Goal: Task Accomplishment & Management: Complete application form

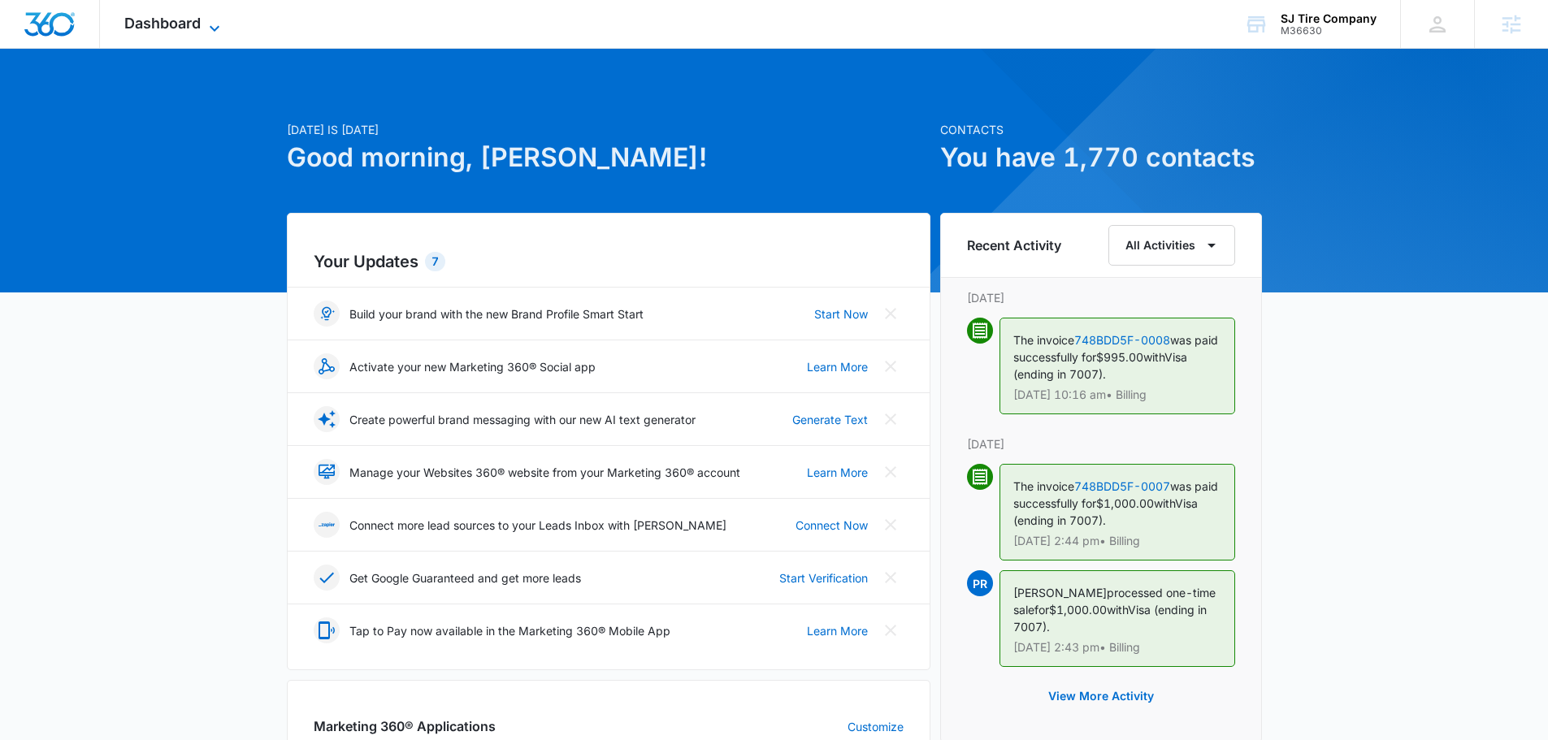
click at [209, 32] on icon at bounding box center [215, 29] width 20 height 20
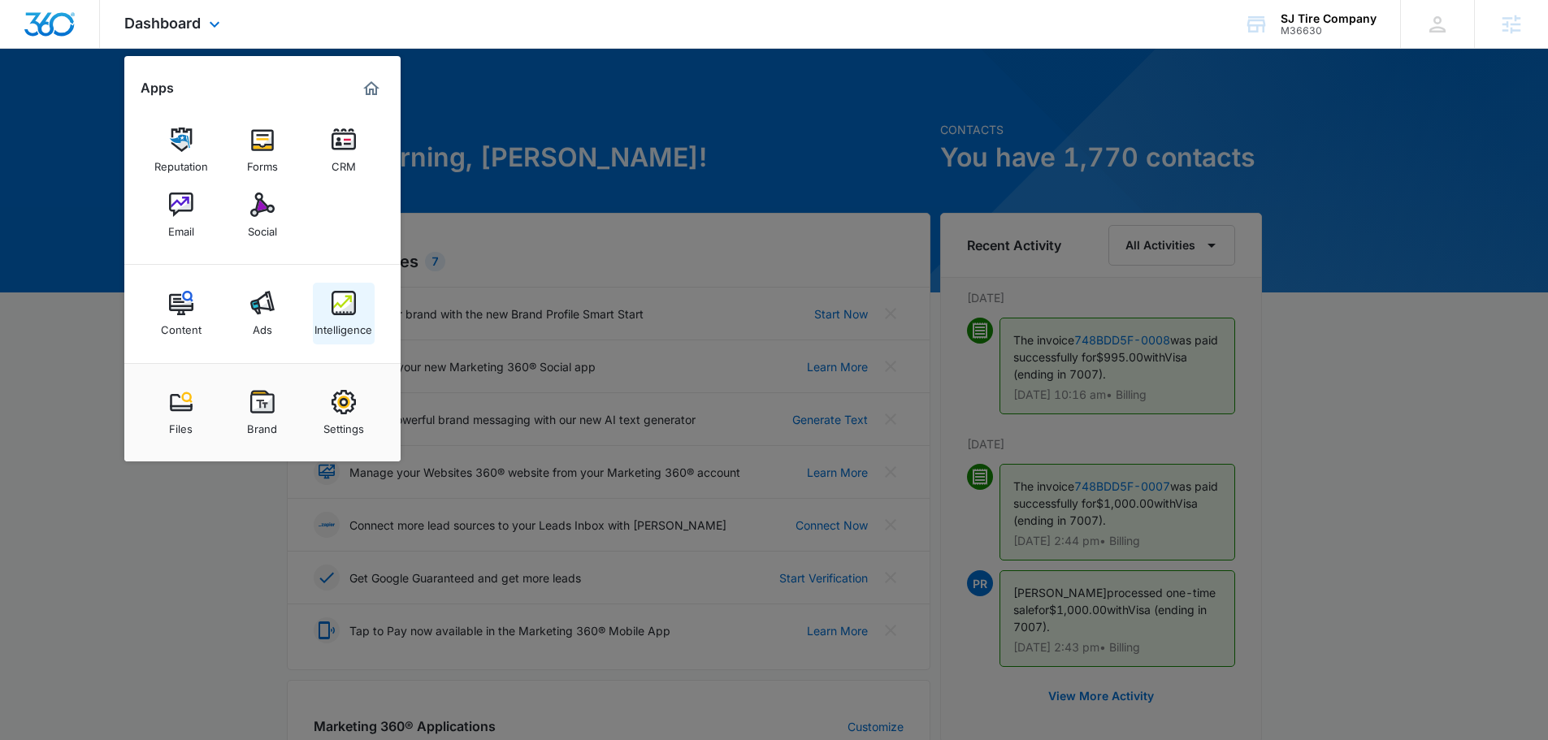
click at [338, 303] on img at bounding box center [344, 303] width 24 height 24
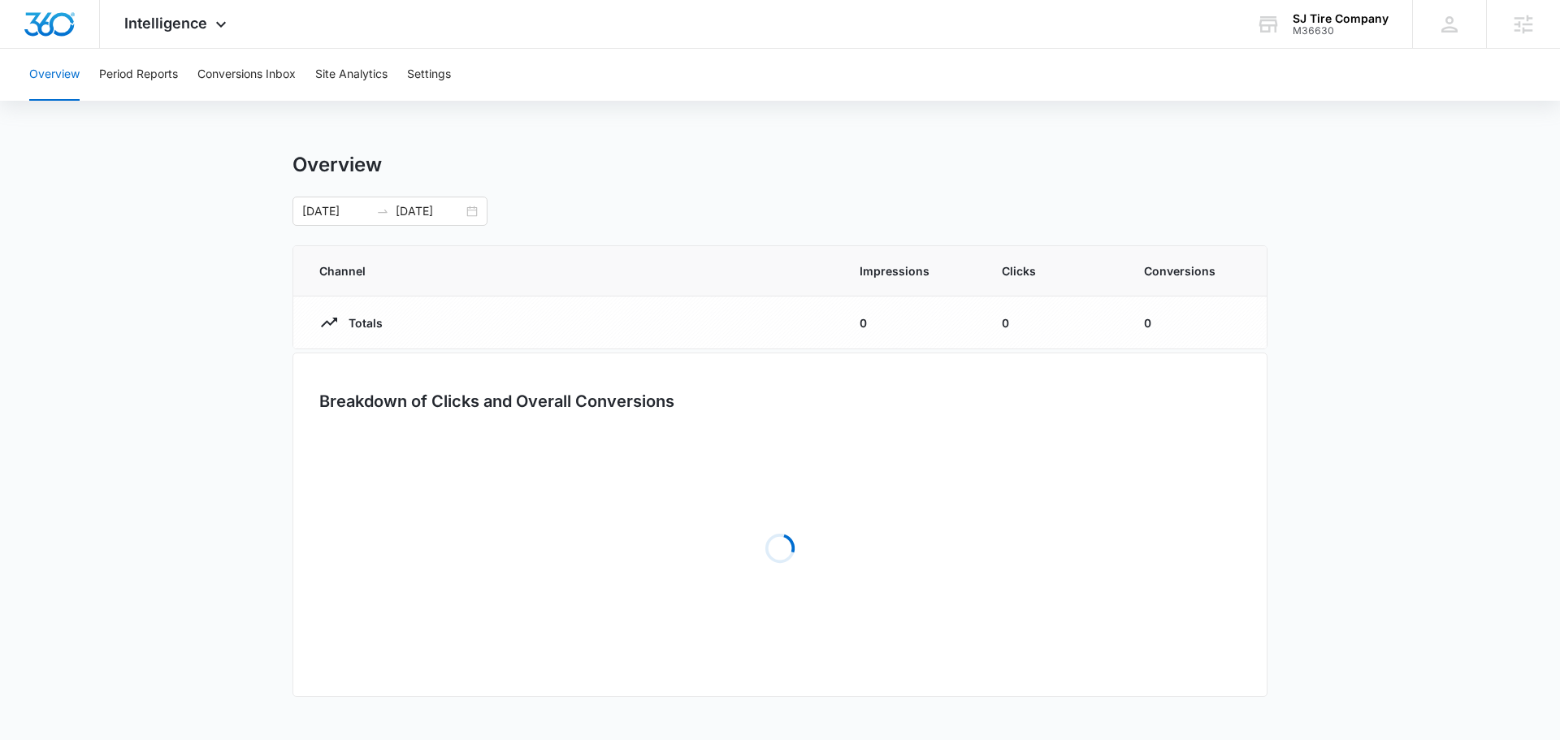
click at [470, 79] on div "Overview Period Reports Conversions Inbox Site Analytics Settings" at bounding box center [780, 75] width 1521 height 52
click at [450, 78] on button "Settings" at bounding box center [429, 75] width 44 height 52
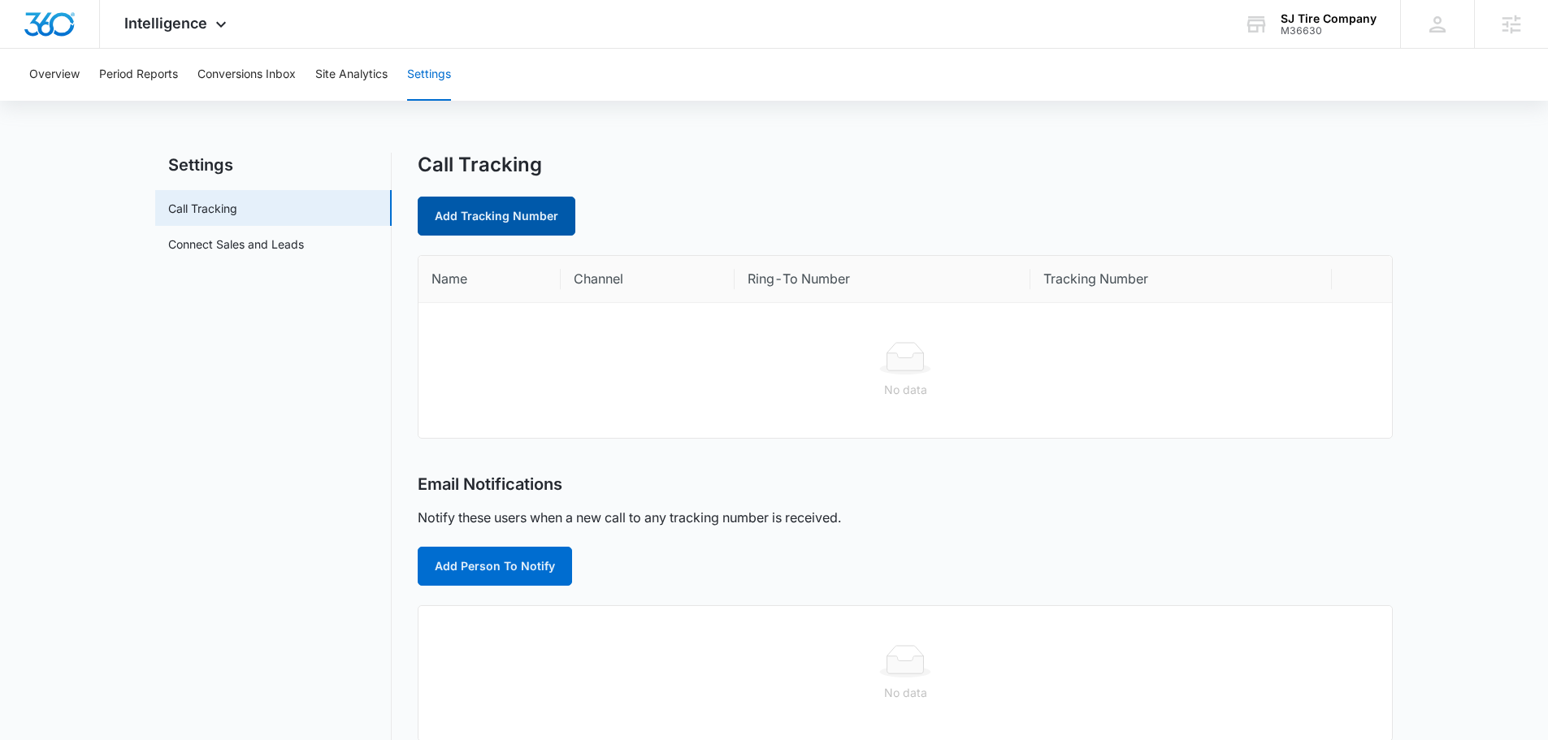
click at [531, 202] on link "Add Tracking Number" at bounding box center [497, 216] width 158 height 39
select select "by_area_code"
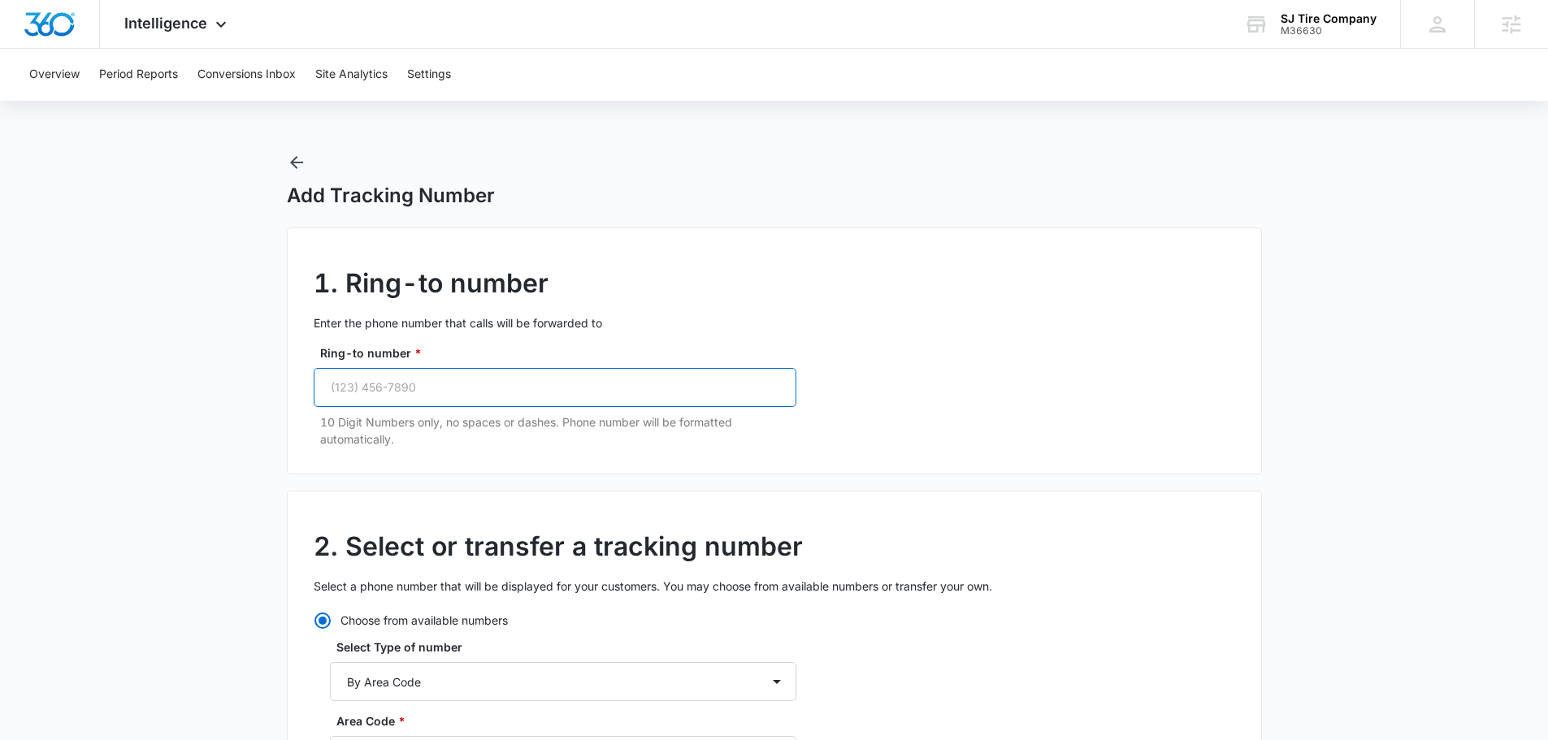
click at [436, 379] on input "Ring-to number *" at bounding box center [555, 387] width 483 height 39
paste input "(720) 998-3891"
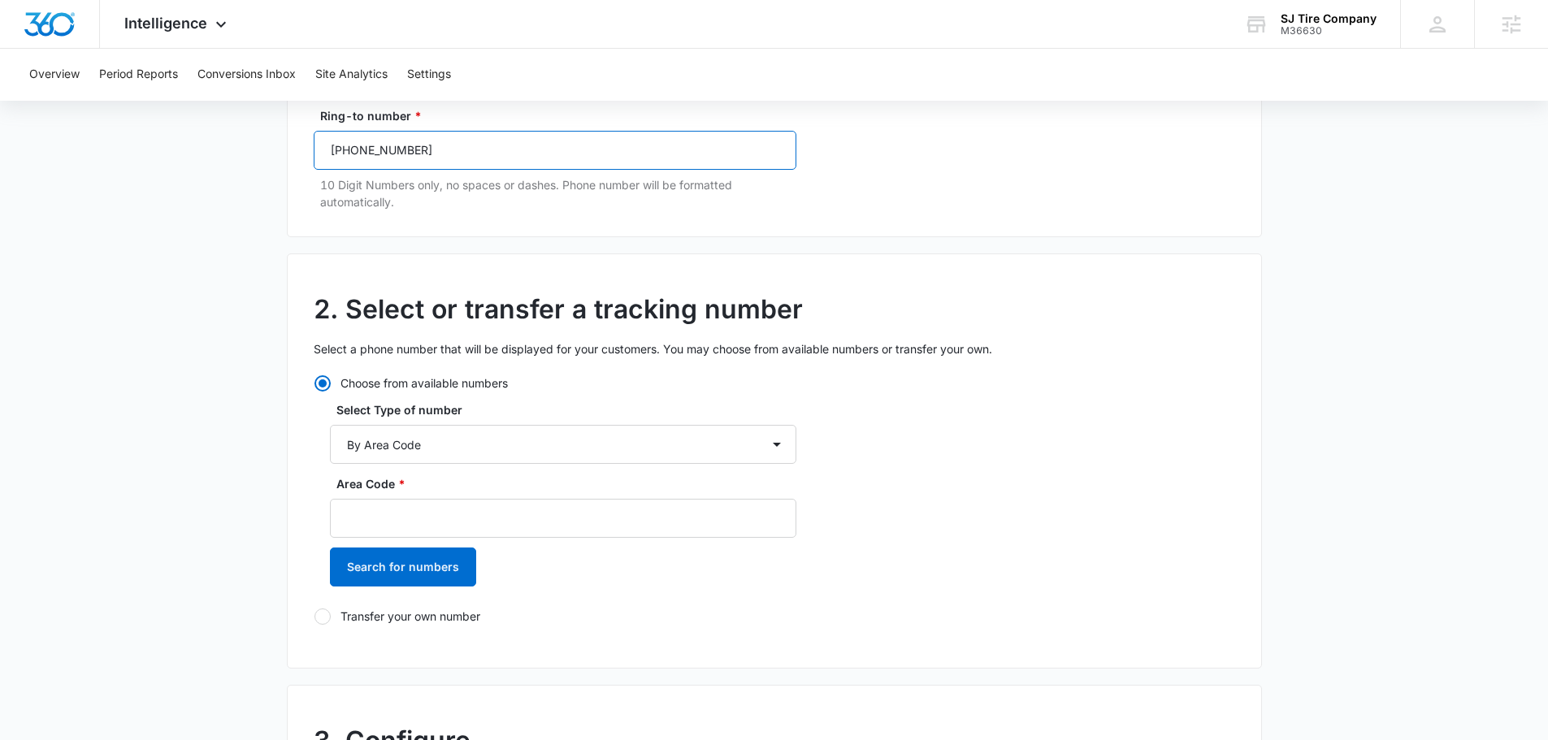
scroll to position [244, 0]
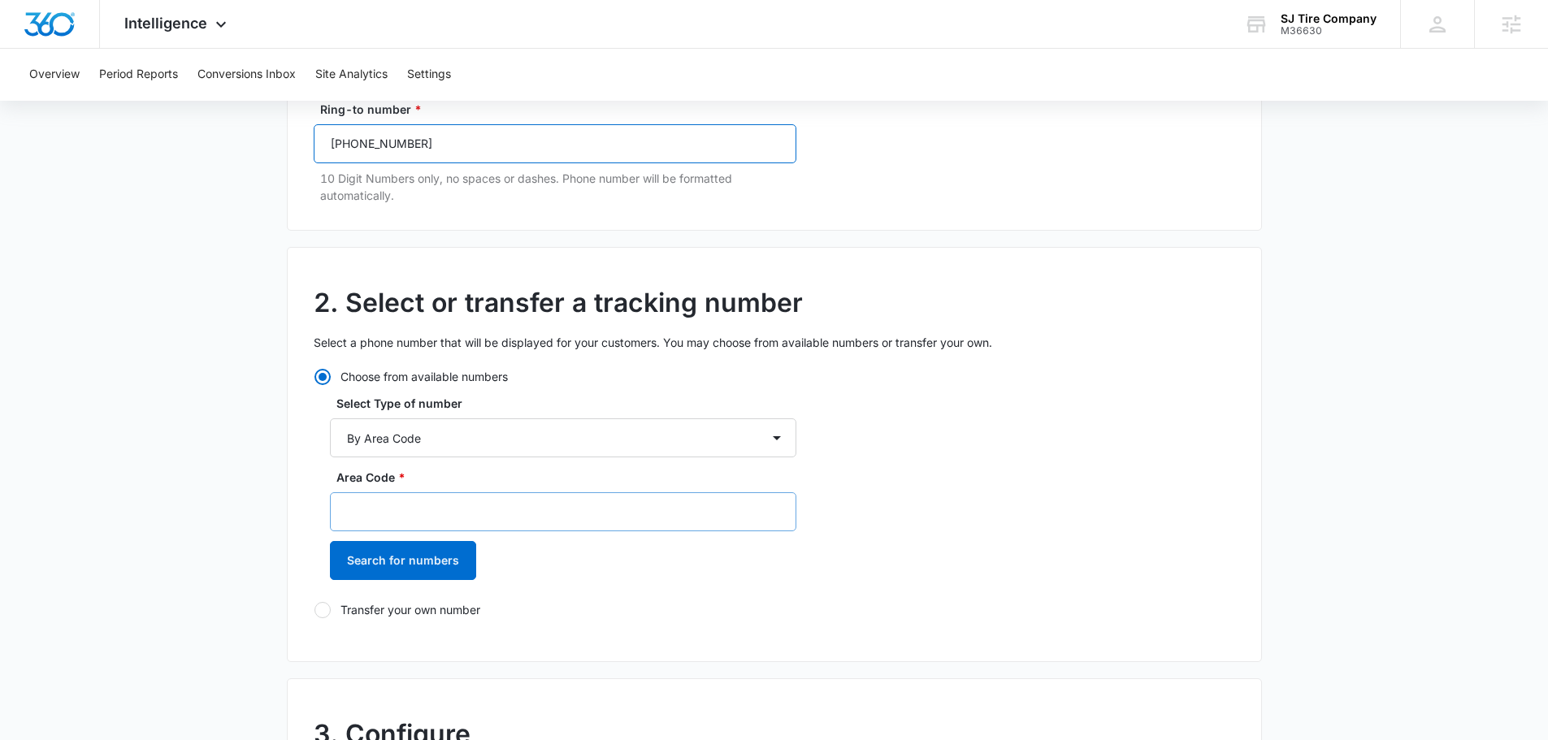
type input "(720) 998-3891"
click at [443, 518] on input "Area Code *" at bounding box center [563, 511] width 466 height 39
drag, startPoint x: 392, startPoint y: 521, endPoint x: 383, endPoint y: 571, distance: 51.2
click at [391, 523] on input "720" at bounding box center [563, 511] width 466 height 39
type input "720"
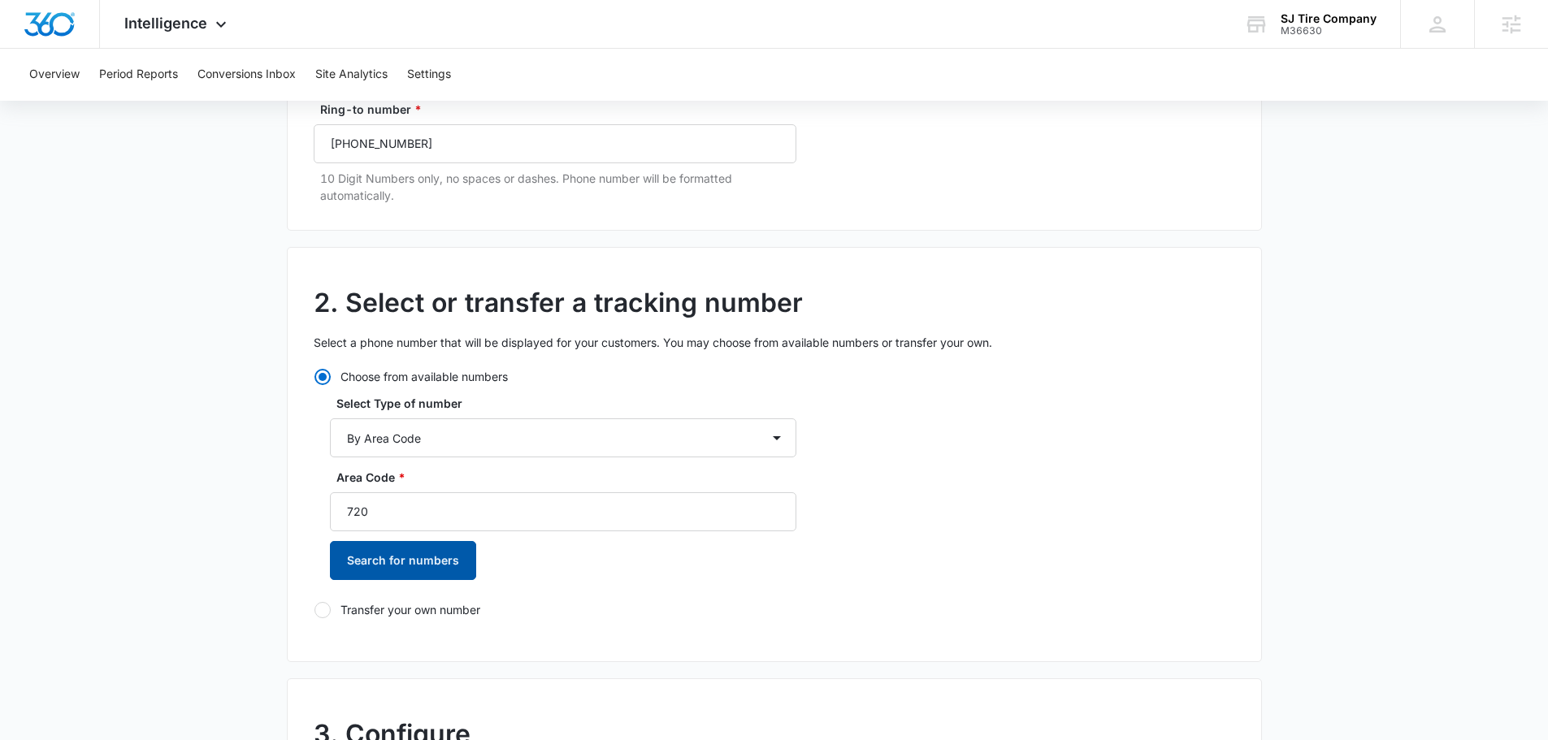
click at [380, 572] on button "Search for numbers" at bounding box center [403, 560] width 146 height 39
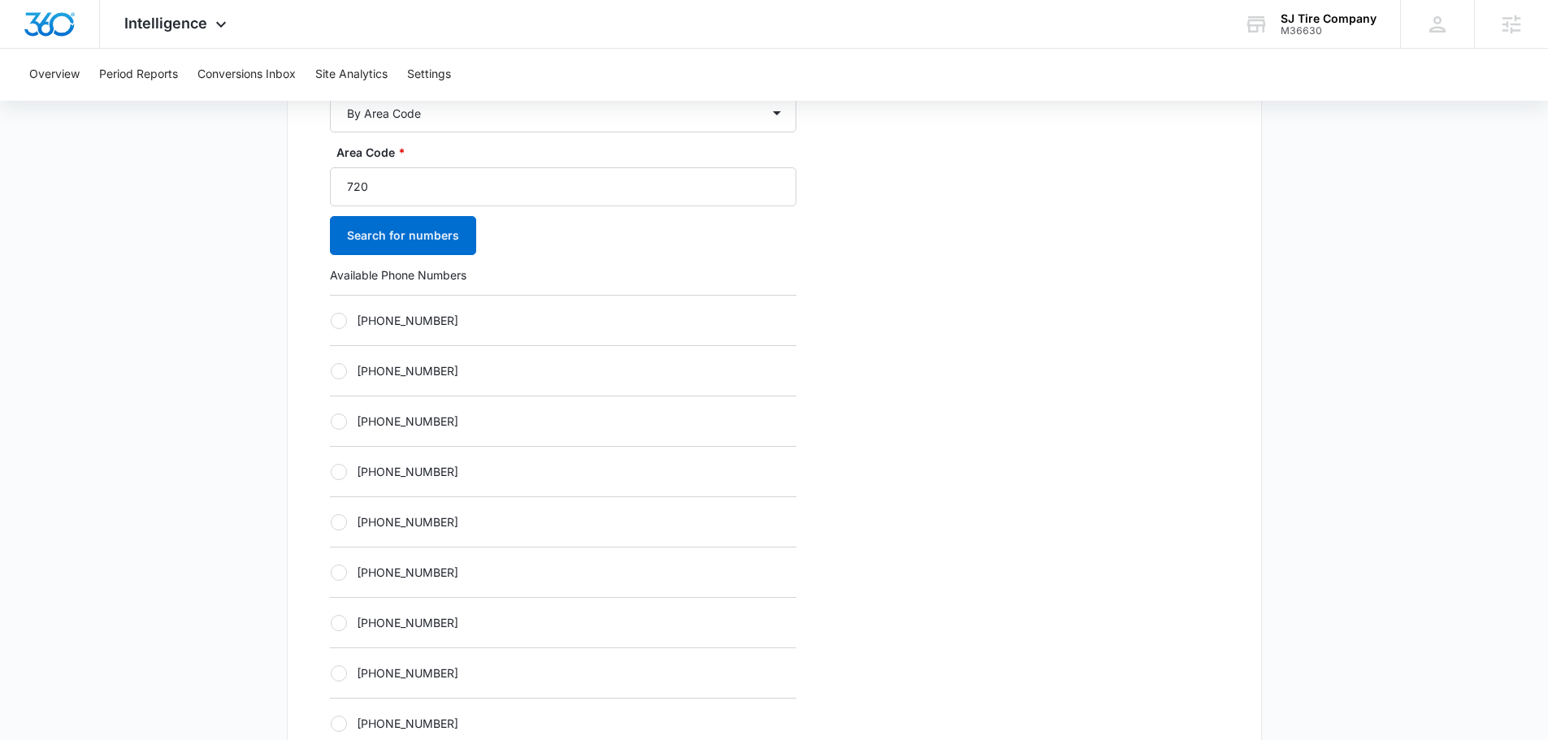
click at [385, 419] on label "[PHONE_NUMBER]" at bounding box center [563, 421] width 466 height 17
click at [331, 421] on input "[PHONE_NUMBER]" at bounding box center [330, 421] width 1 height 1
radio input "true"
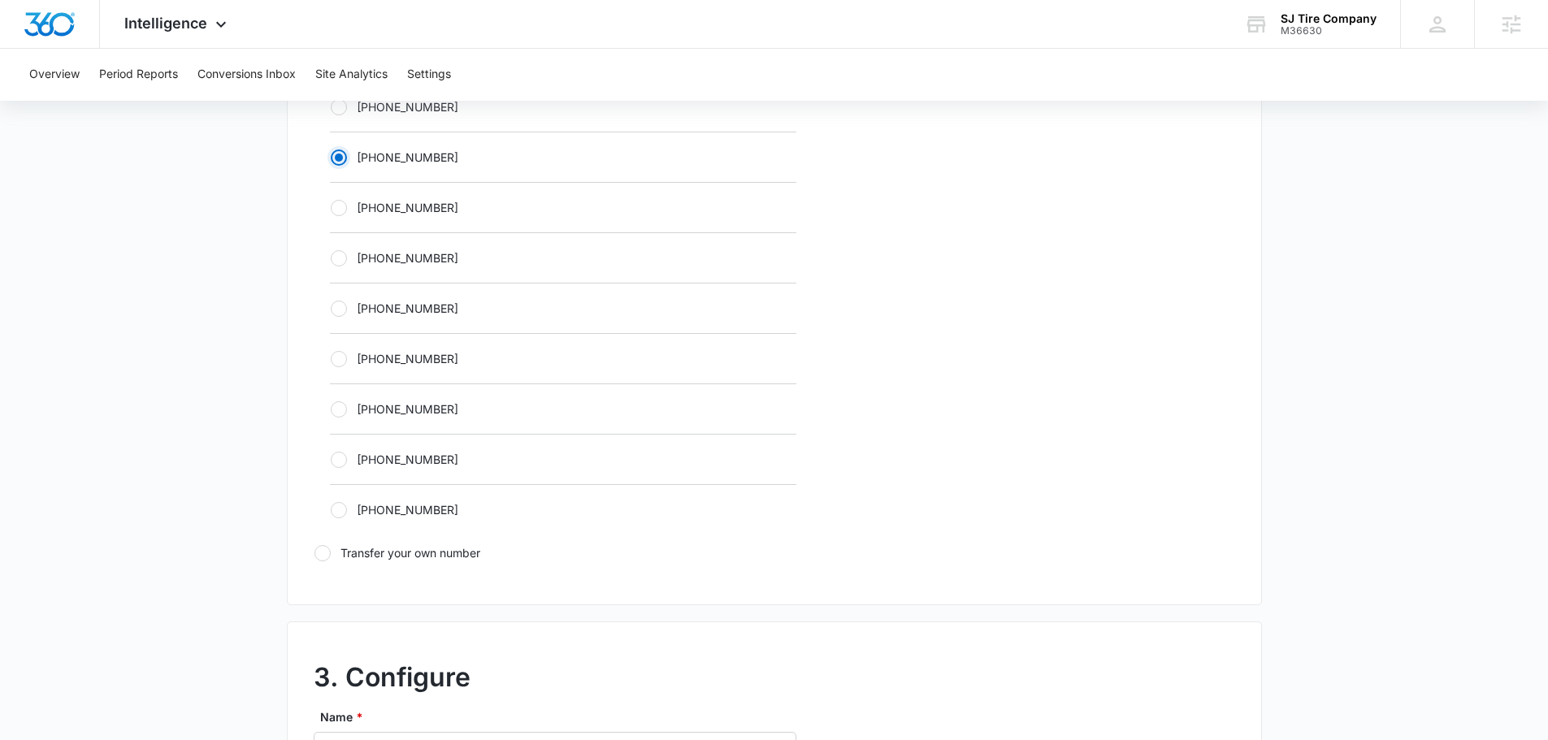
scroll to position [1138, 0]
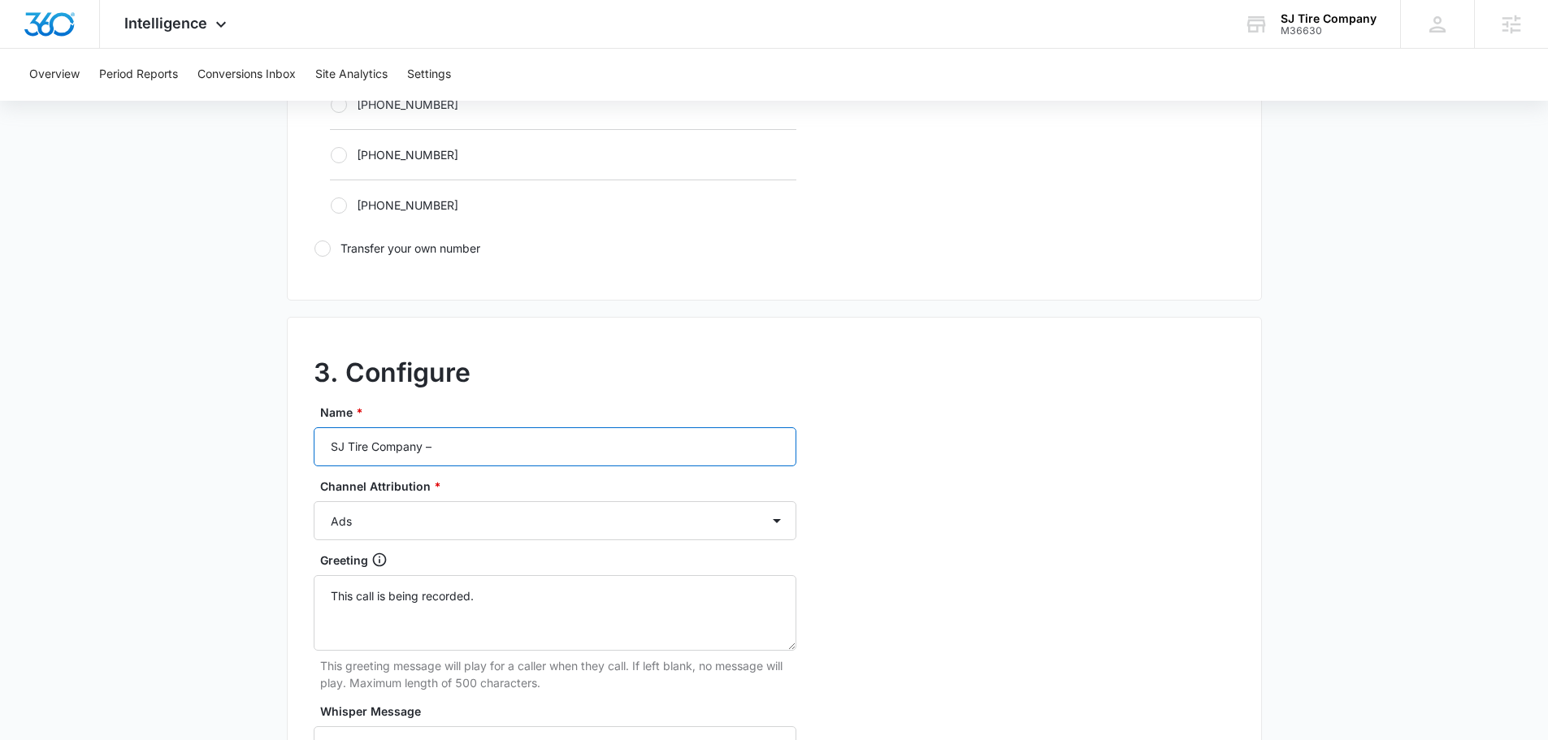
click at [529, 451] on input "SJ Tire Company –" at bounding box center [555, 446] width 483 height 39
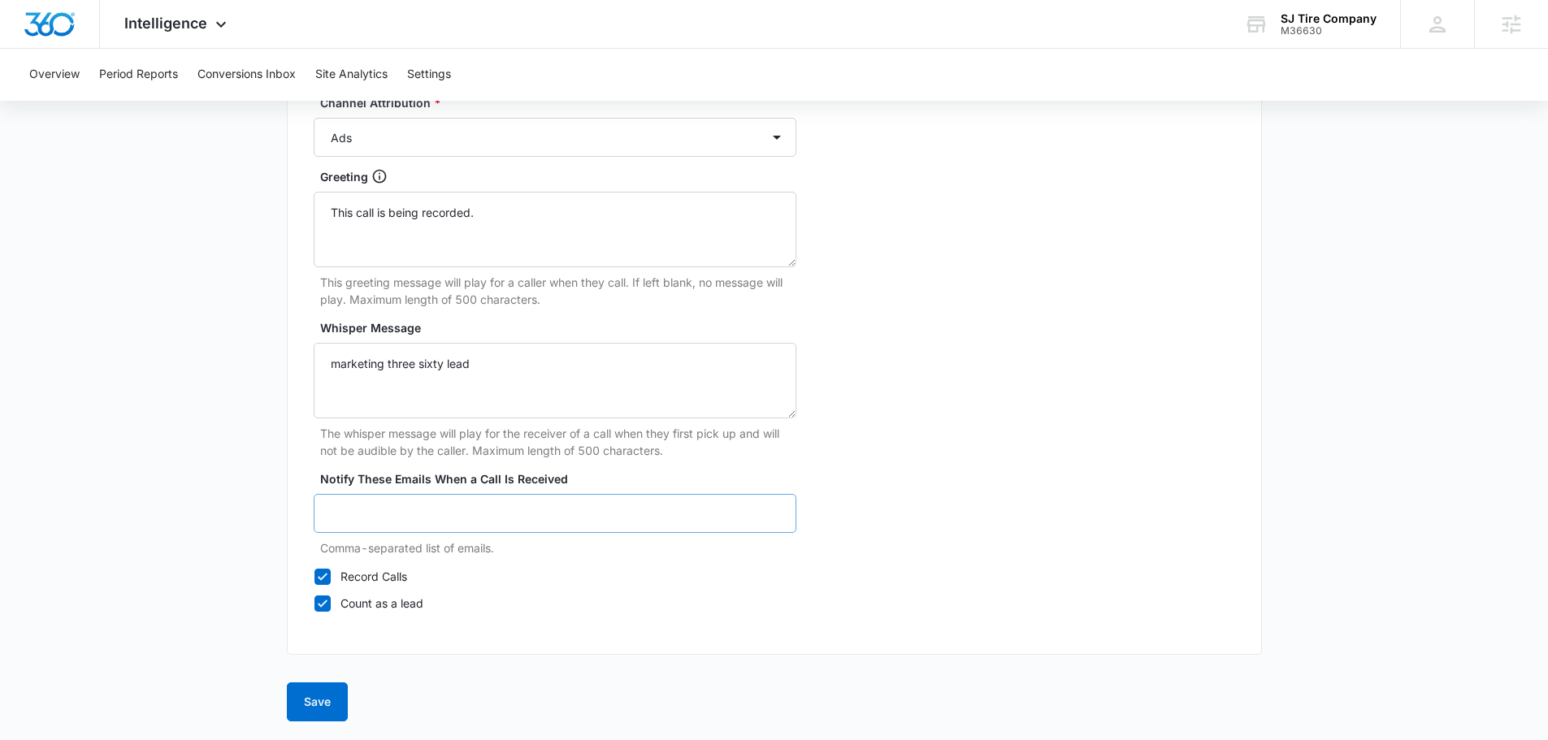
scroll to position [1522, 0]
type input "SJ Tire Company – ads"
click at [301, 696] on button "Save" at bounding box center [317, 701] width 61 height 39
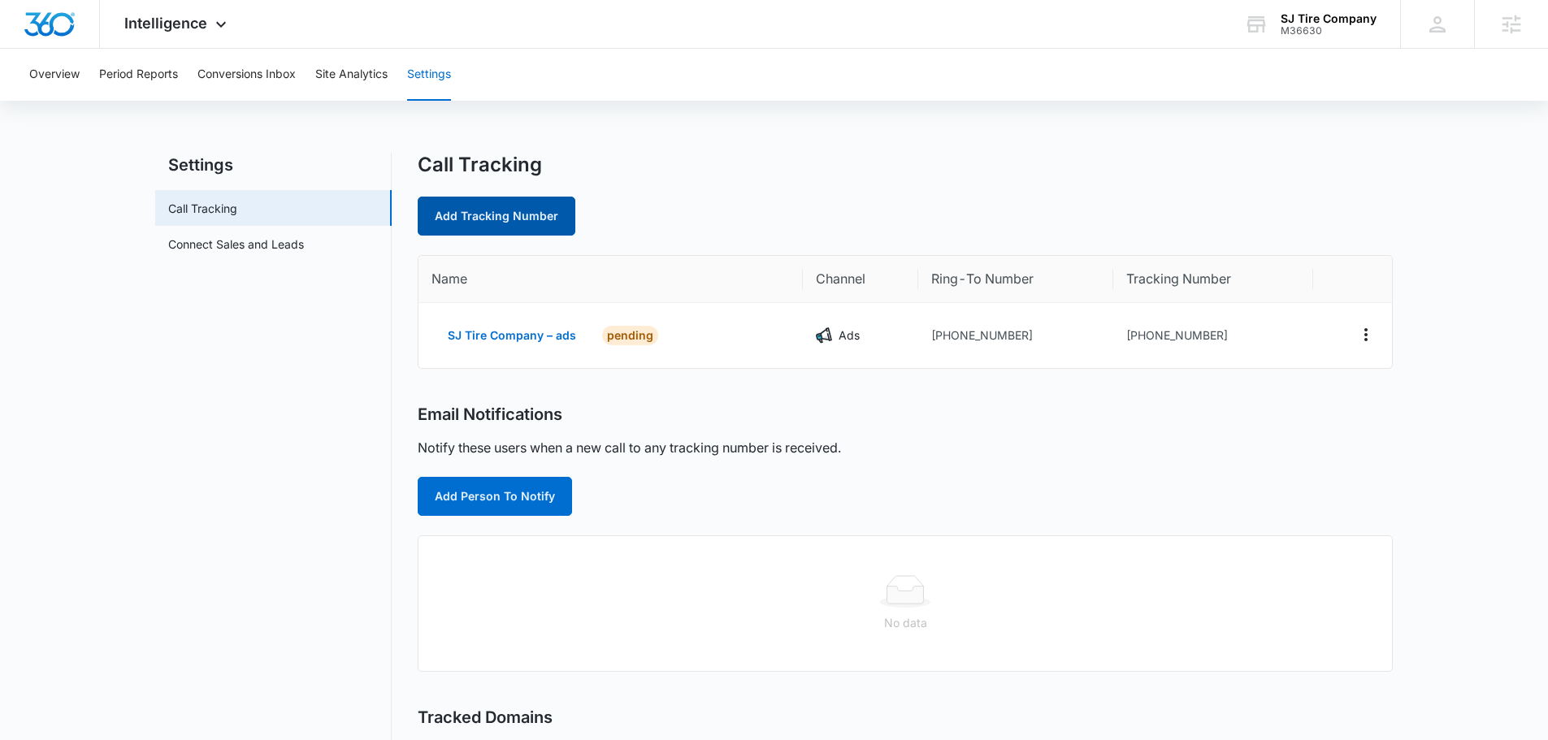
click at [492, 218] on link "Add Tracking Number" at bounding box center [497, 216] width 158 height 39
select select "by_area_code"
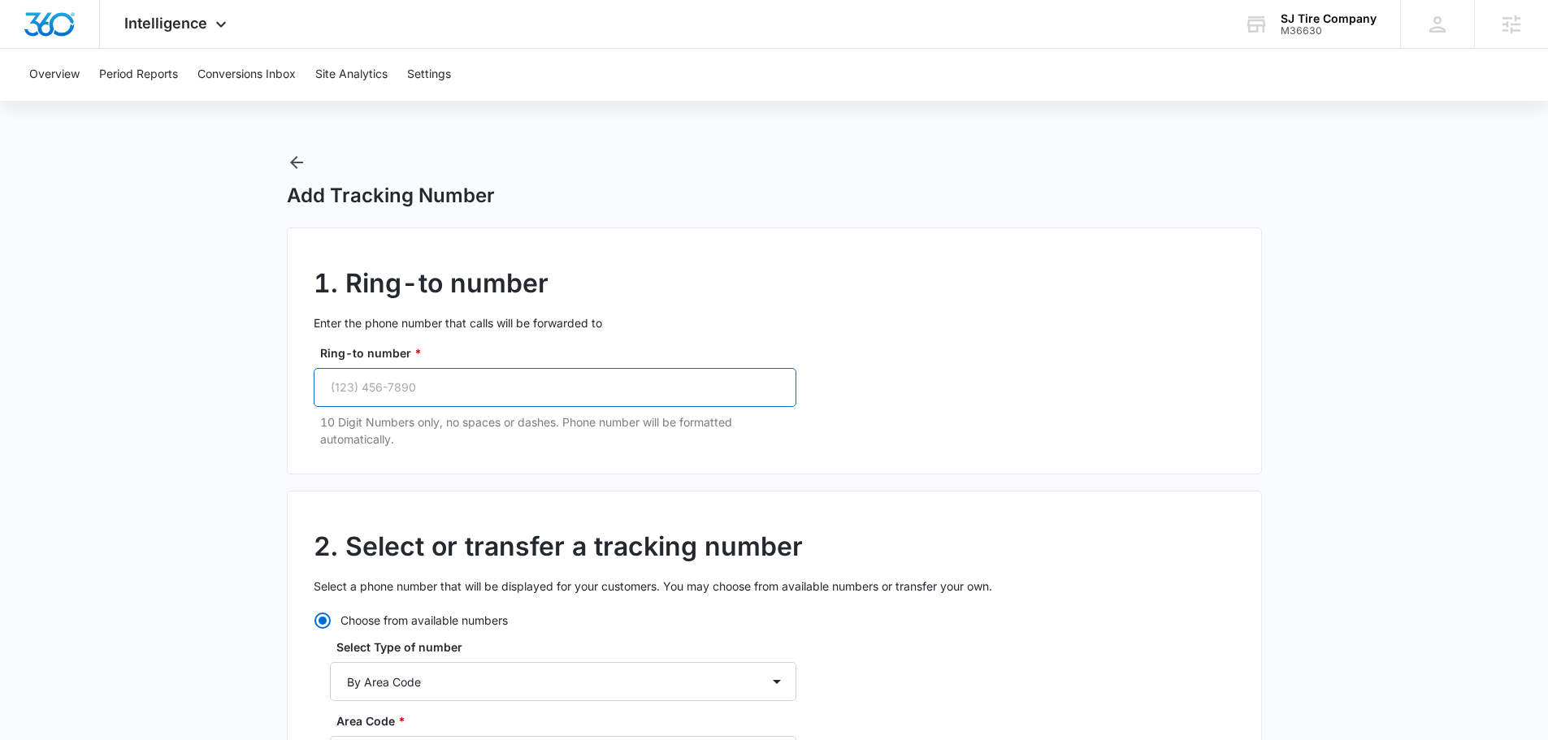
click at [497, 377] on input "Ring-to number *" at bounding box center [555, 387] width 483 height 39
paste input "(720) 998-3891"
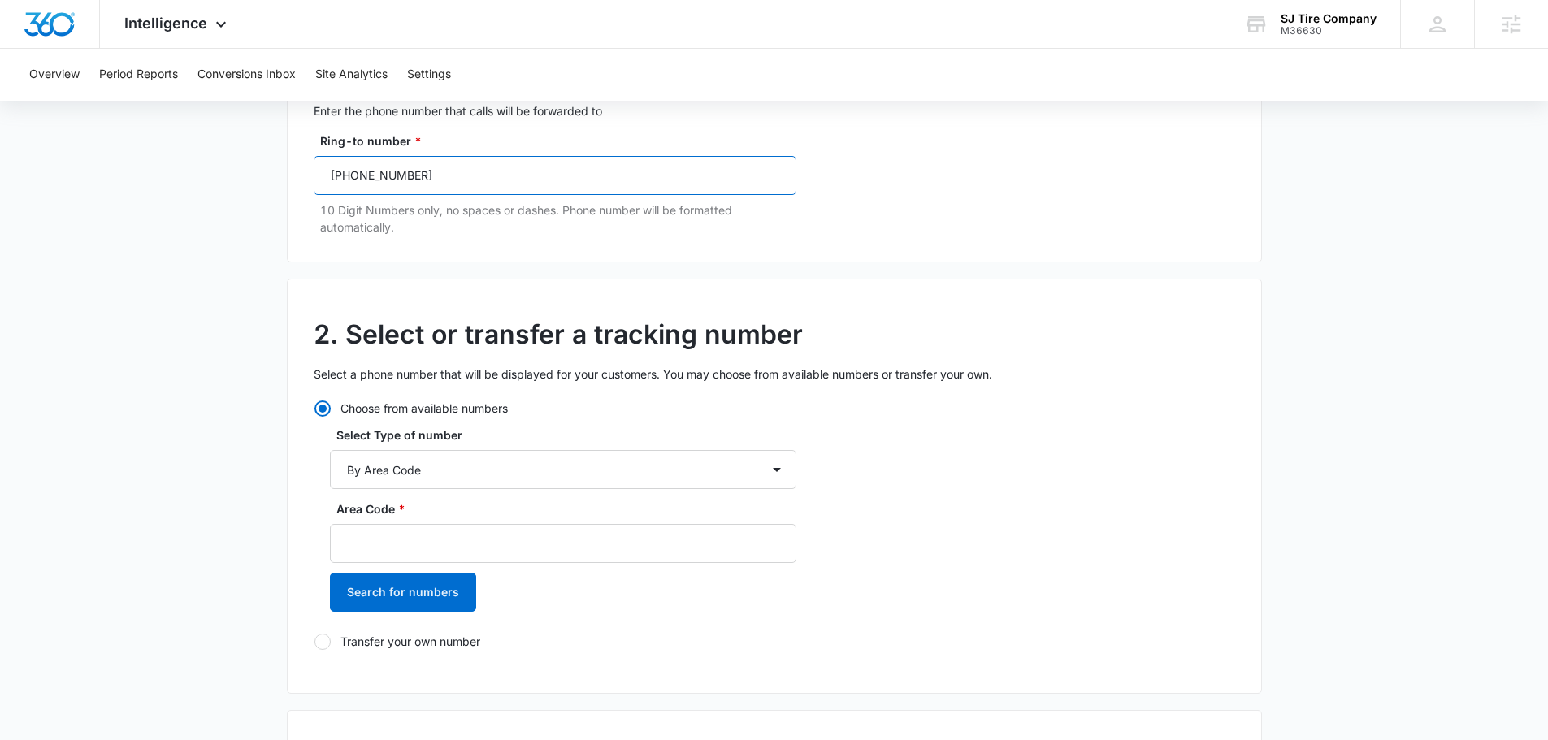
scroll to position [244, 0]
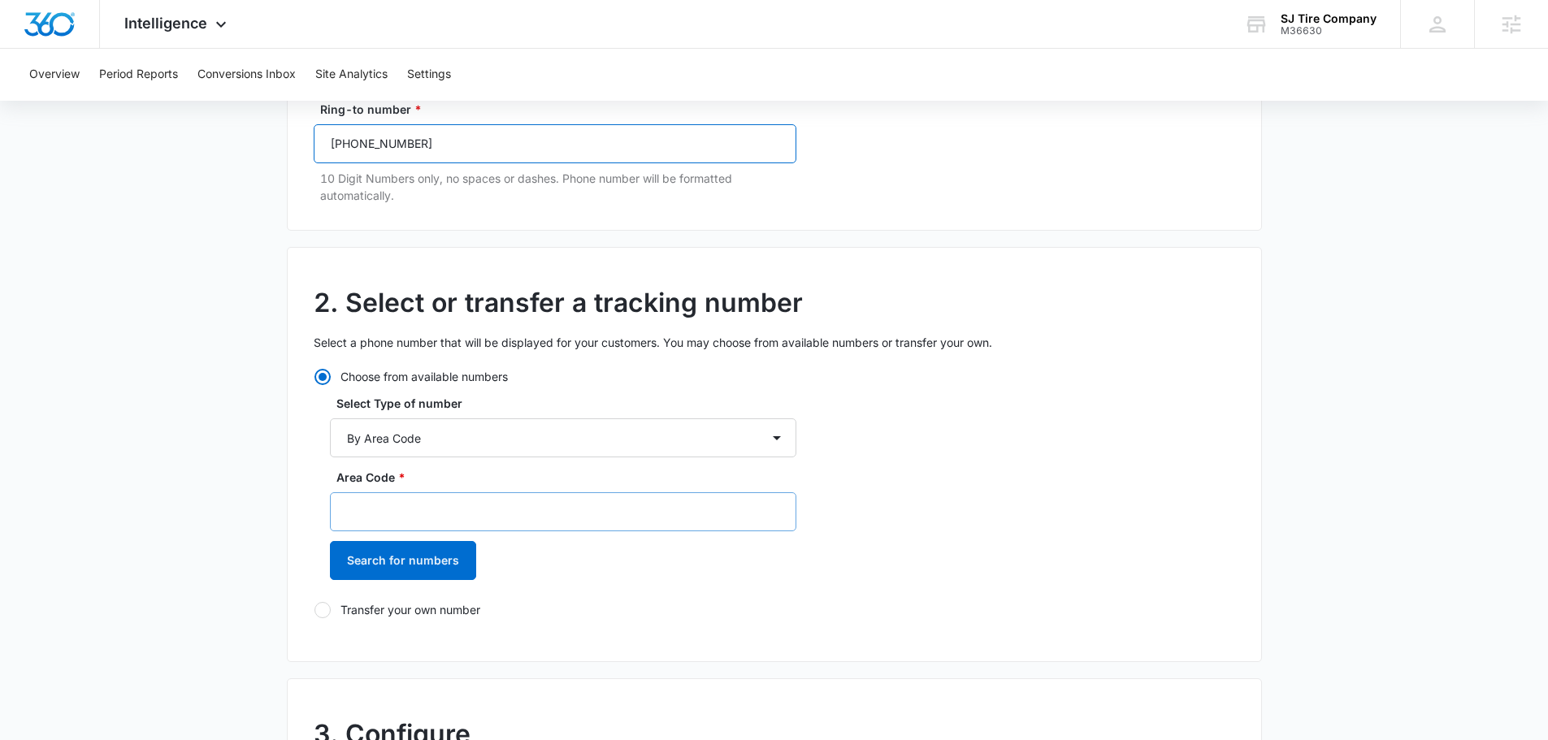
type input "(720) 998-3891"
drag, startPoint x: 466, startPoint y: 514, endPoint x: 453, endPoint y: 525, distance: 16.1
click at [466, 514] on input "Area Code *" at bounding box center [563, 511] width 466 height 39
type input "720"
click at [438, 547] on button "Search for numbers" at bounding box center [403, 560] width 146 height 39
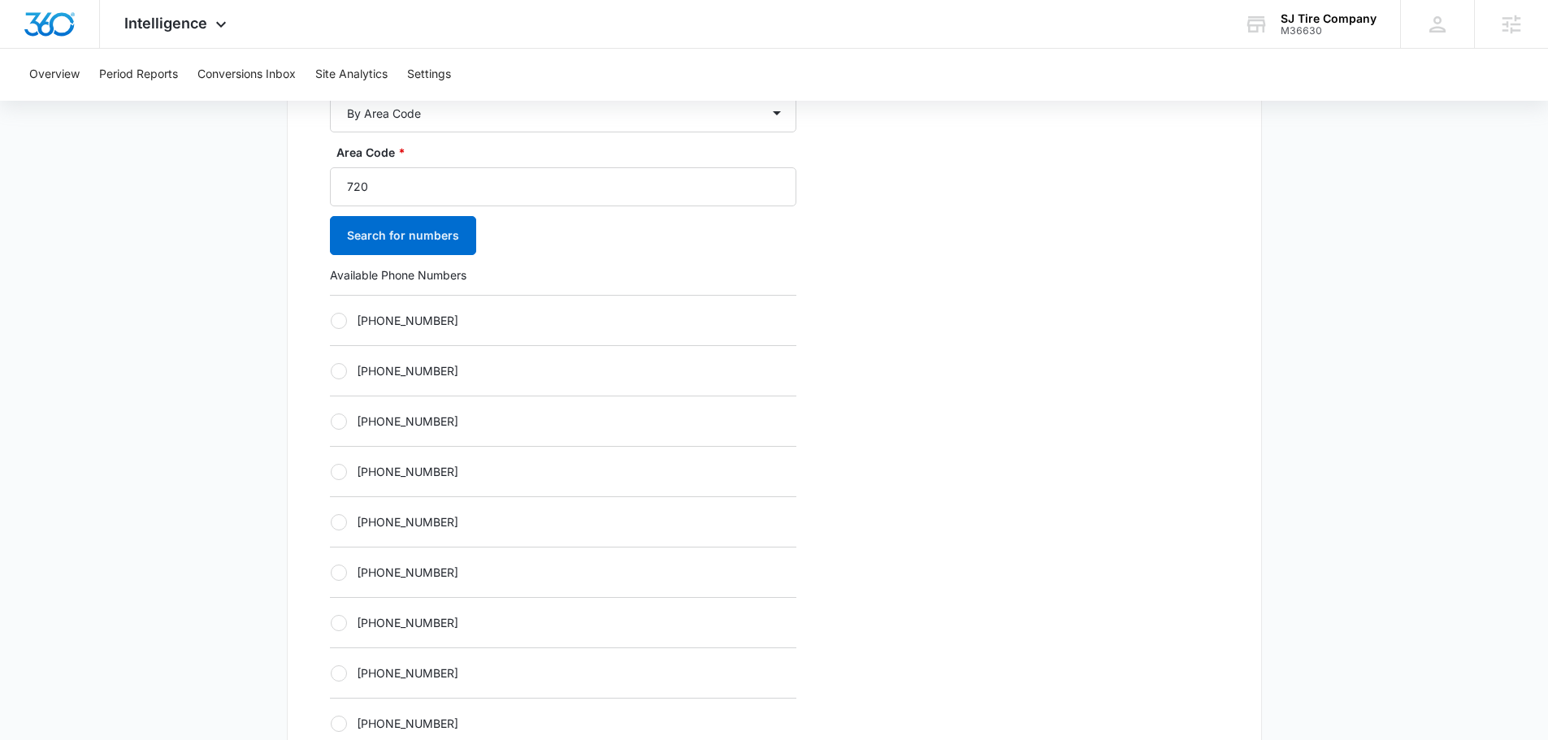
click at [476, 465] on label "[PHONE_NUMBER]" at bounding box center [563, 471] width 466 height 17
click at [331, 471] on input "[PHONE_NUMBER]" at bounding box center [330, 471] width 1 height 1
radio input "true"
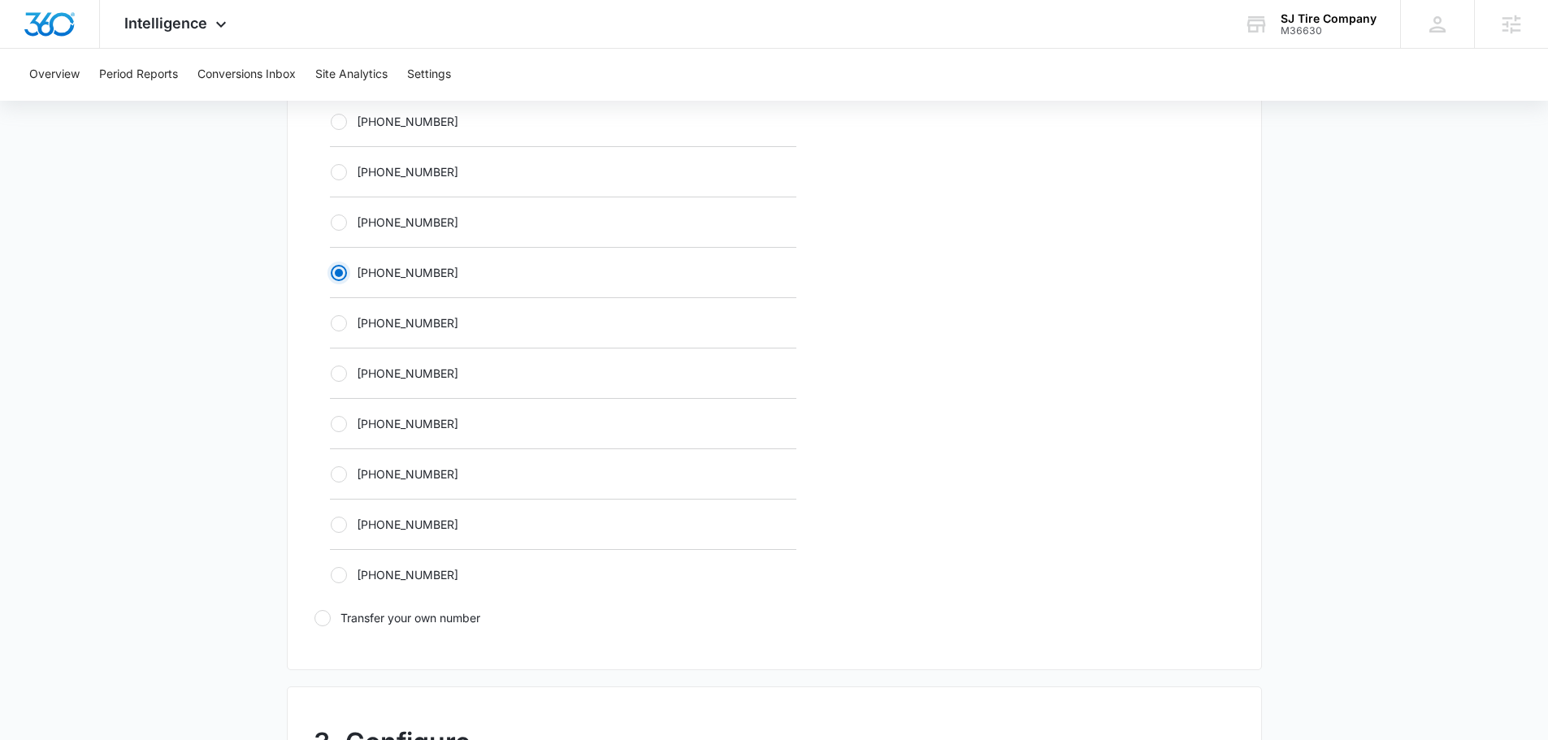
scroll to position [1056, 0]
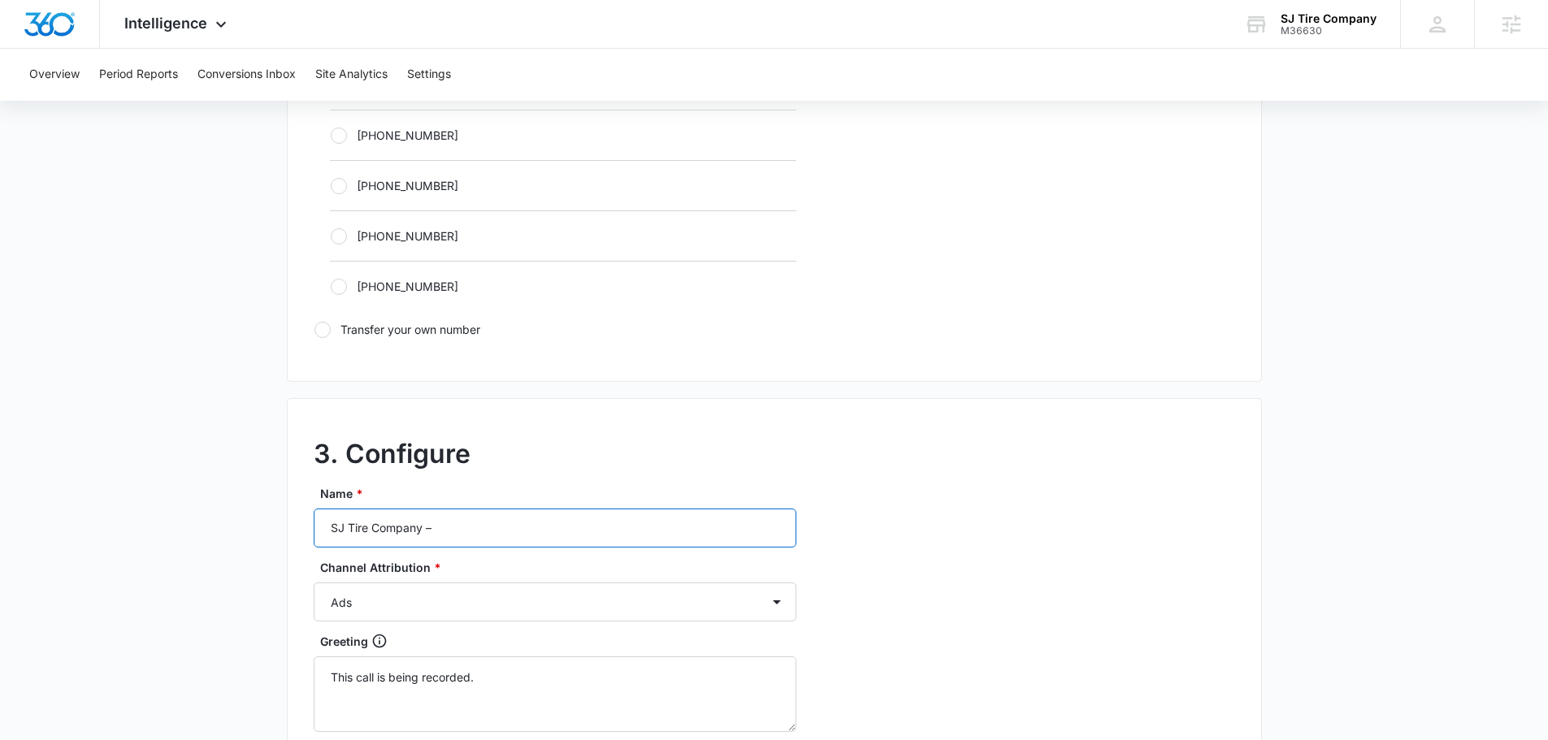
drag, startPoint x: 494, startPoint y: 531, endPoint x: 523, endPoint y: 536, distance: 28.9
click at [496, 531] on input "SJ Tire Company –" at bounding box center [555, 528] width 483 height 39
type input "SJ Tire Company – content"
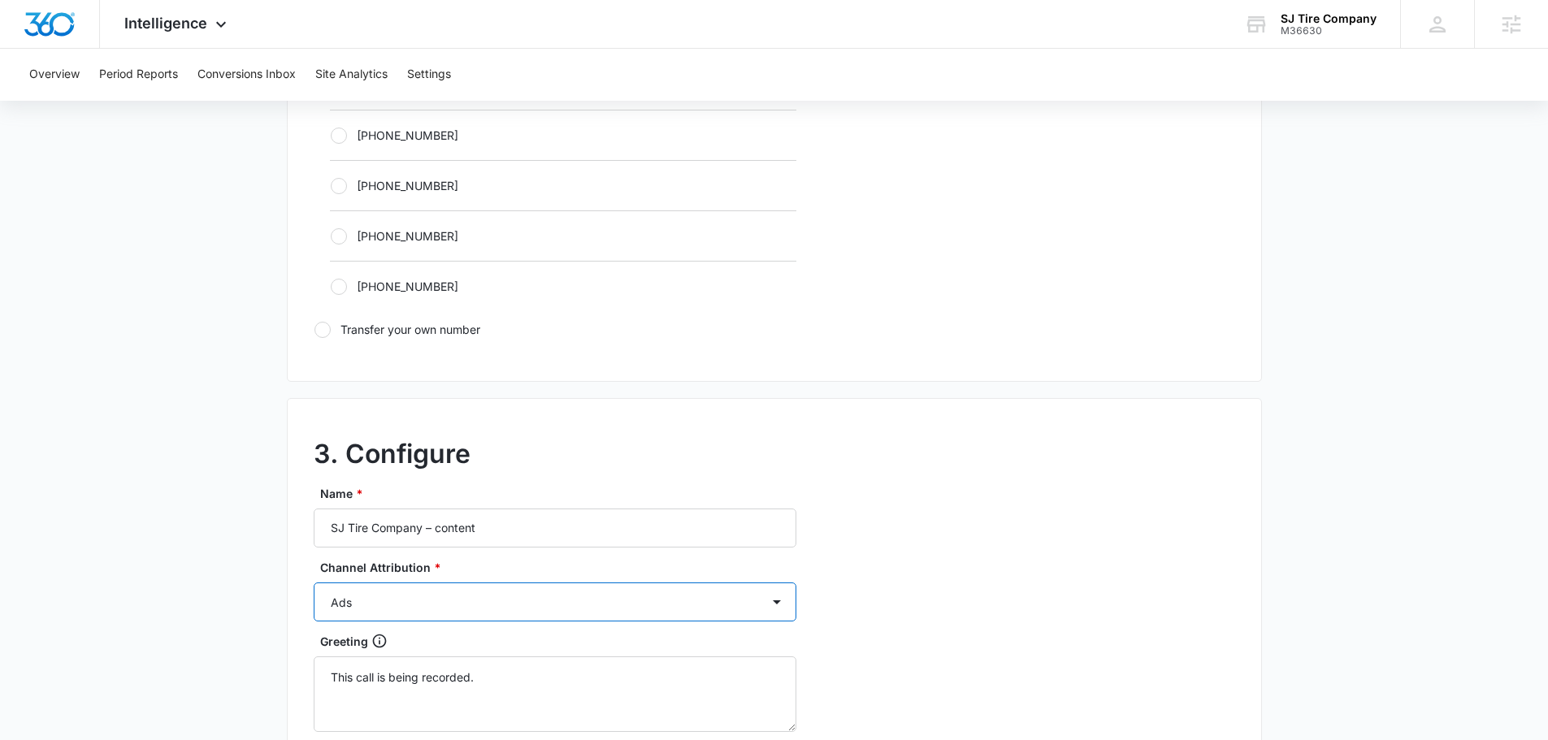
click at [468, 604] on select "Ads Local Service Ads Content Social Other" at bounding box center [555, 602] width 483 height 39
select select "CONTENT"
click at [314, 583] on select "Ads Local Service Ads Content Social Other" at bounding box center [555, 602] width 483 height 39
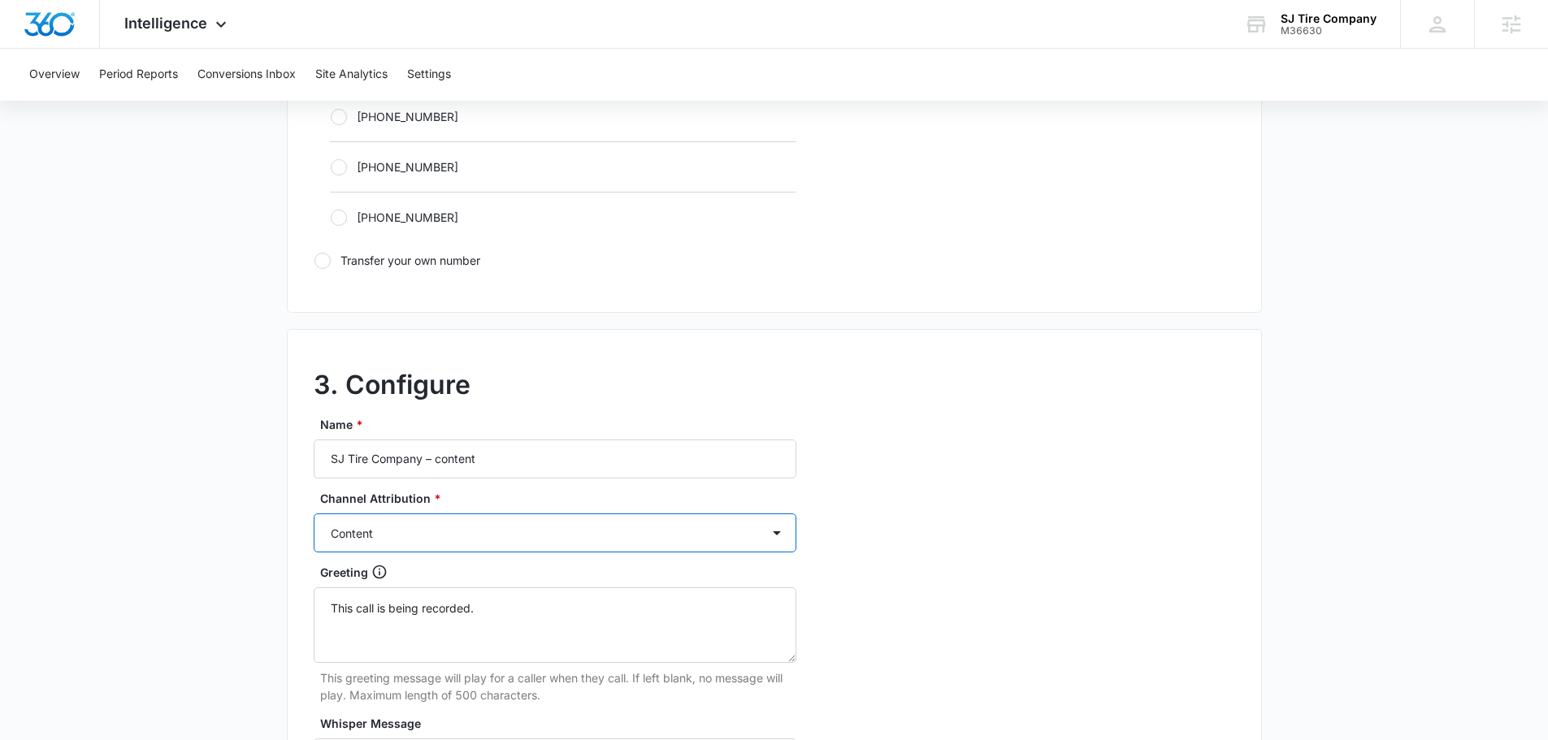
scroll to position [1219, 0]
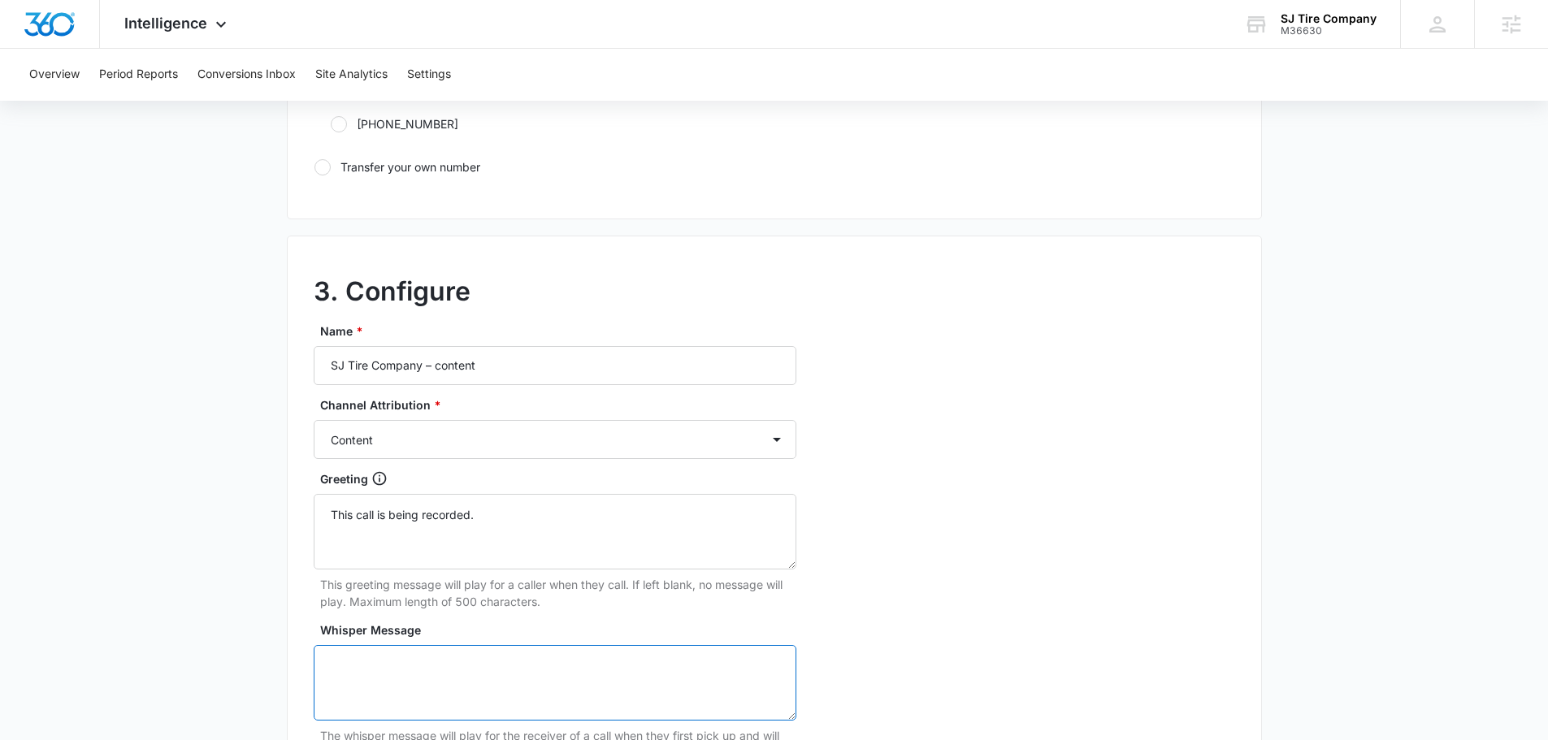
click at [438, 670] on textarea "Whisper Message" at bounding box center [555, 683] width 483 height 76
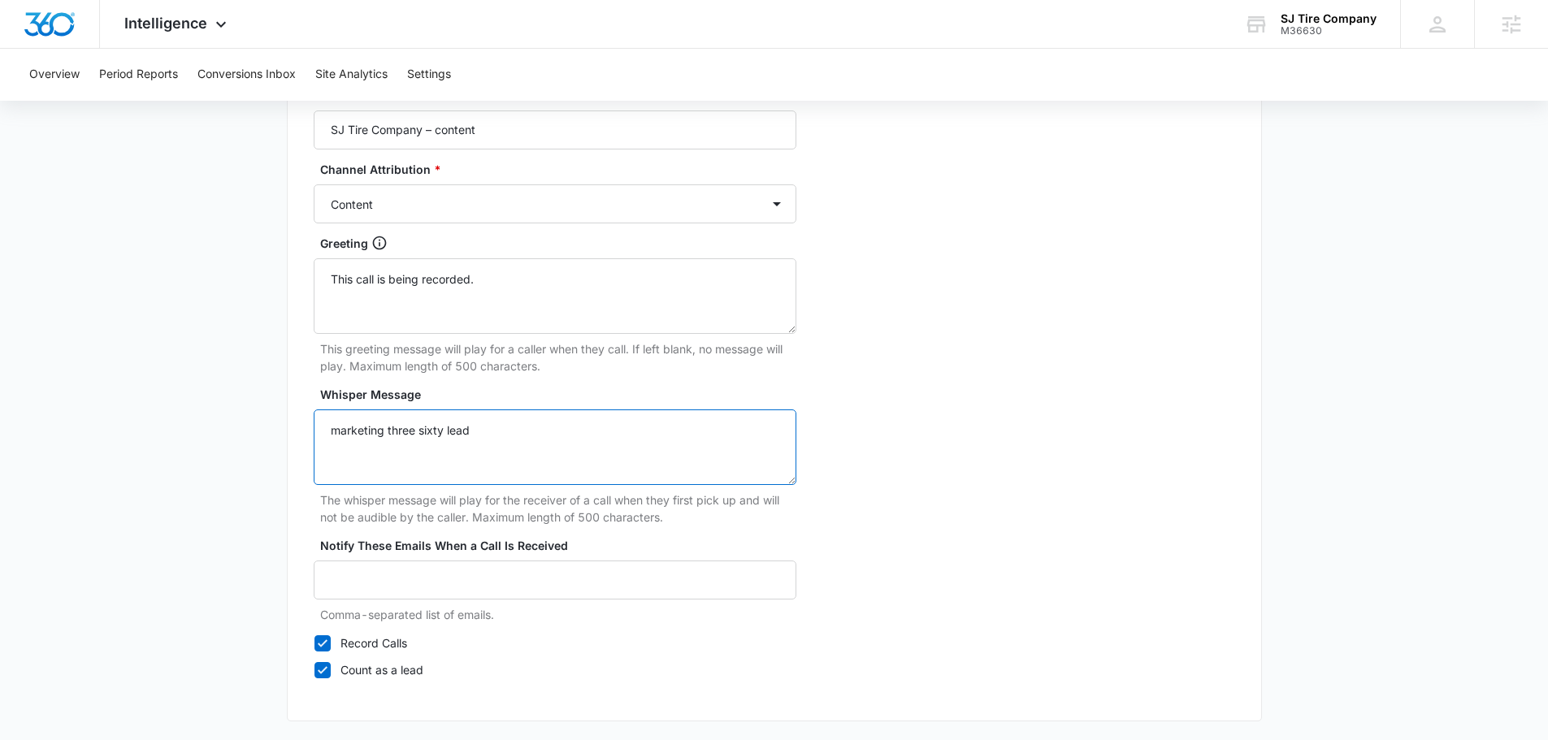
scroll to position [1522, 0]
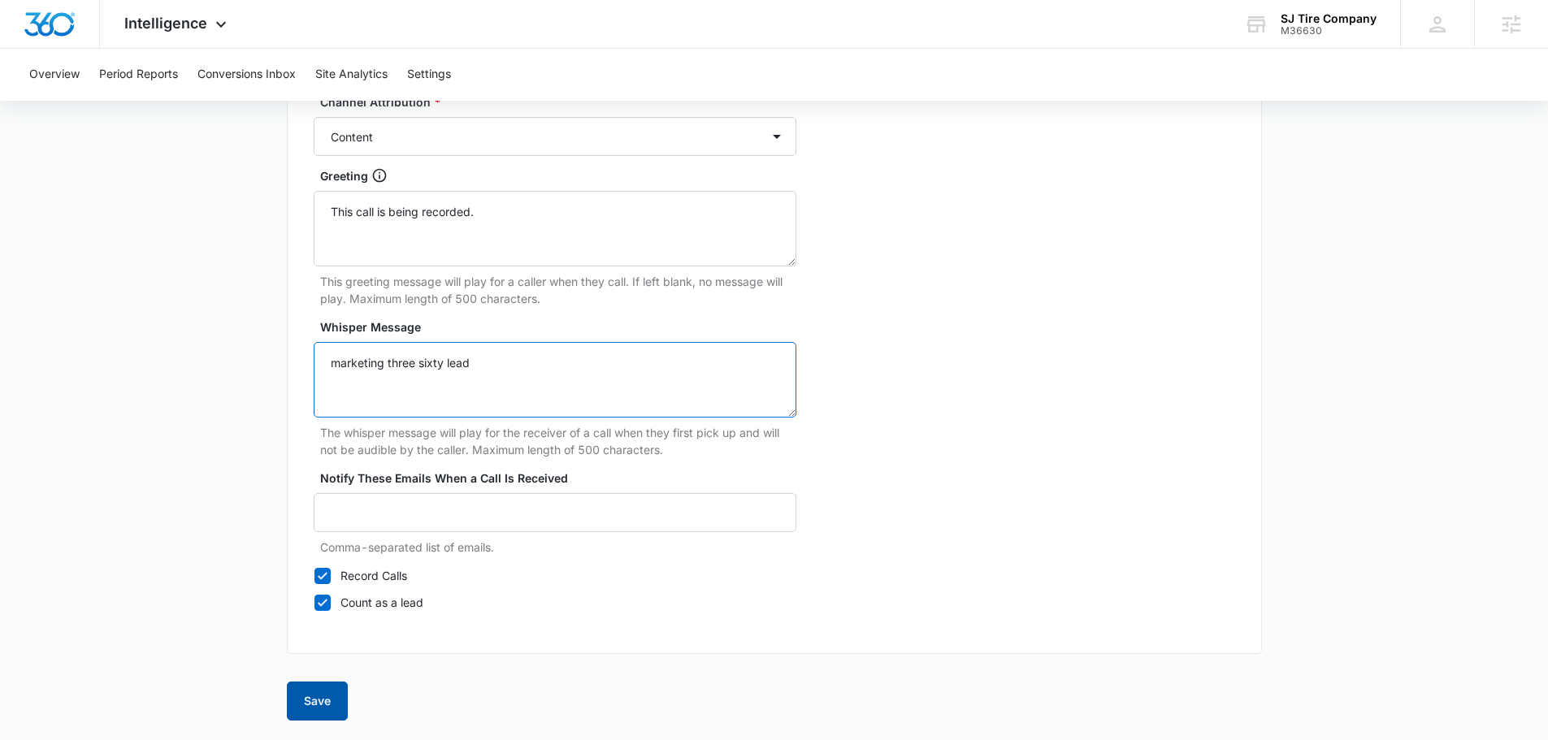
type textarea "marketing three sixty lead"
click at [313, 706] on button "Save" at bounding box center [317, 701] width 61 height 39
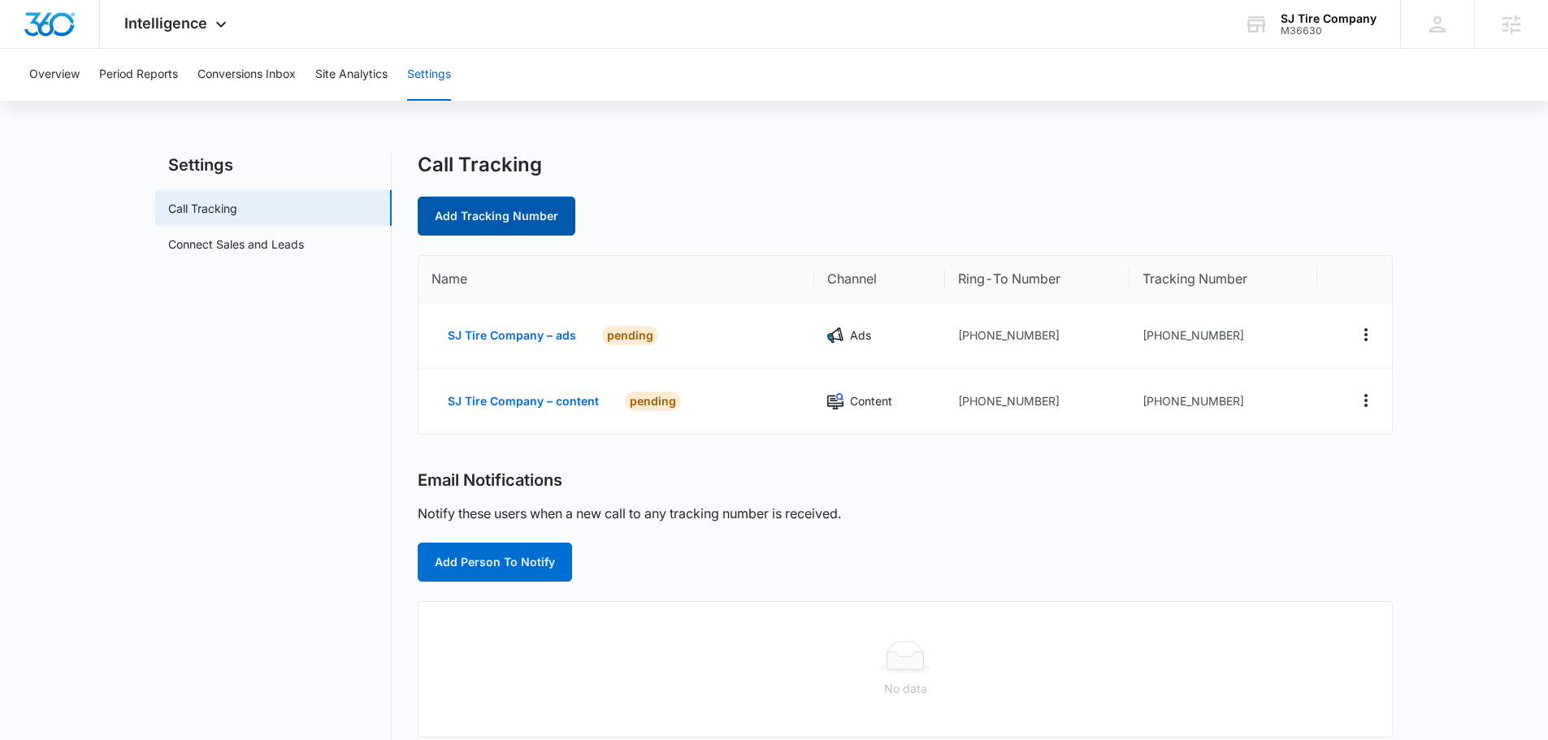
click at [542, 229] on link "Add Tracking Number" at bounding box center [497, 216] width 158 height 39
select select "by_area_code"
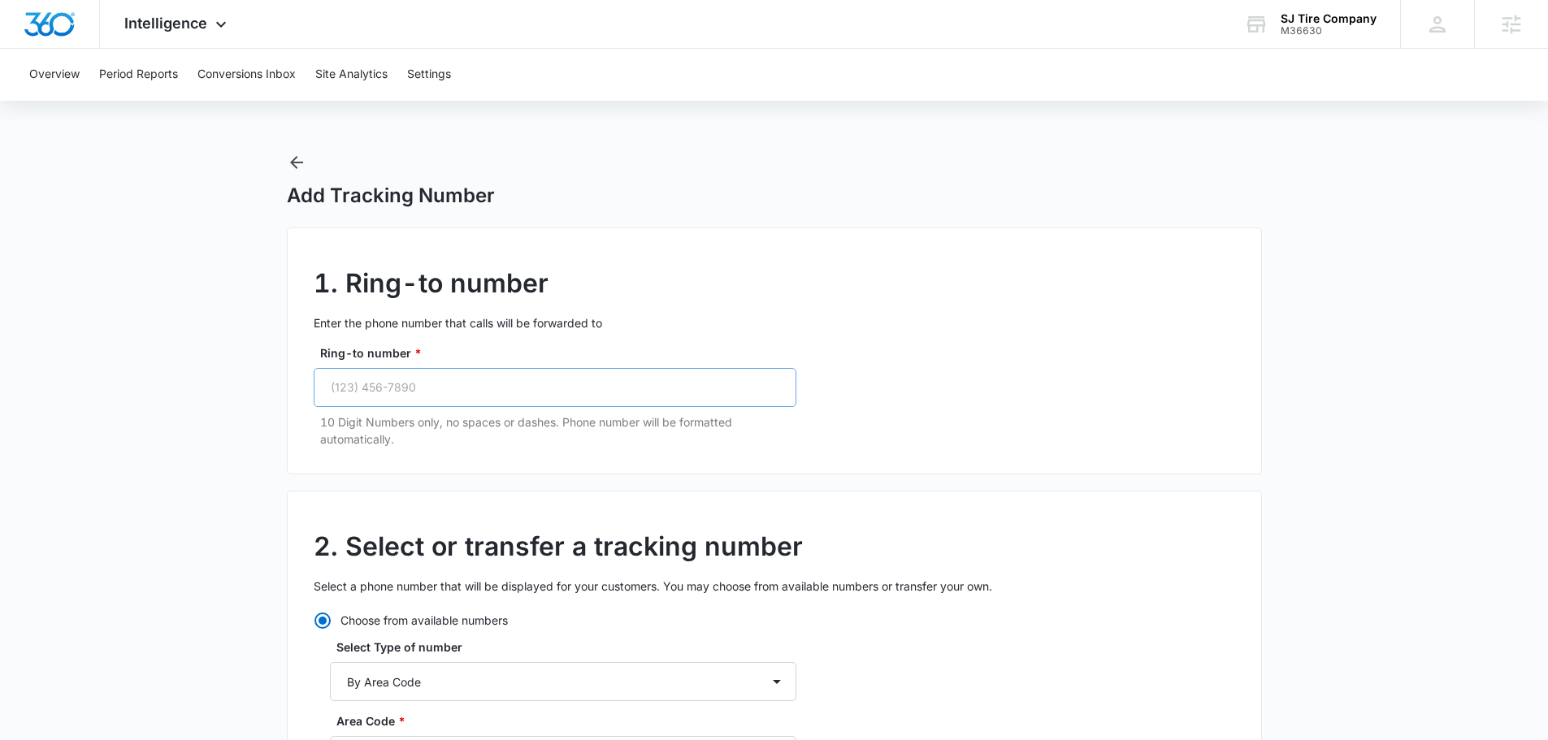
drag, startPoint x: 452, startPoint y: 363, endPoint x: 449, endPoint y: 384, distance: 20.5
click at [450, 375] on div "Ring-to number * 10 Digit Numbers only, no spaces or dashes. Phone number will …" at bounding box center [555, 396] width 483 height 103
click at [451, 401] on input "Ring-to number *" at bounding box center [555, 387] width 483 height 39
paste input "(720) 998-3891"
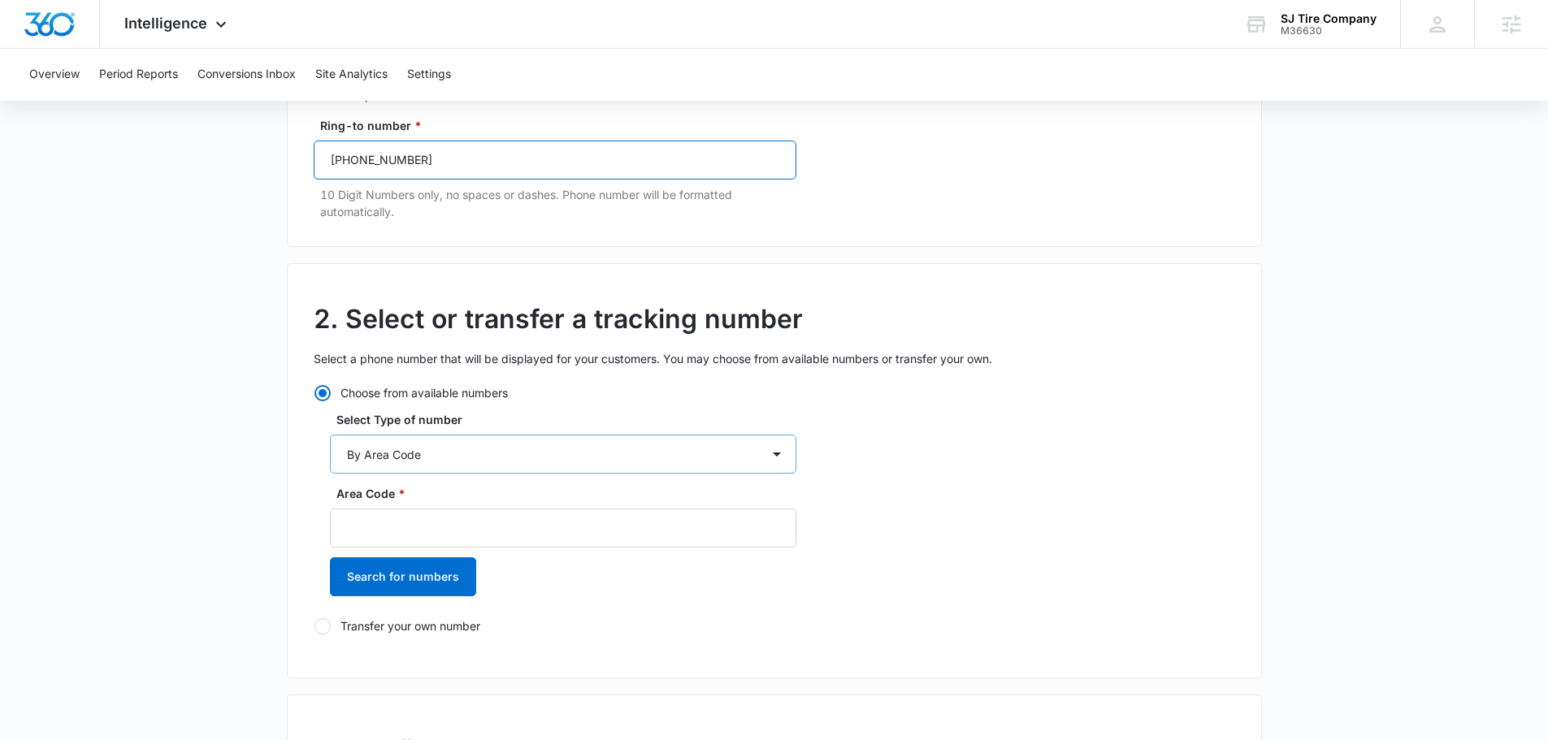
scroll to position [244, 0]
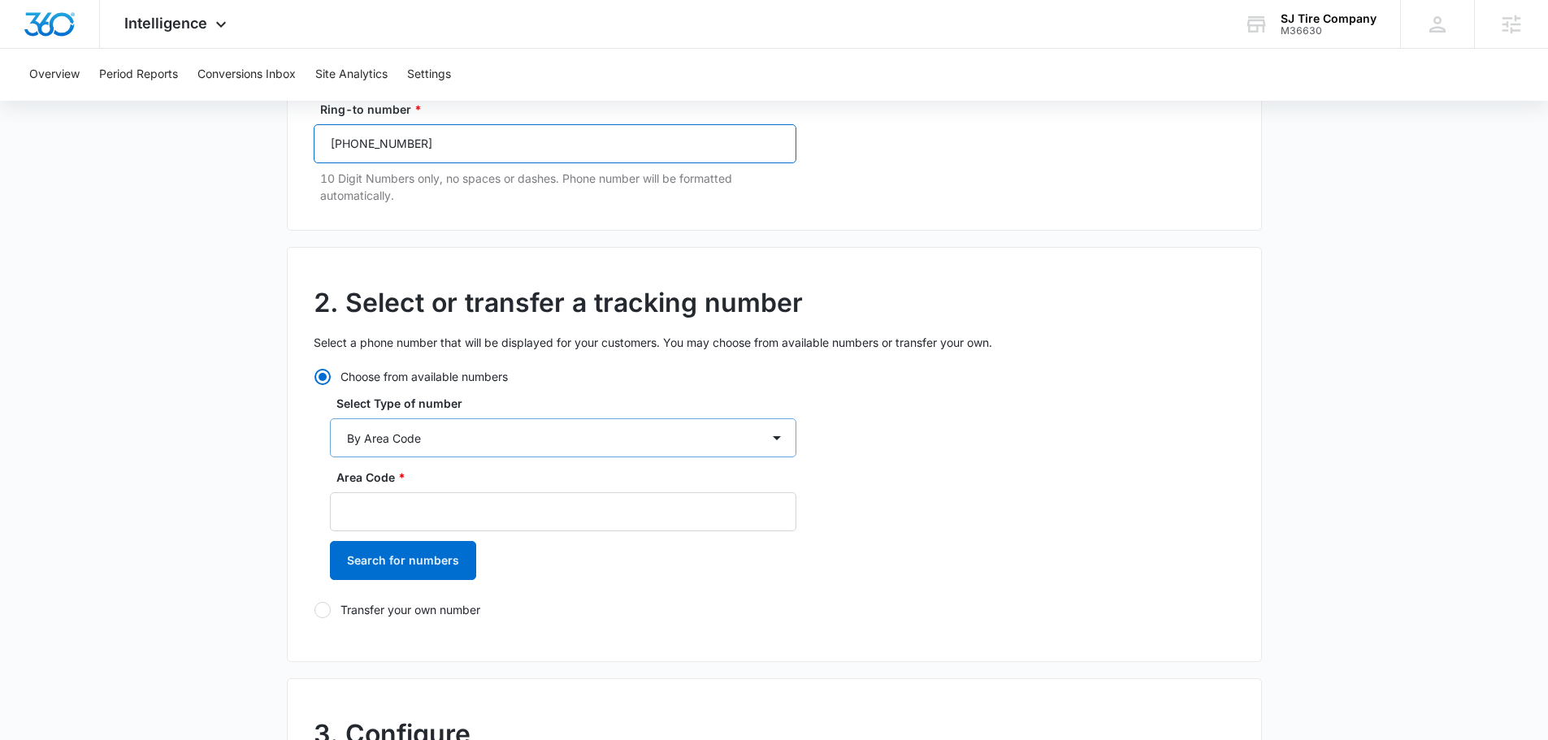
type input "(720) 998-3891"
click at [453, 436] on select "By City & State By State Only By Zip Code By Area Code Toll Free Numbers" at bounding box center [563, 438] width 466 height 39
click at [943, 514] on div "2. Select or transfer a tracking number Select a phone number that will be disp…" at bounding box center [774, 454] width 975 height 415
click at [606, 538] on div "Area Code * Search for numbers" at bounding box center [563, 530] width 466 height 123
drag, startPoint x: 605, startPoint y: 528, endPoint x: 601, endPoint y: 518, distance: 10.3
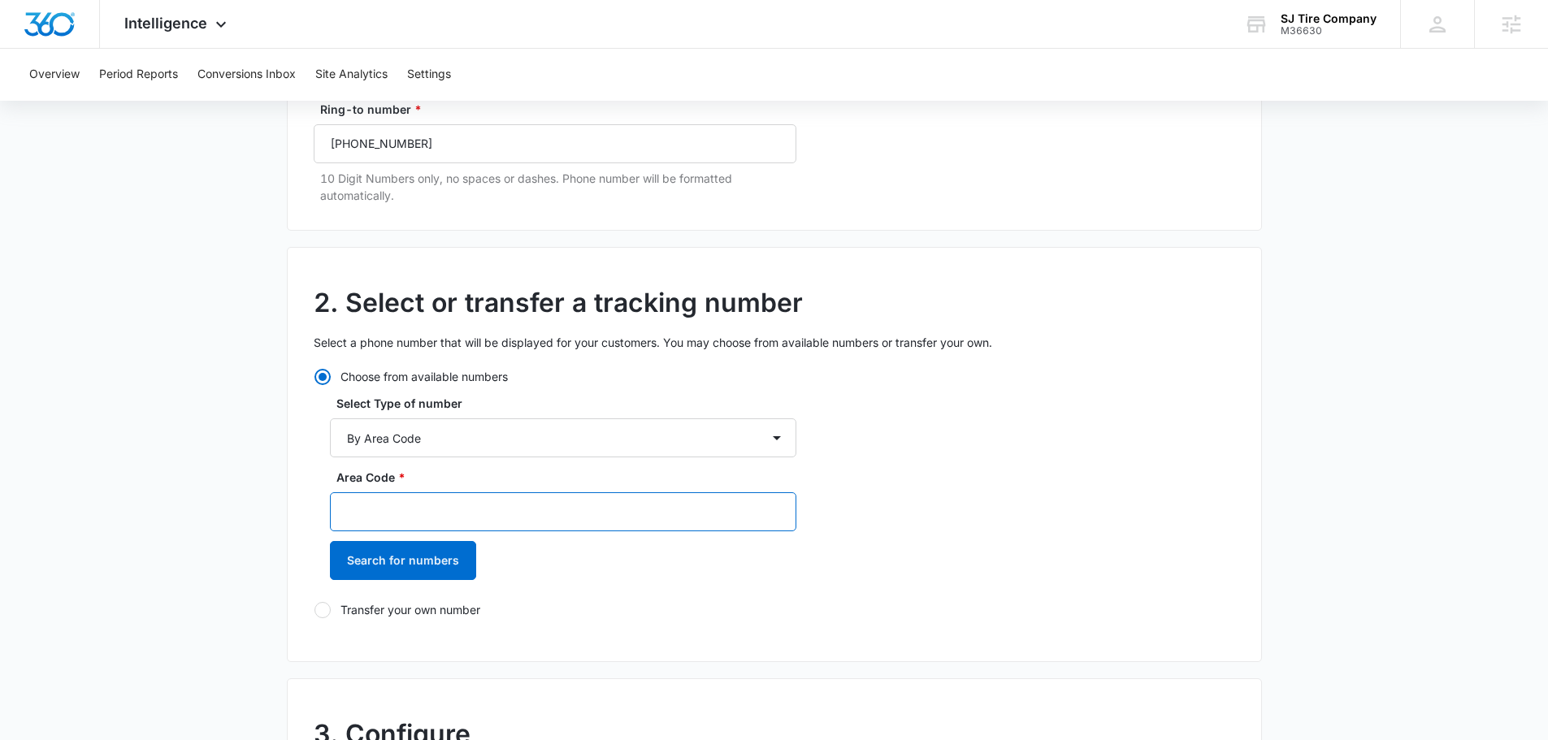
click at [605, 527] on input "Area Code *" at bounding box center [563, 511] width 466 height 39
type input "720"
click at [406, 573] on button "Search for numbers" at bounding box center [403, 560] width 146 height 39
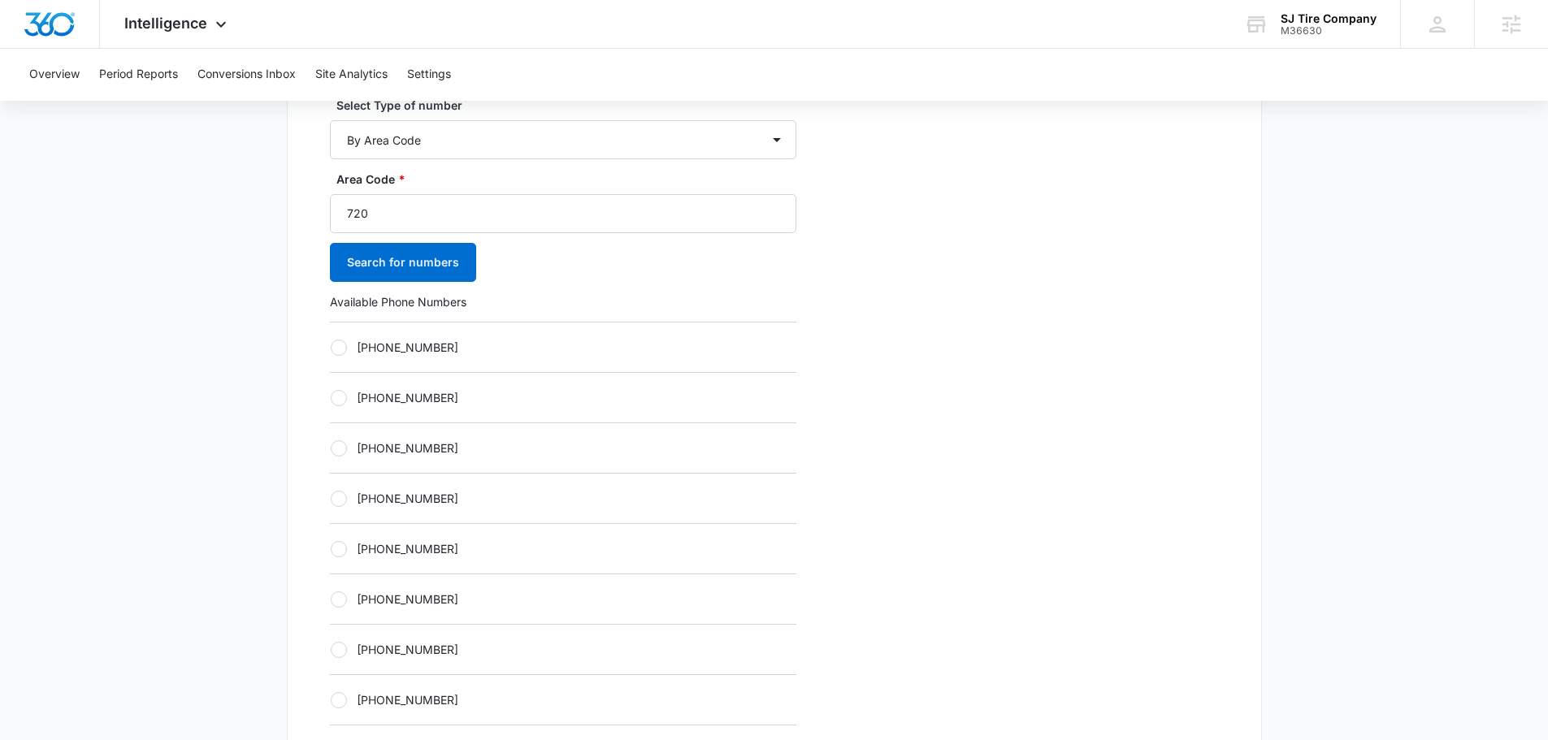
scroll to position [569, 0]
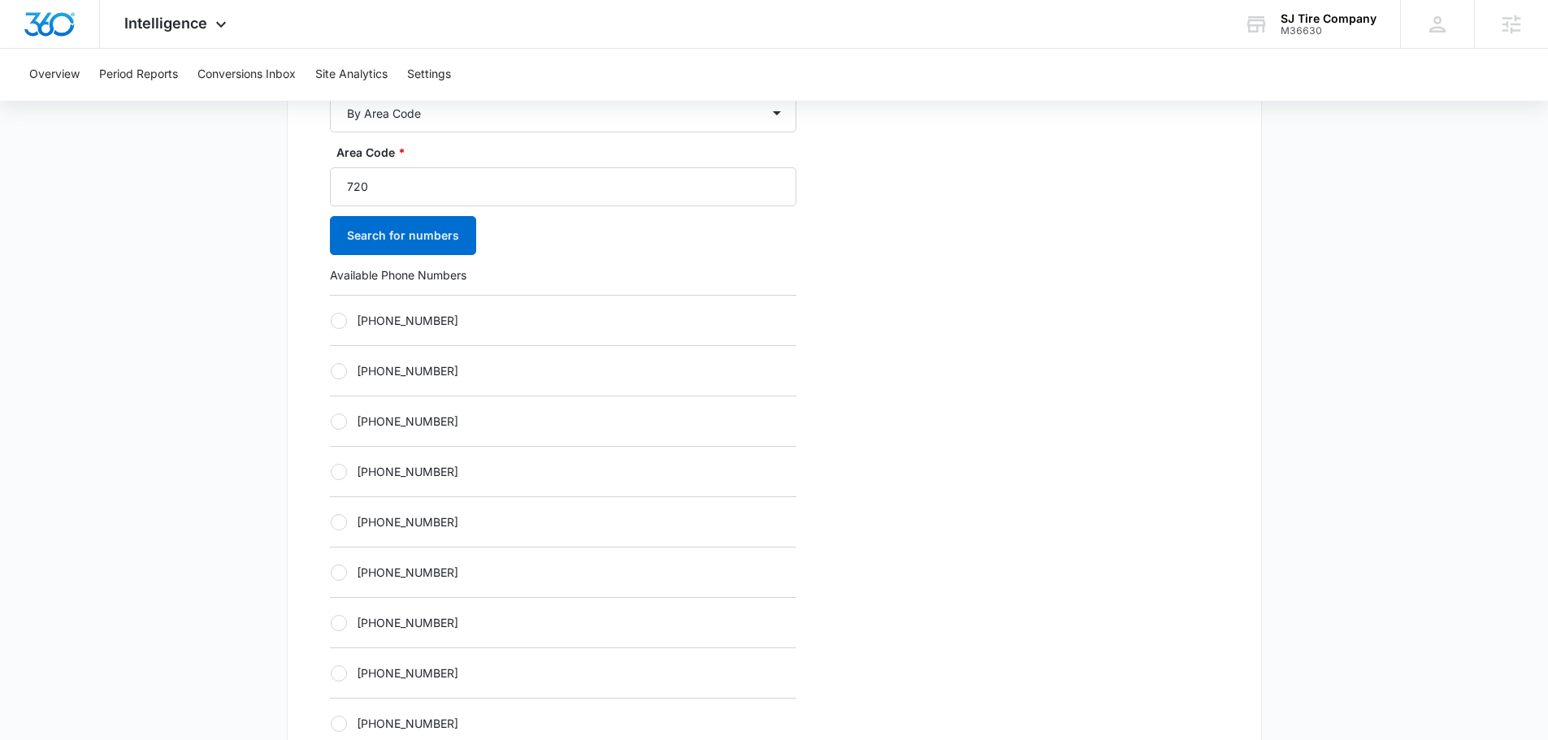
click at [415, 484] on div "[PHONE_NUMBER]" at bounding box center [563, 471] width 466 height 50
click at [413, 476] on label "[PHONE_NUMBER]" at bounding box center [563, 471] width 466 height 17
click at [331, 472] on input "[PHONE_NUMBER]" at bounding box center [330, 471] width 1 height 1
radio input "true"
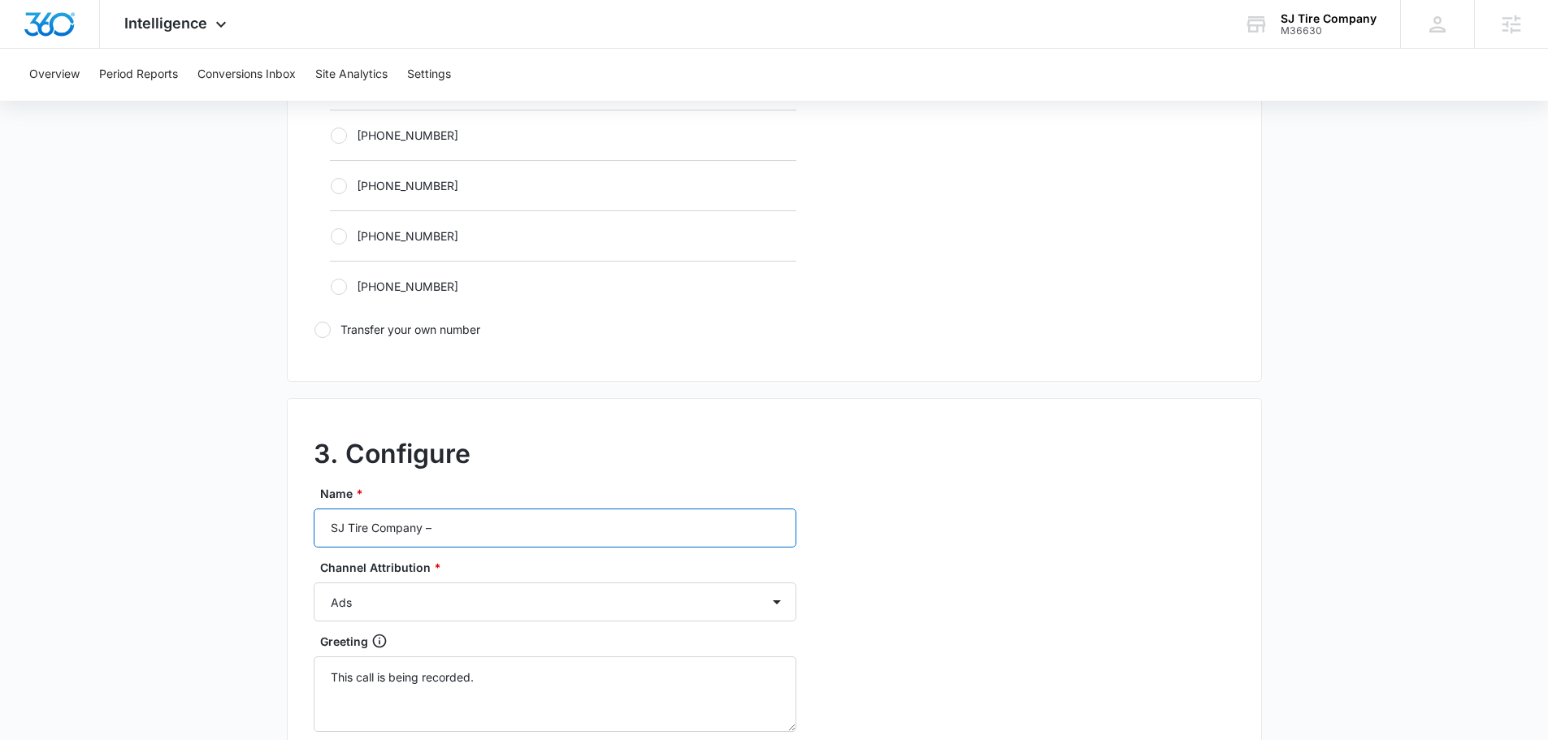
drag, startPoint x: 508, startPoint y: 534, endPoint x: 553, endPoint y: 551, distance: 47.8
click at [508, 535] on input "SJ Tire Company –" at bounding box center [555, 528] width 483 height 39
type input "SJ Tire Company – social"
click at [540, 612] on select "Ads Local Service Ads Content Social Other" at bounding box center [555, 602] width 483 height 39
select select "SOCIAL"
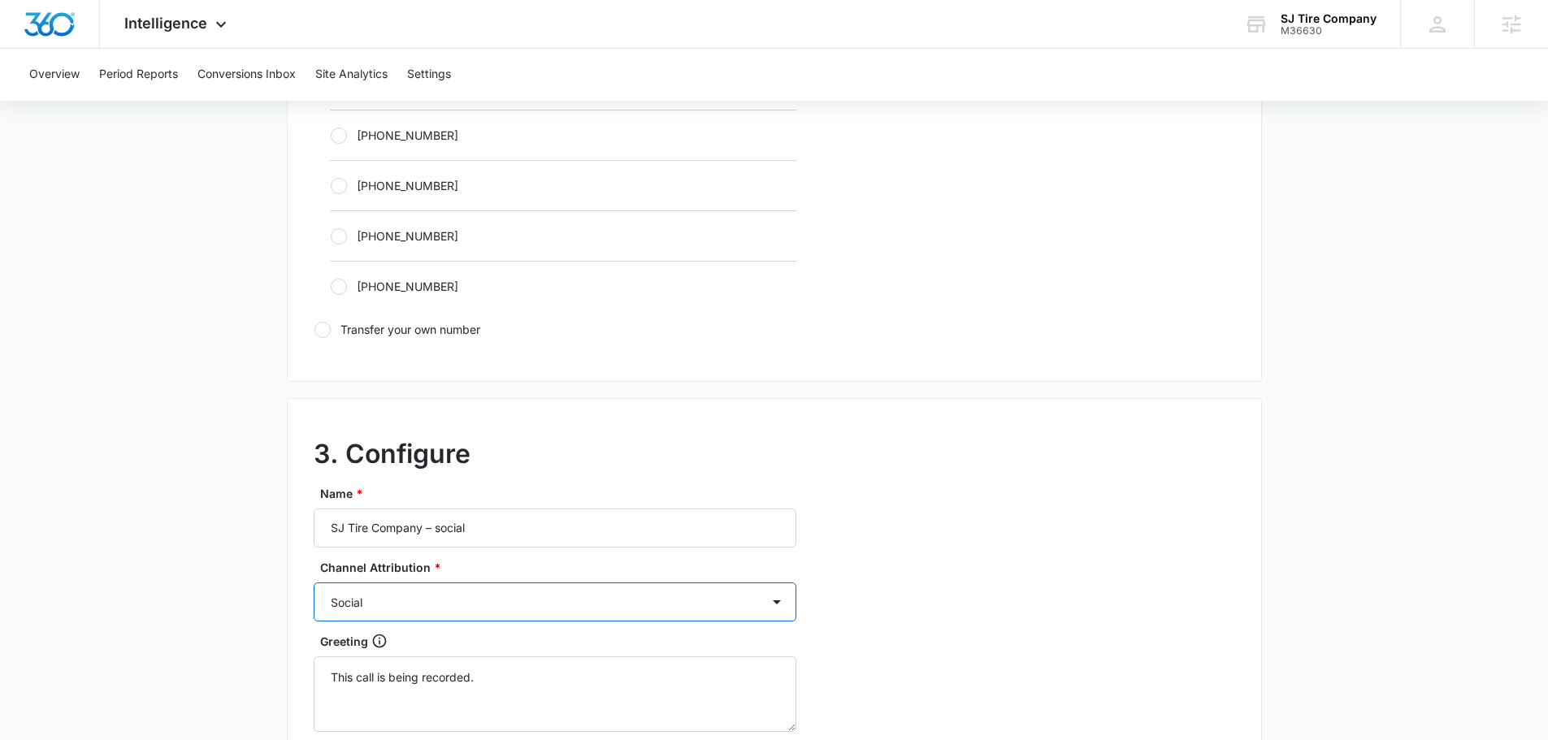
click at [314, 583] on select "Ads Local Service Ads Content Social Other" at bounding box center [555, 602] width 483 height 39
click at [910, 462] on h2 "3. Configure" at bounding box center [775, 454] width 922 height 39
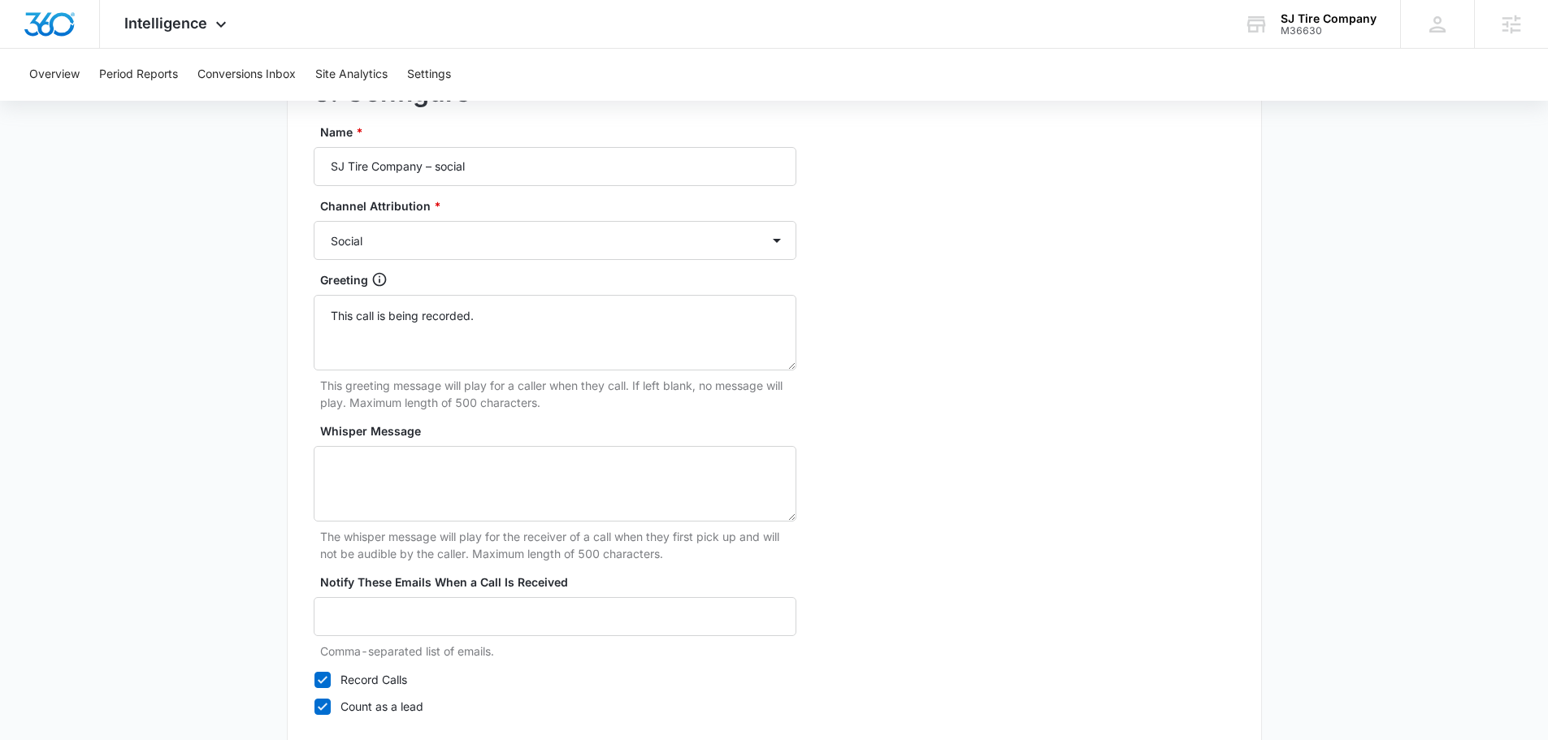
scroll to position [1463, 0]
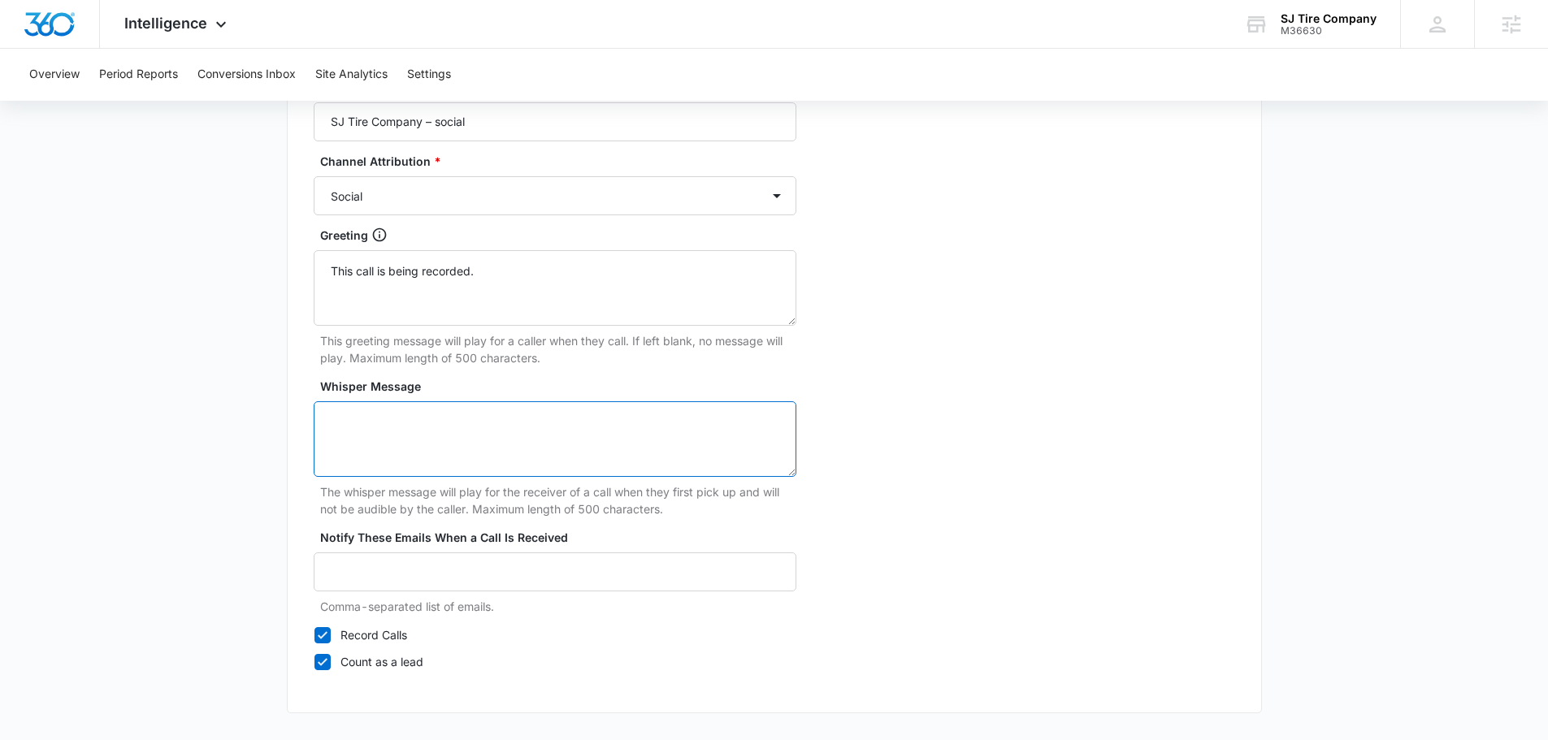
click at [393, 451] on textarea "Whisper Message" at bounding box center [555, 439] width 483 height 76
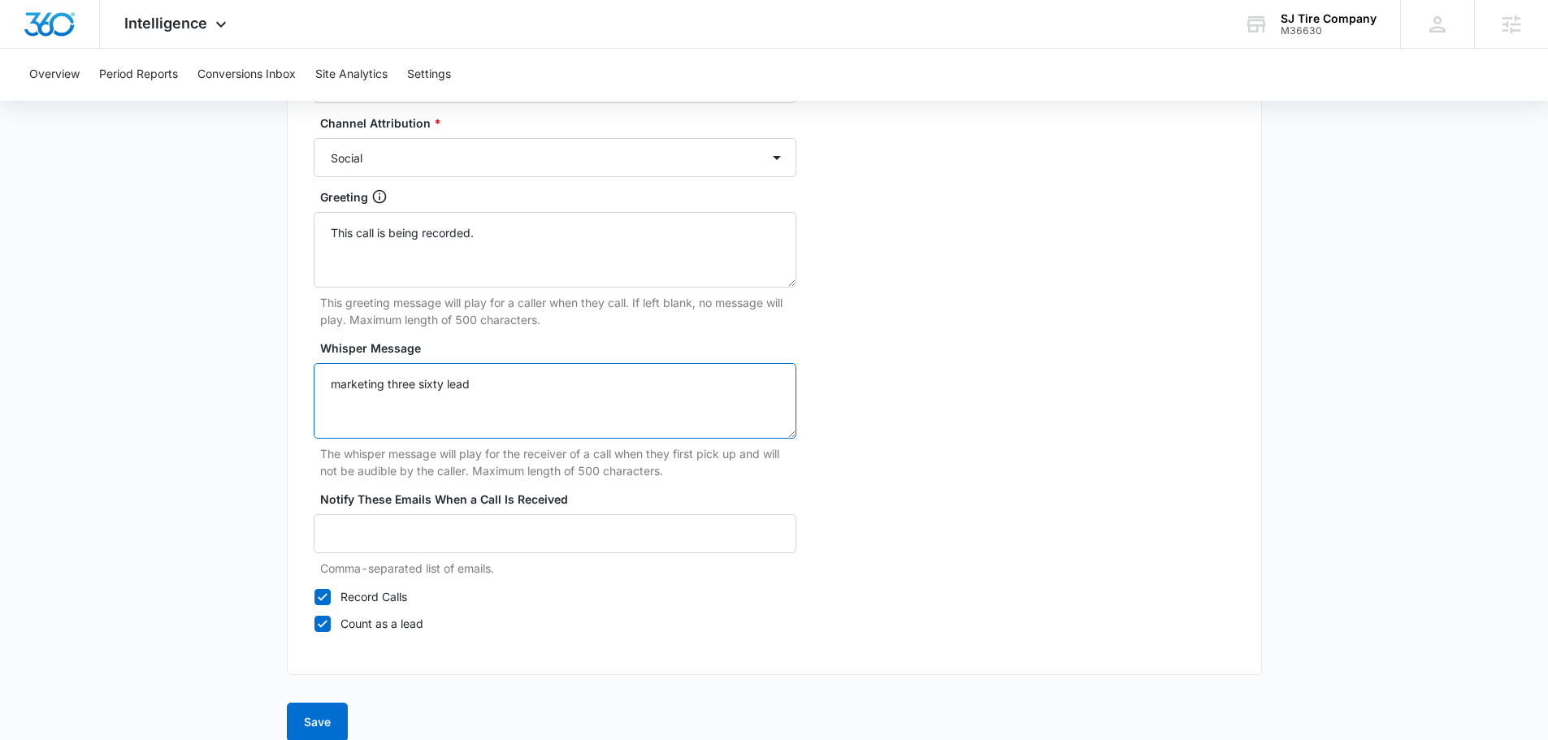
scroll to position [1522, 0]
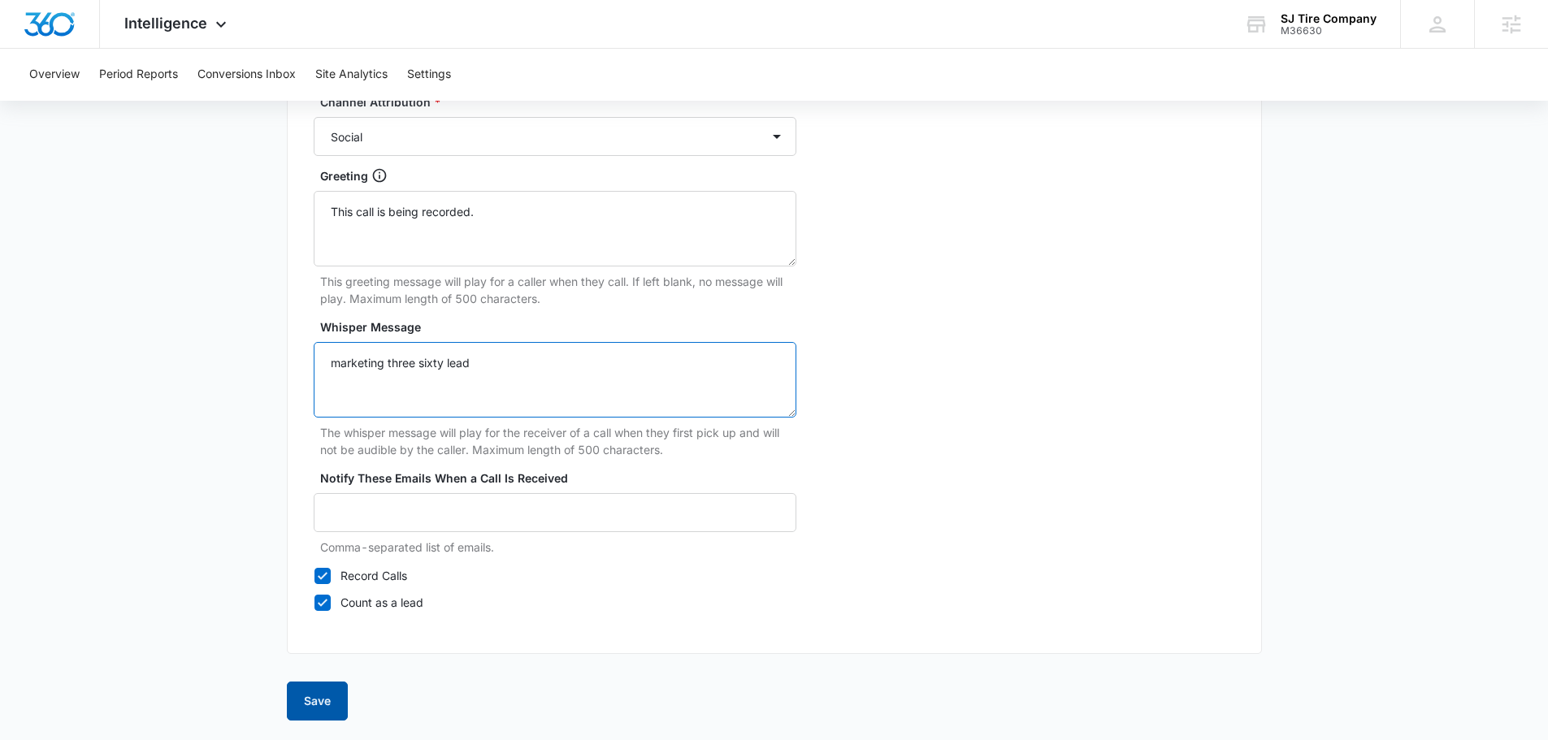
type textarea "marketing three sixty lead"
click at [323, 710] on button "Save" at bounding box center [317, 701] width 61 height 39
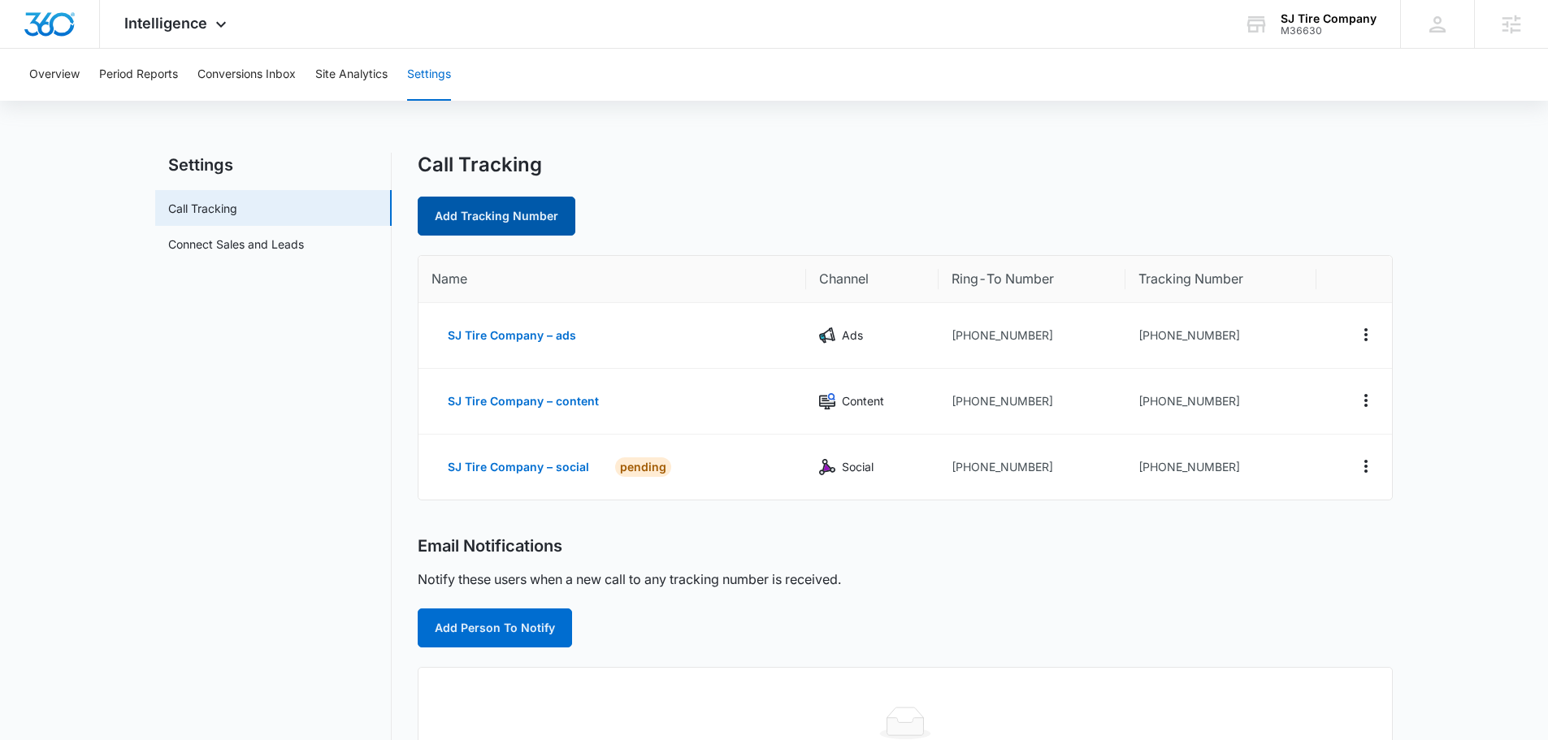
click at [497, 216] on link "Add Tracking Number" at bounding box center [497, 216] width 158 height 39
select select "by_area_code"
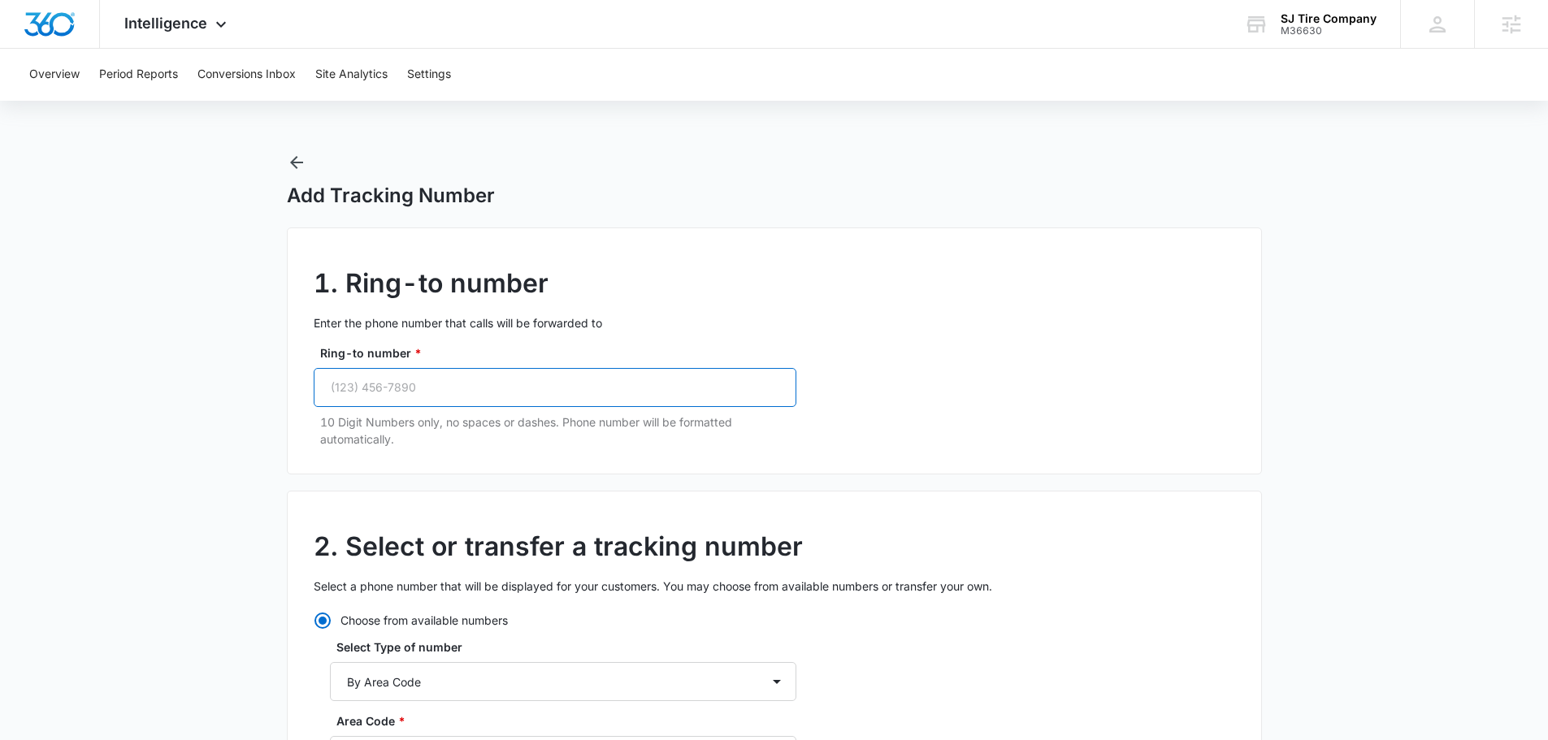
click at [477, 390] on input "Ring-to number *" at bounding box center [555, 387] width 483 height 39
paste input "(720) 998-3891"
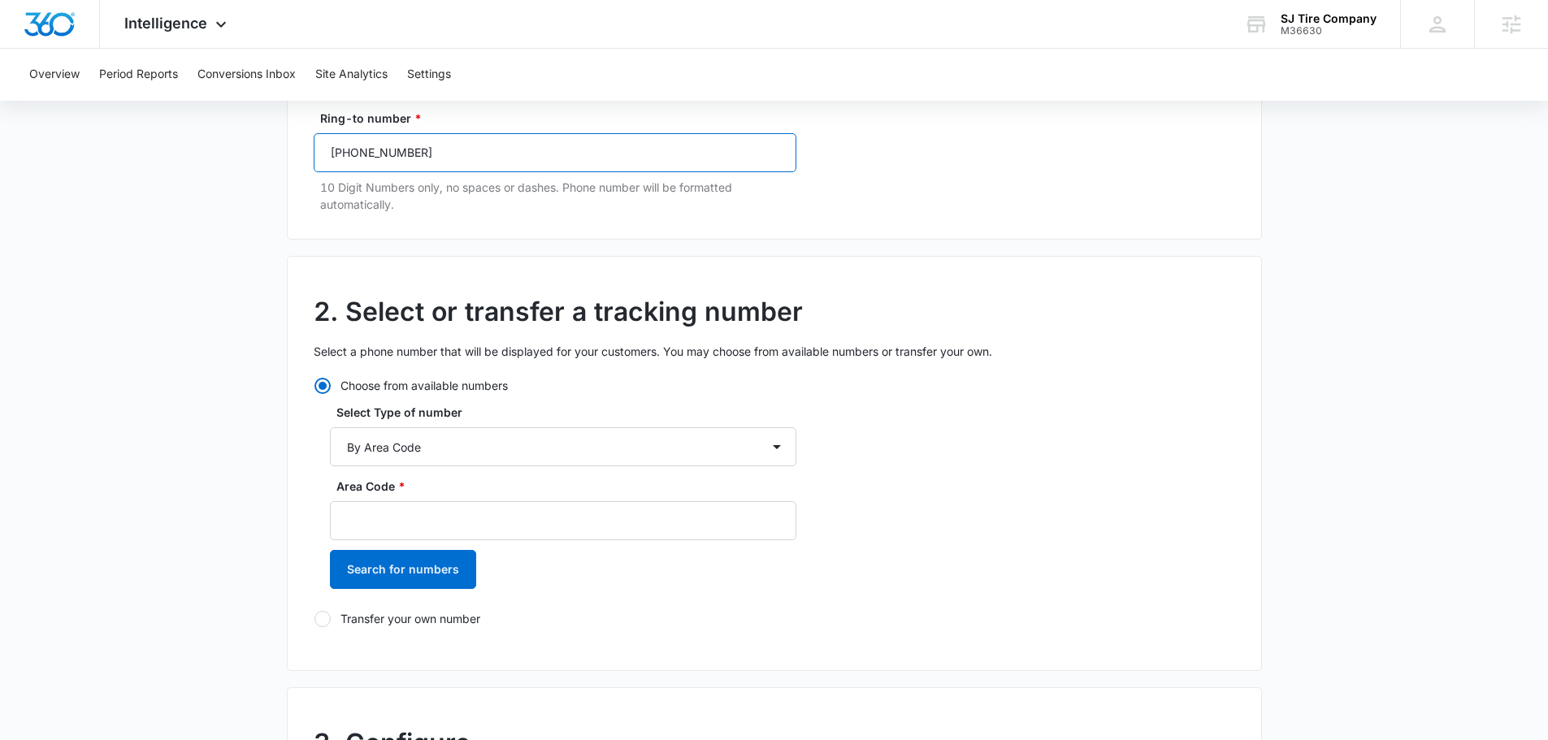
scroll to position [244, 0]
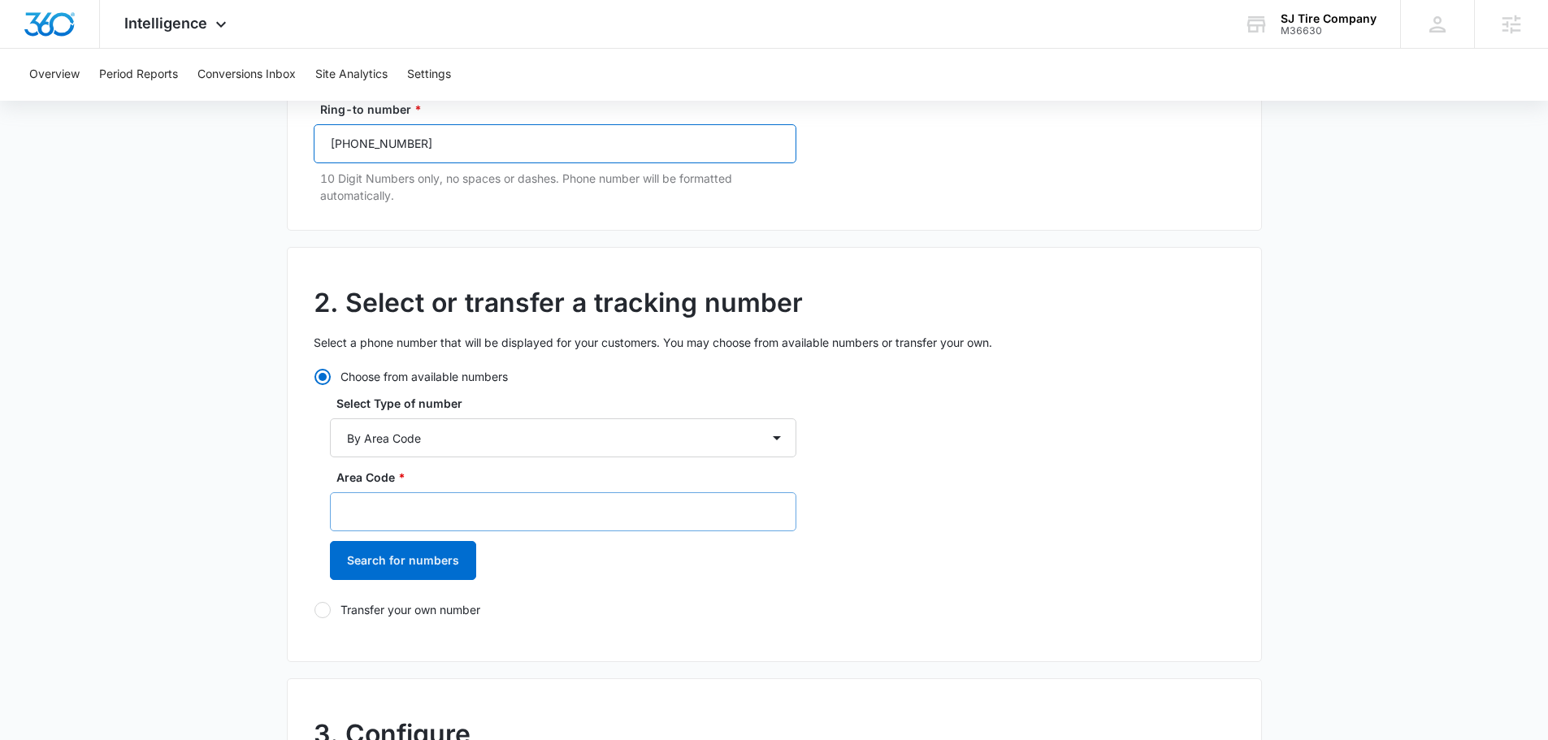
type input "(720) 998-3891"
click at [477, 519] on input "Area Code *" at bounding box center [563, 511] width 466 height 39
type input "720"
click at [377, 562] on button "Search for numbers" at bounding box center [403, 560] width 146 height 39
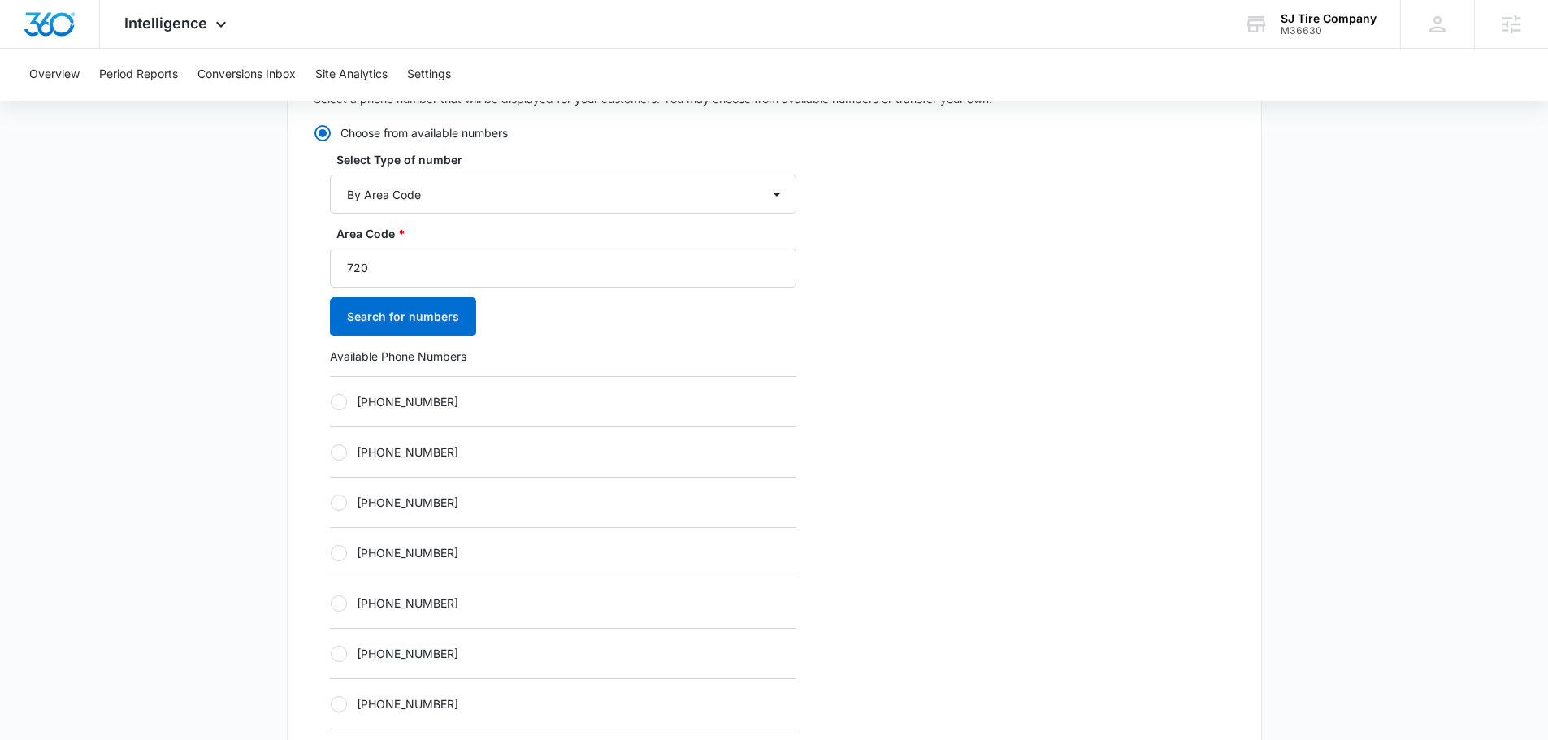
click at [444, 540] on div "[PHONE_NUMBER]" at bounding box center [563, 552] width 466 height 50
click at [438, 552] on label "[PHONE_NUMBER]" at bounding box center [563, 552] width 466 height 17
click at [331, 553] on input "[PHONE_NUMBER]" at bounding box center [330, 553] width 1 height 1
radio input "true"
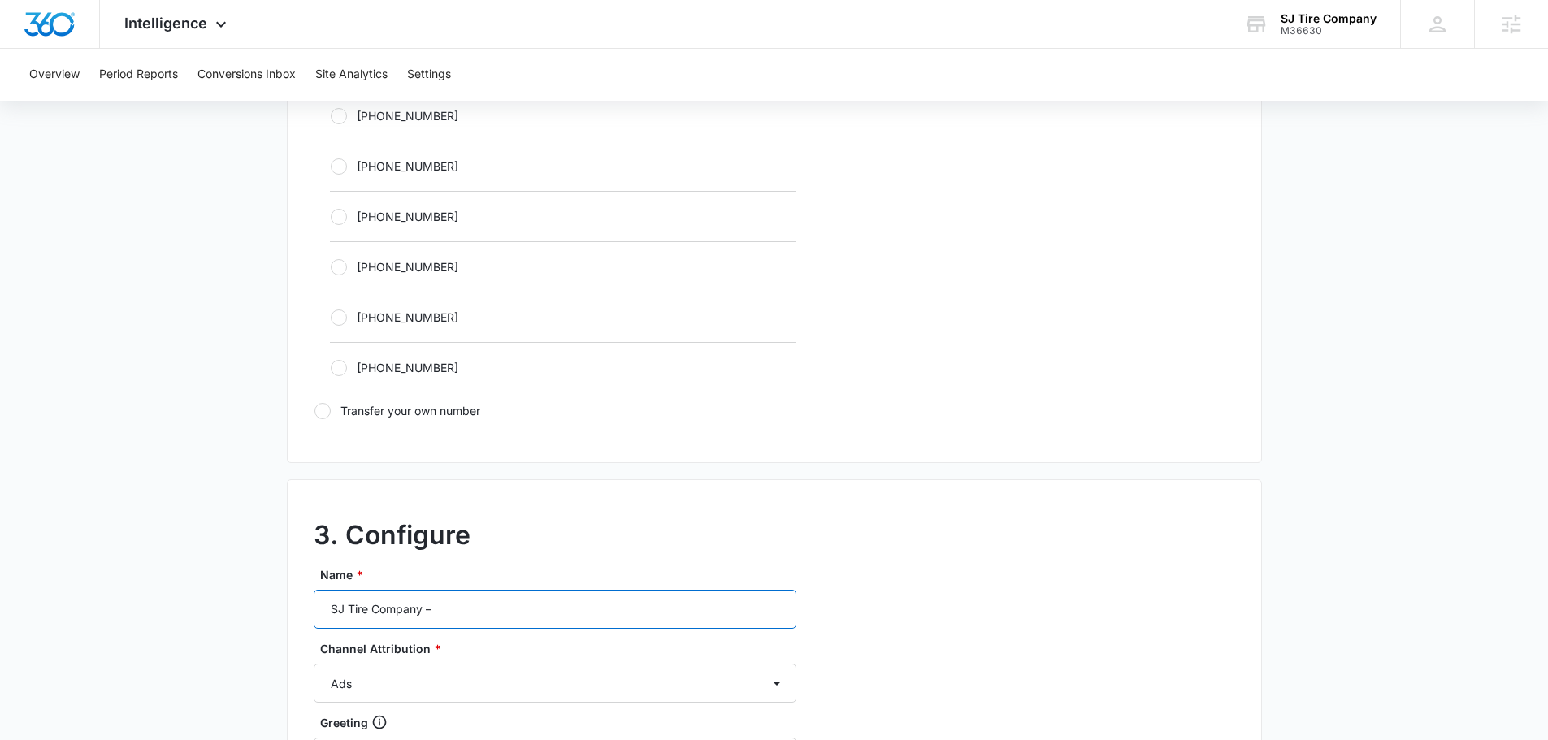
click at [522, 603] on input "SJ Tire Company –" at bounding box center [555, 609] width 483 height 39
type input "SJ Tire Company – other"
click at [500, 687] on select "Ads Local Service Ads Content Social Other" at bounding box center [555, 683] width 483 height 39
select select "OTHER"
click at [314, 664] on select "Ads Local Service Ads Content Social Other" at bounding box center [555, 683] width 483 height 39
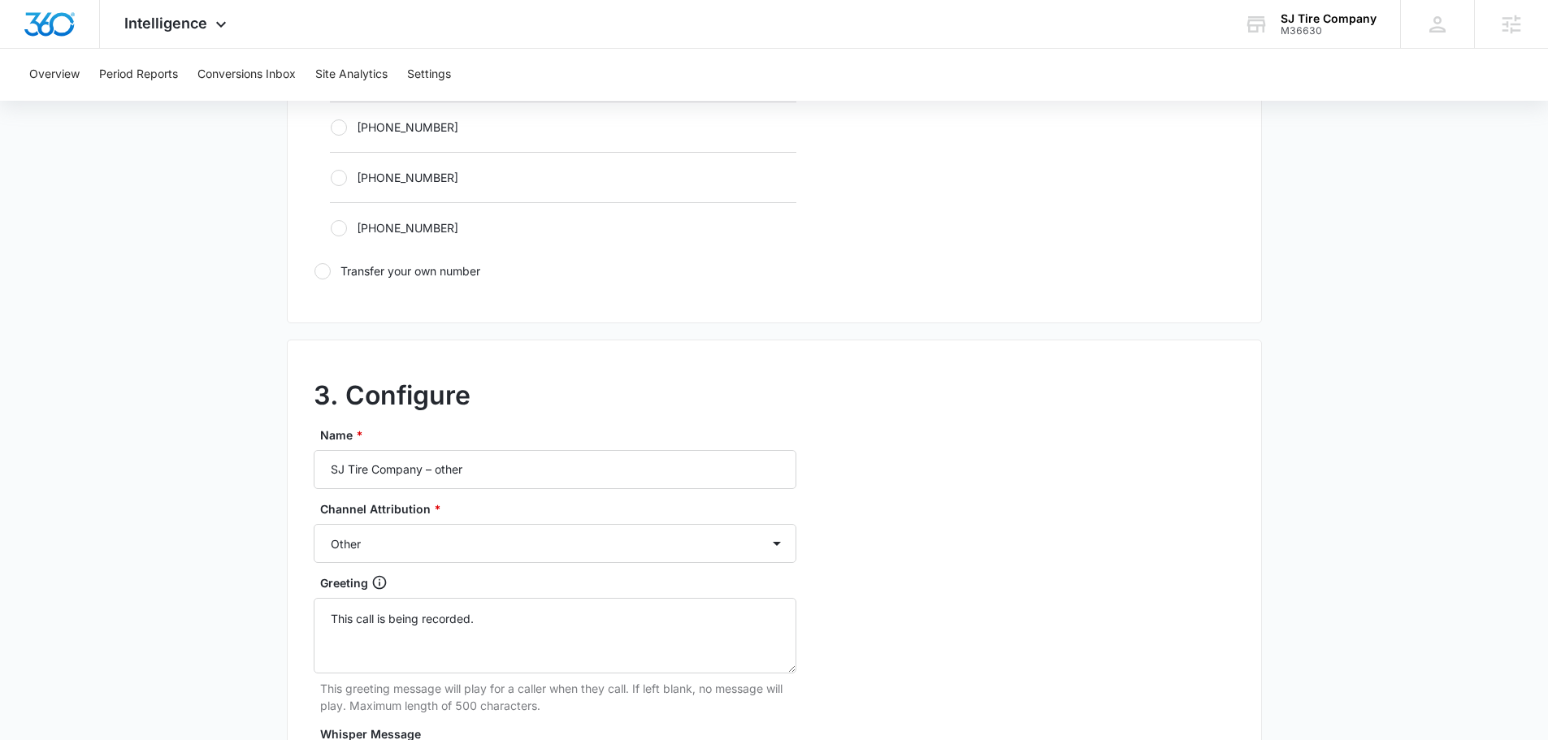
scroll to position [1300, 0]
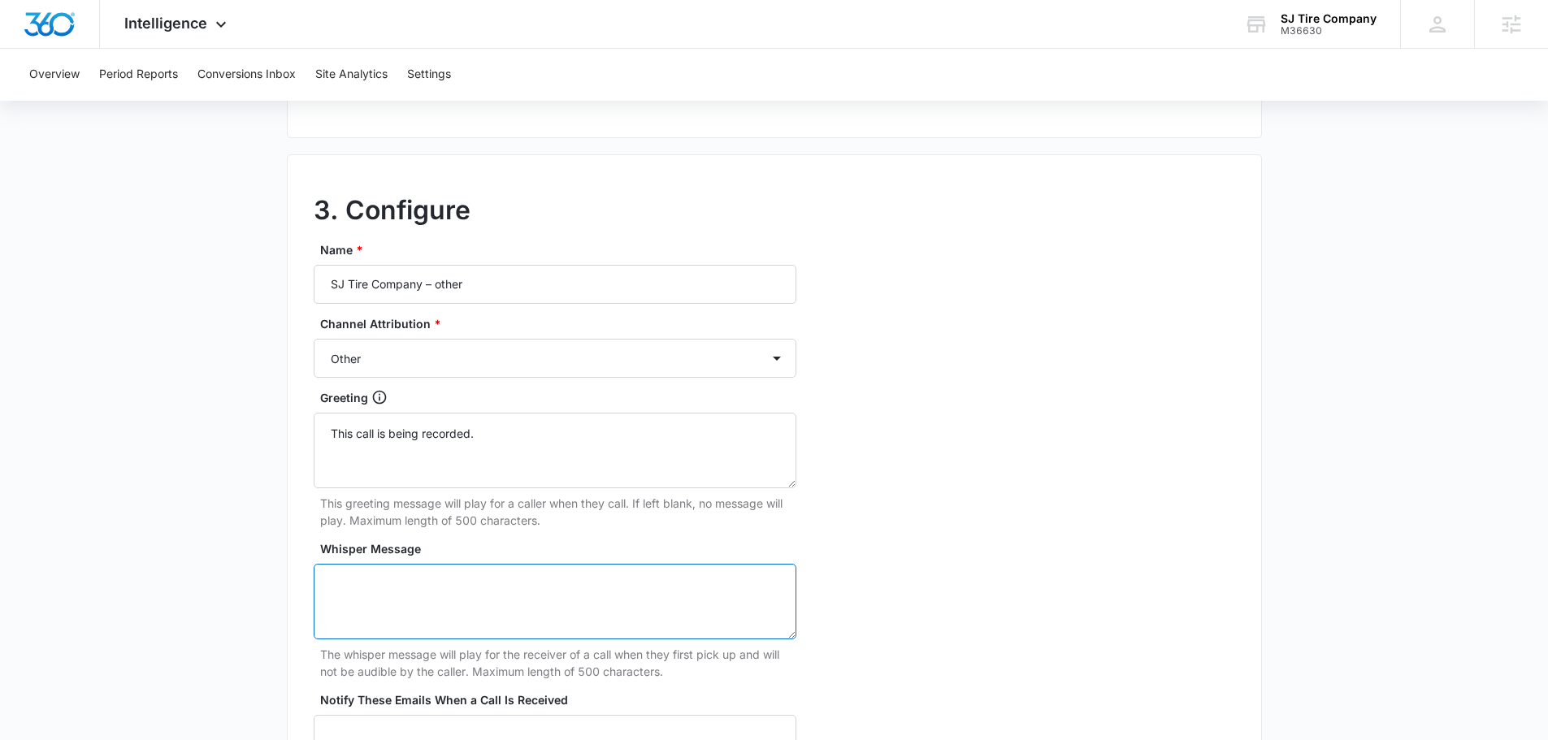
click at [471, 565] on textarea "Whisper Message" at bounding box center [555, 602] width 483 height 76
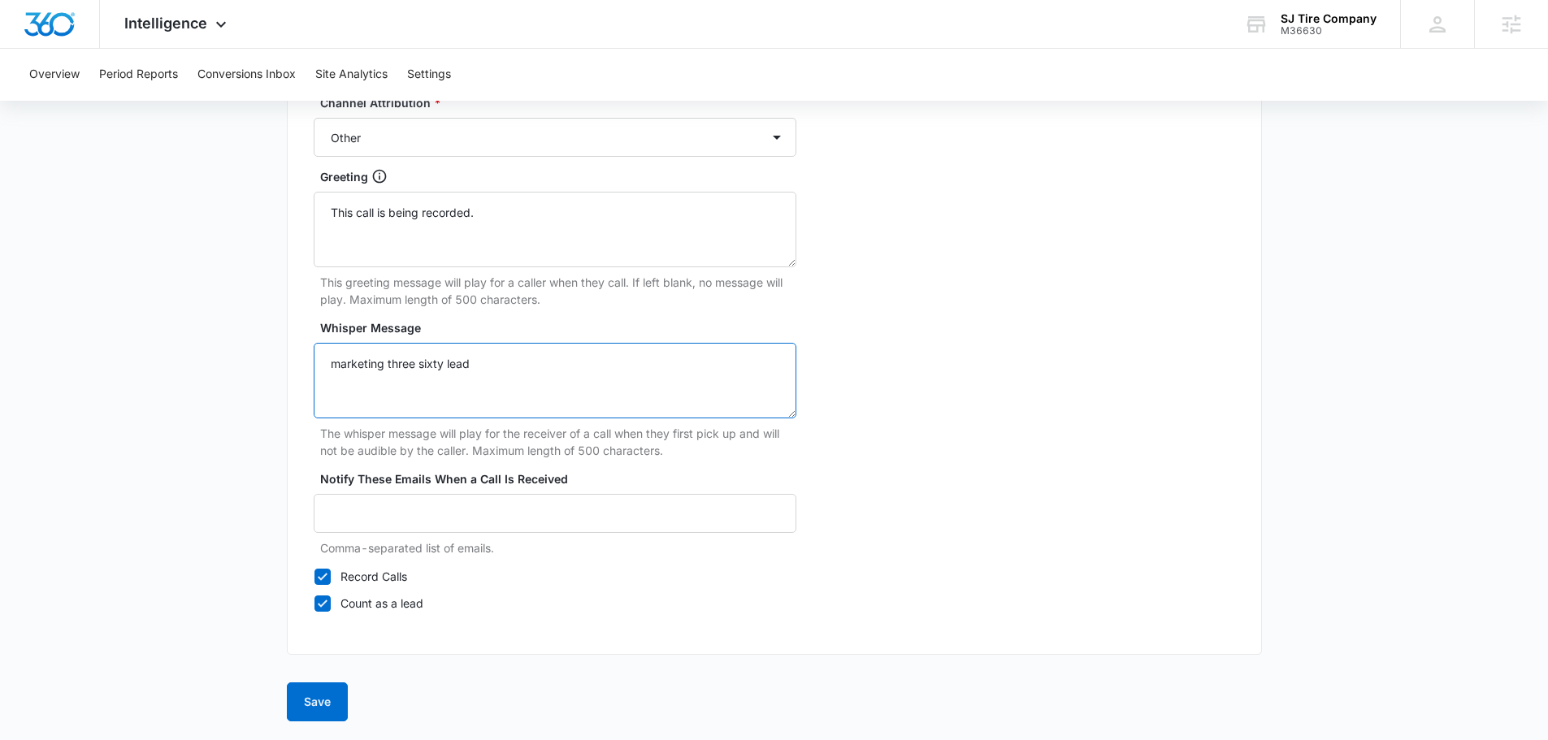
scroll to position [1522, 0]
type textarea "marketing three sixty lead"
click at [340, 708] on button "Save" at bounding box center [317, 701] width 61 height 39
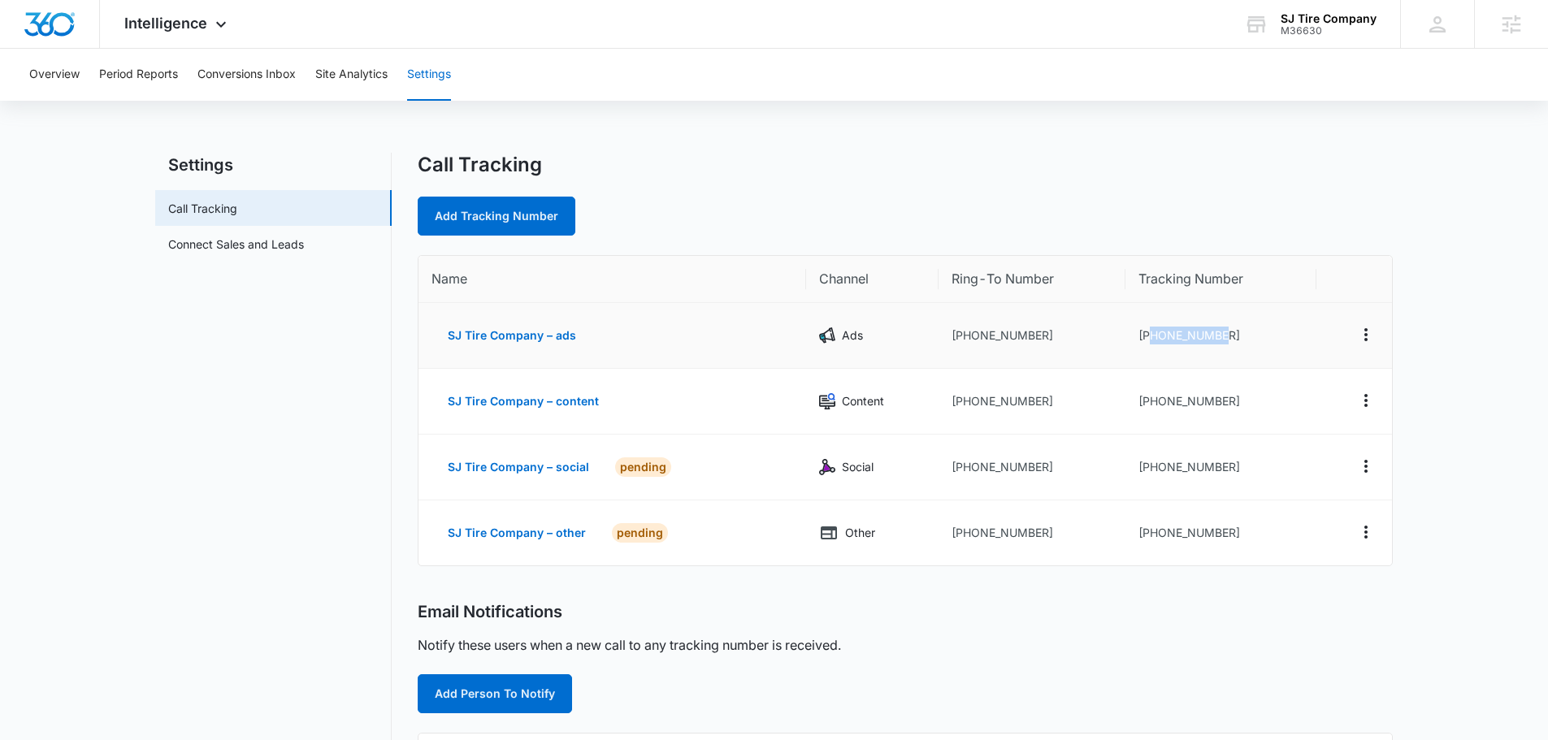
drag, startPoint x: 1229, startPoint y: 338, endPoint x: 1152, endPoint y: 341, distance: 76.5
click at [1152, 341] on td "[PHONE_NUMBER]" at bounding box center [1221, 336] width 191 height 66
copy td "7203162252"
drag, startPoint x: 1247, startPoint y: 397, endPoint x: 1148, endPoint y: 404, distance: 98.5
click at [1148, 404] on td "[PHONE_NUMBER]" at bounding box center [1221, 402] width 191 height 66
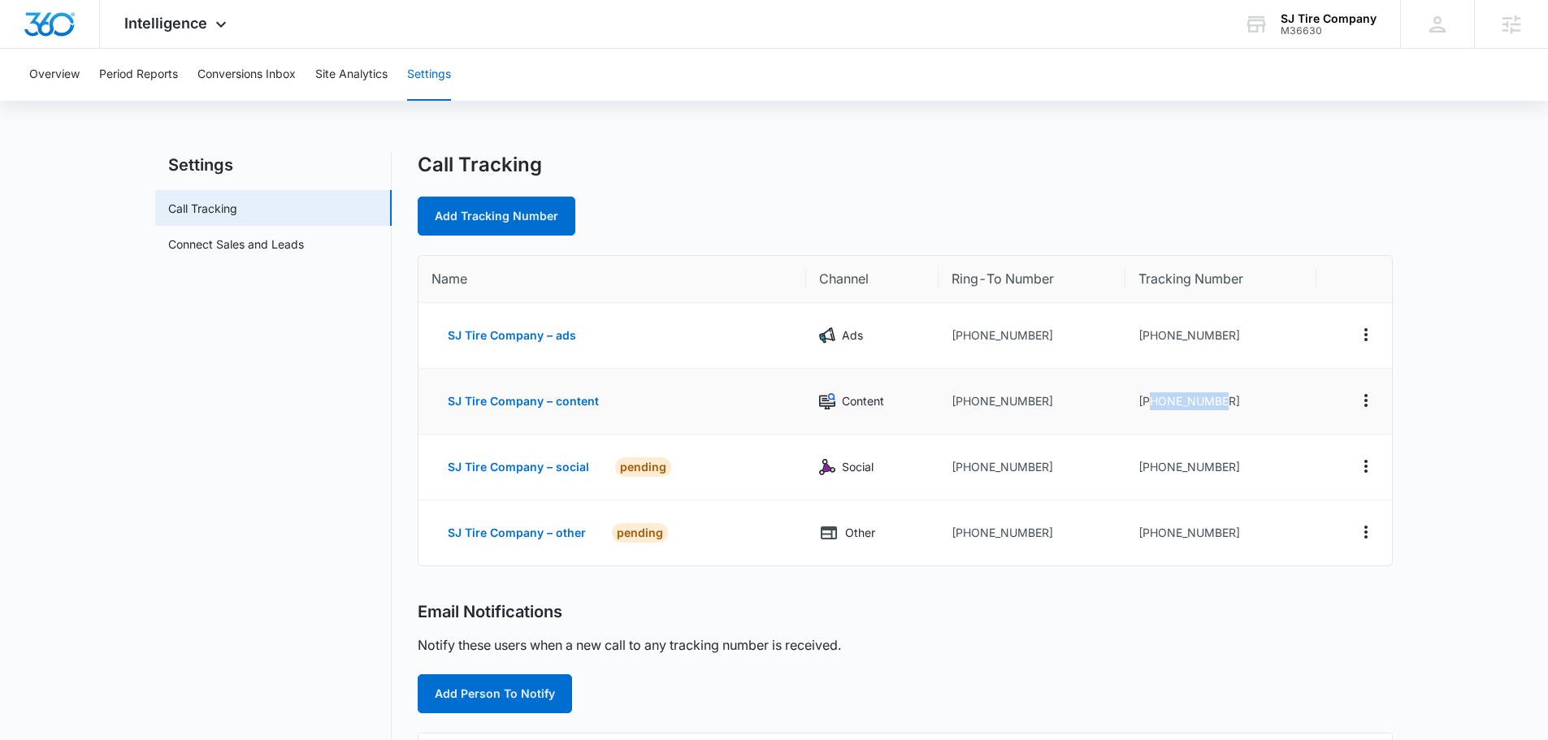
copy td "7203162257"
drag, startPoint x: 1244, startPoint y: 472, endPoint x: 1150, endPoint y: 462, distance: 94.9
click at [1150, 462] on td "[PHONE_NUMBER]" at bounding box center [1221, 468] width 191 height 66
copy td "7203162259"
drag, startPoint x: 1228, startPoint y: 536, endPoint x: 1151, endPoint y: 537, distance: 77.2
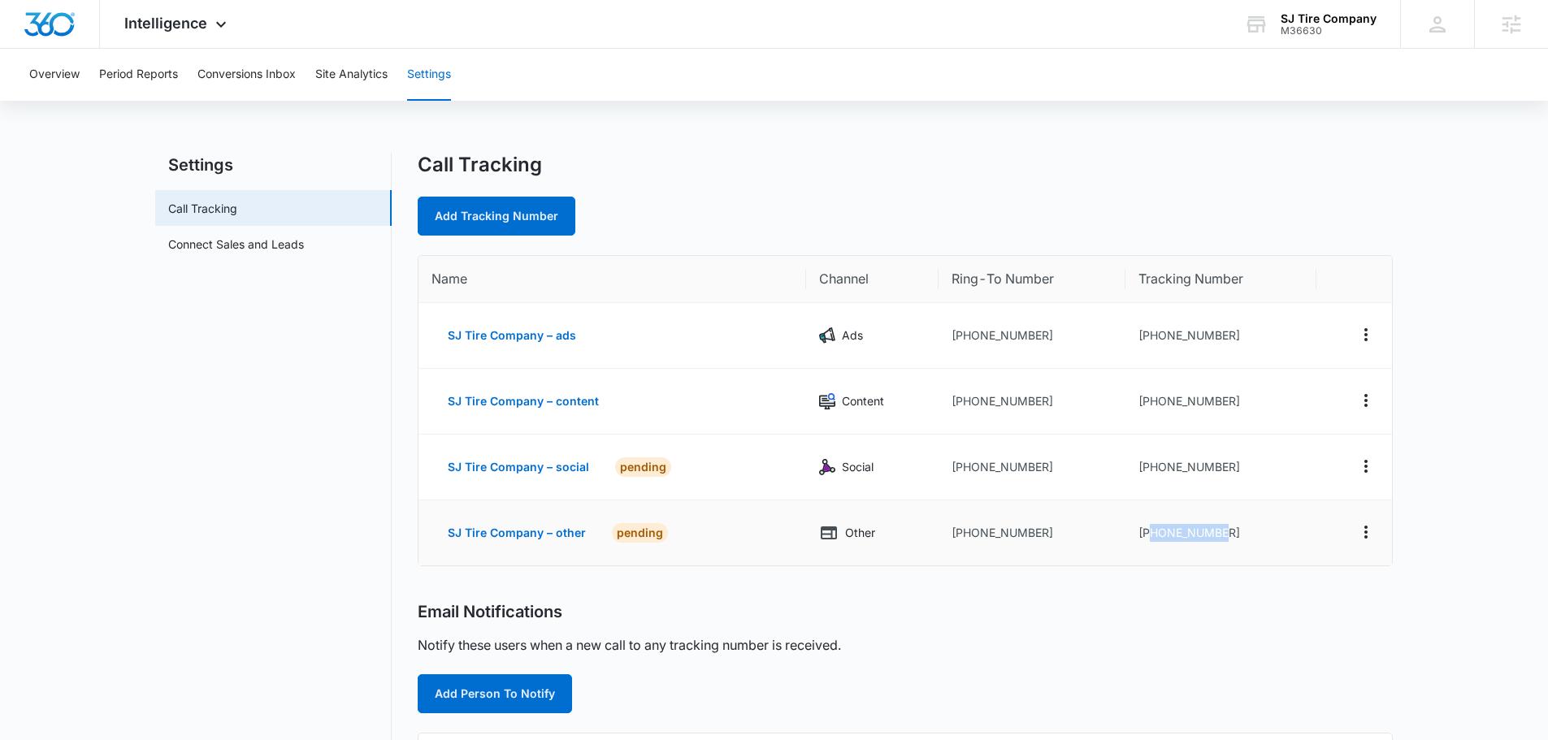
click at [1151, 538] on td "[PHONE_NUMBER]" at bounding box center [1221, 533] width 191 height 65
copy td "7203162263"
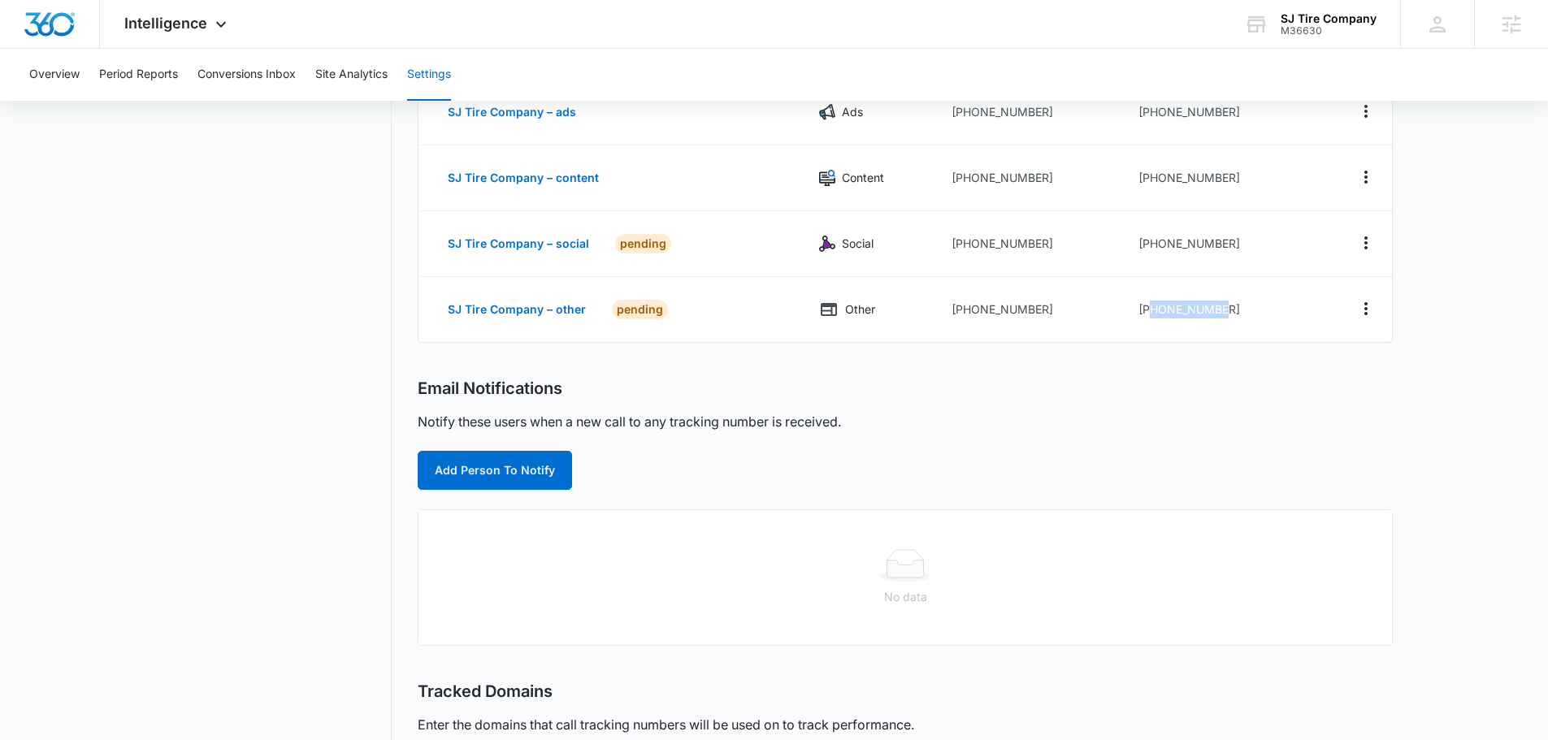
scroll to position [244, 0]
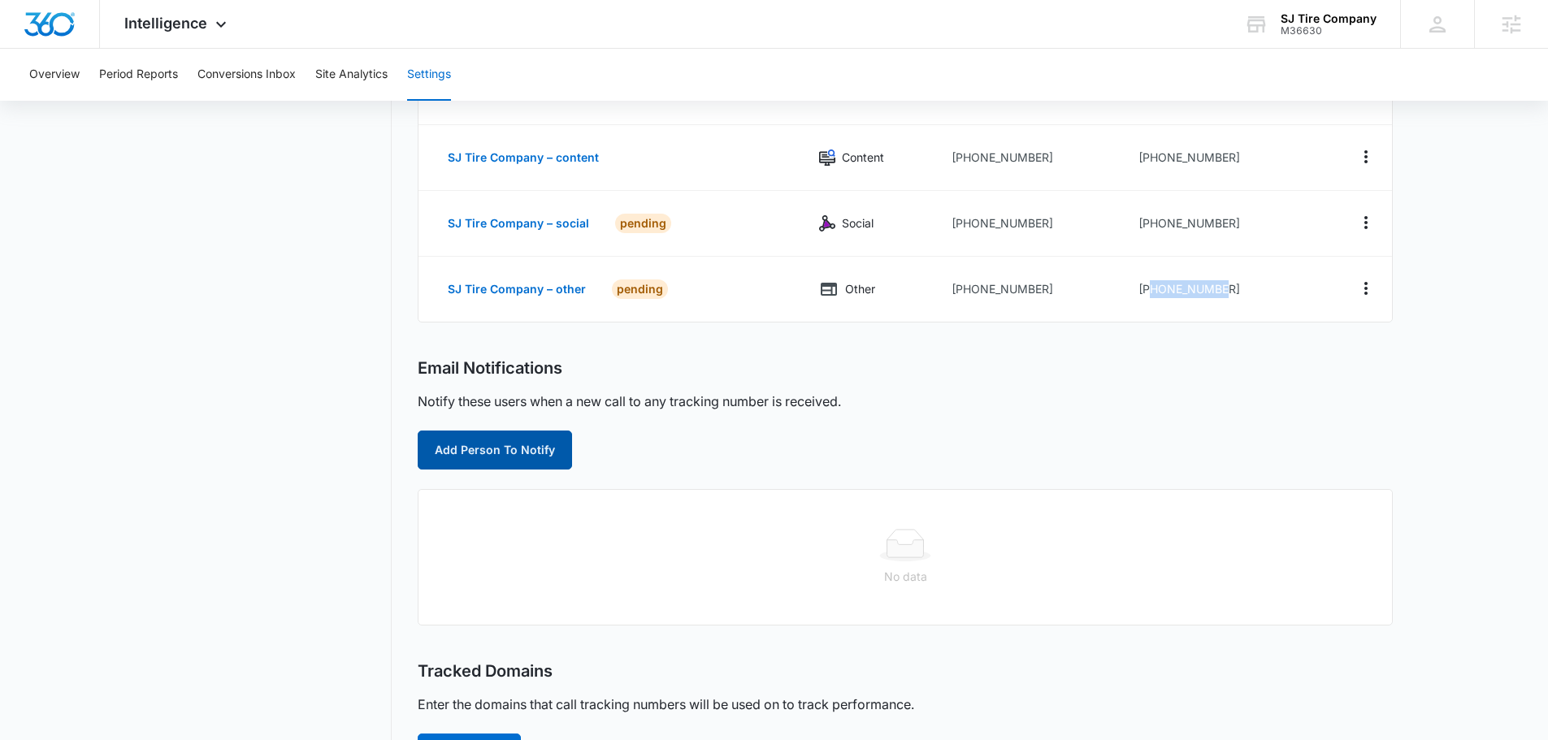
click at [497, 456] on button "Add Person To Notify" at bounding box center [495, 450] width 154 height 39
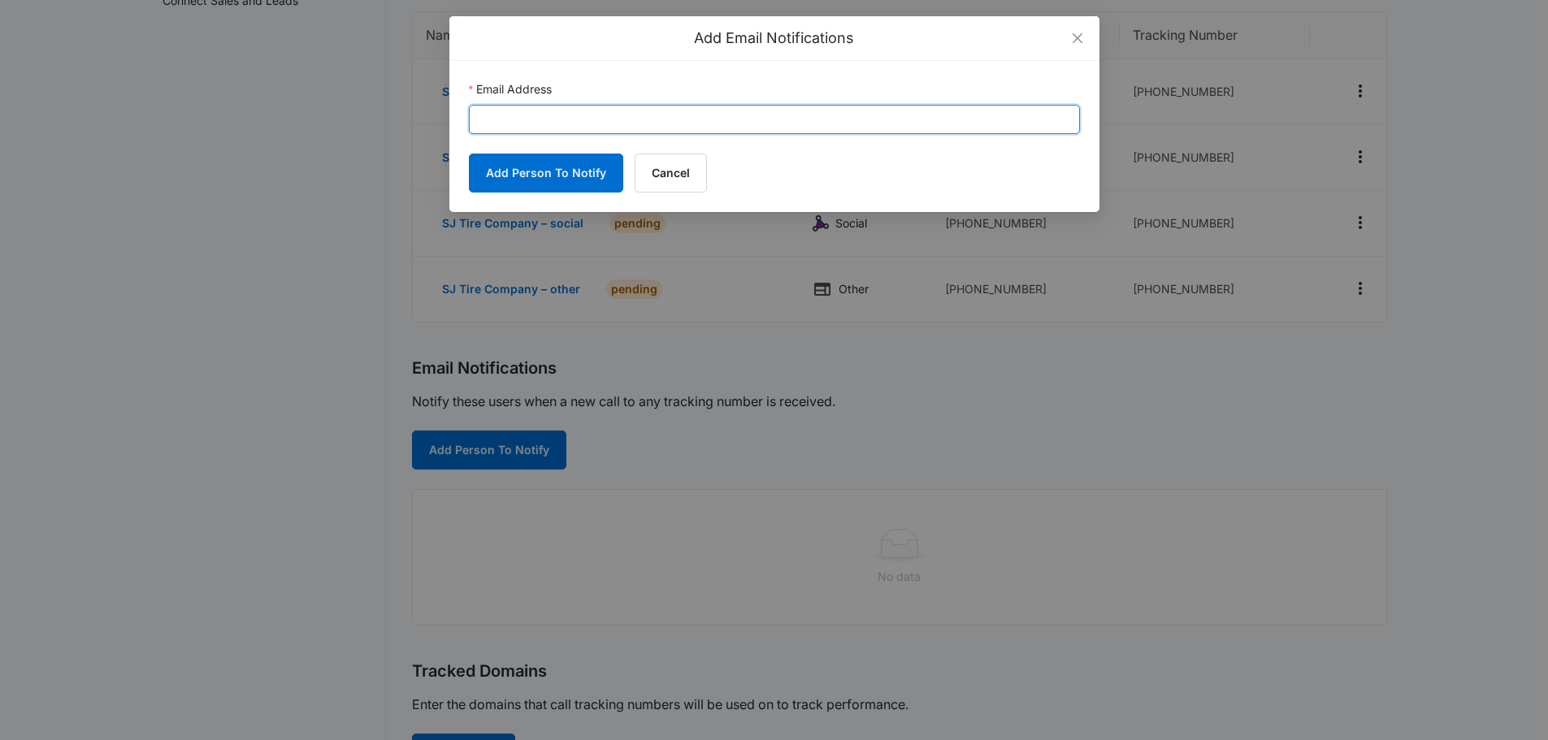
click at [564, 113] on input "Email Address" at bounding box center [774, 119] width 611 height 29
paste input "[EMAIL_ADDRESS][DOMAIN_NAME]"
type input "[EMAIL_ADDRESS][DOMAIN_NAME]"
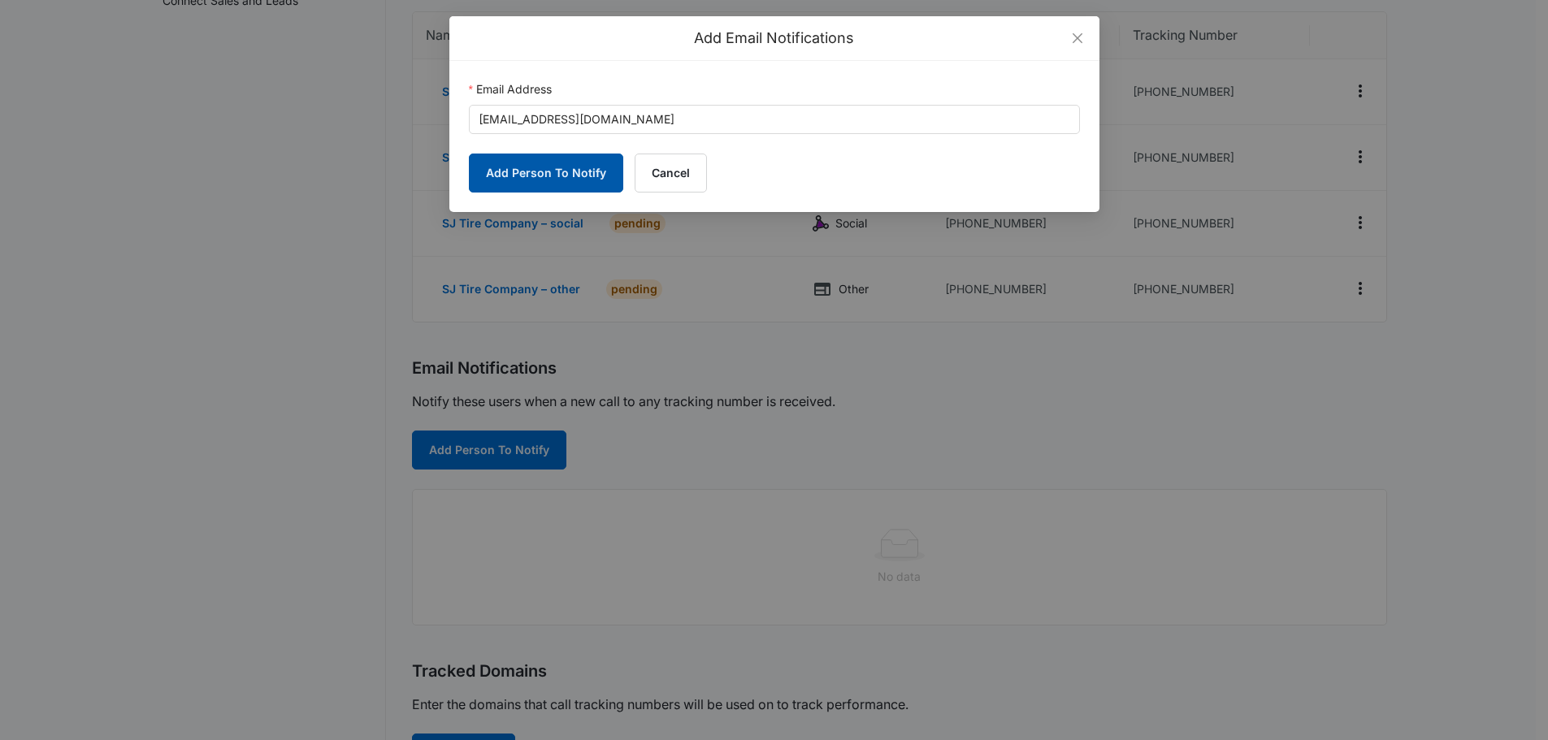
click at [527, 190] on button "Add Person To Notify" at bounding box center [546, 173] width 154 height 39
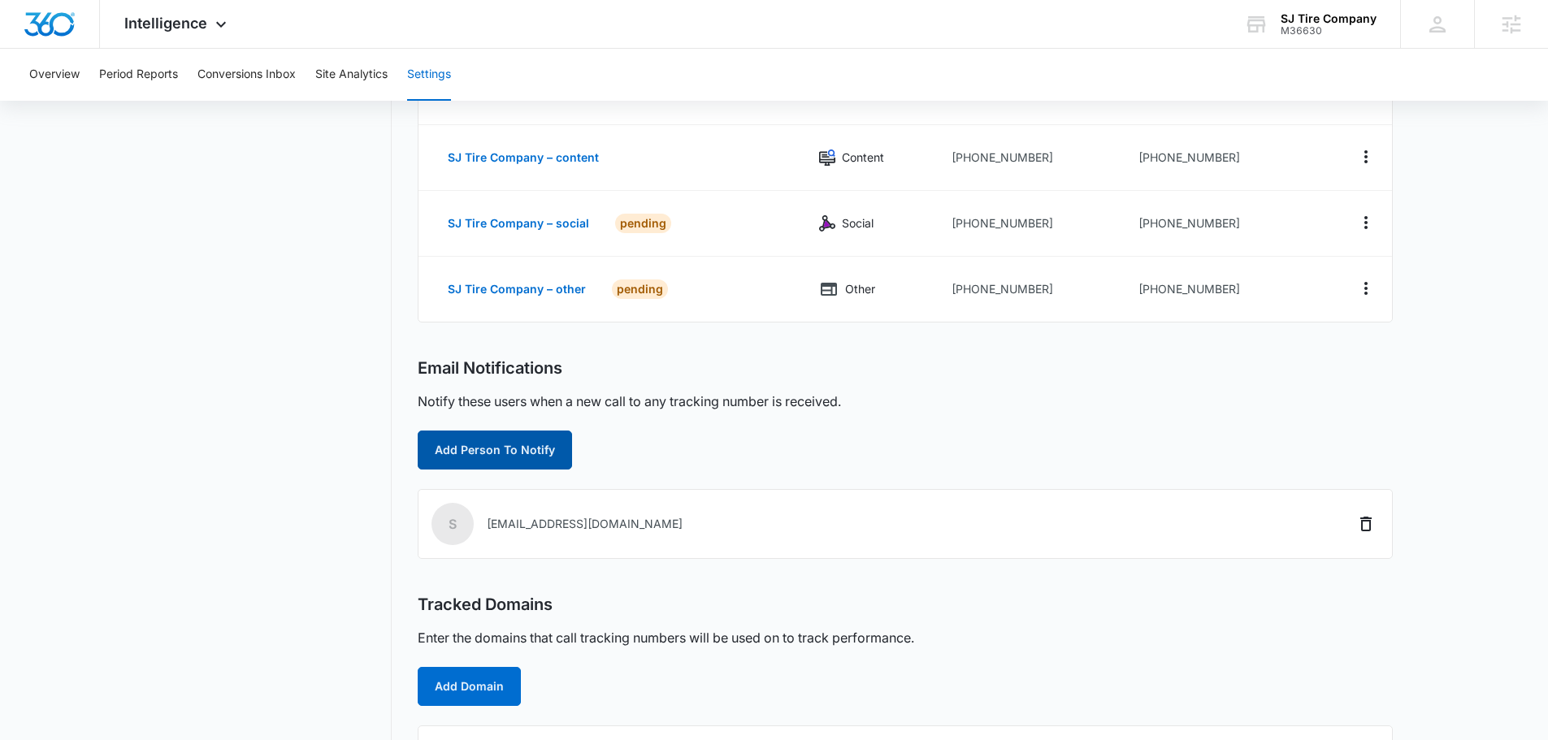
click at [452, 459] on button "Add Person To Notify" at bounding box center [495, 450] width 154 height 39
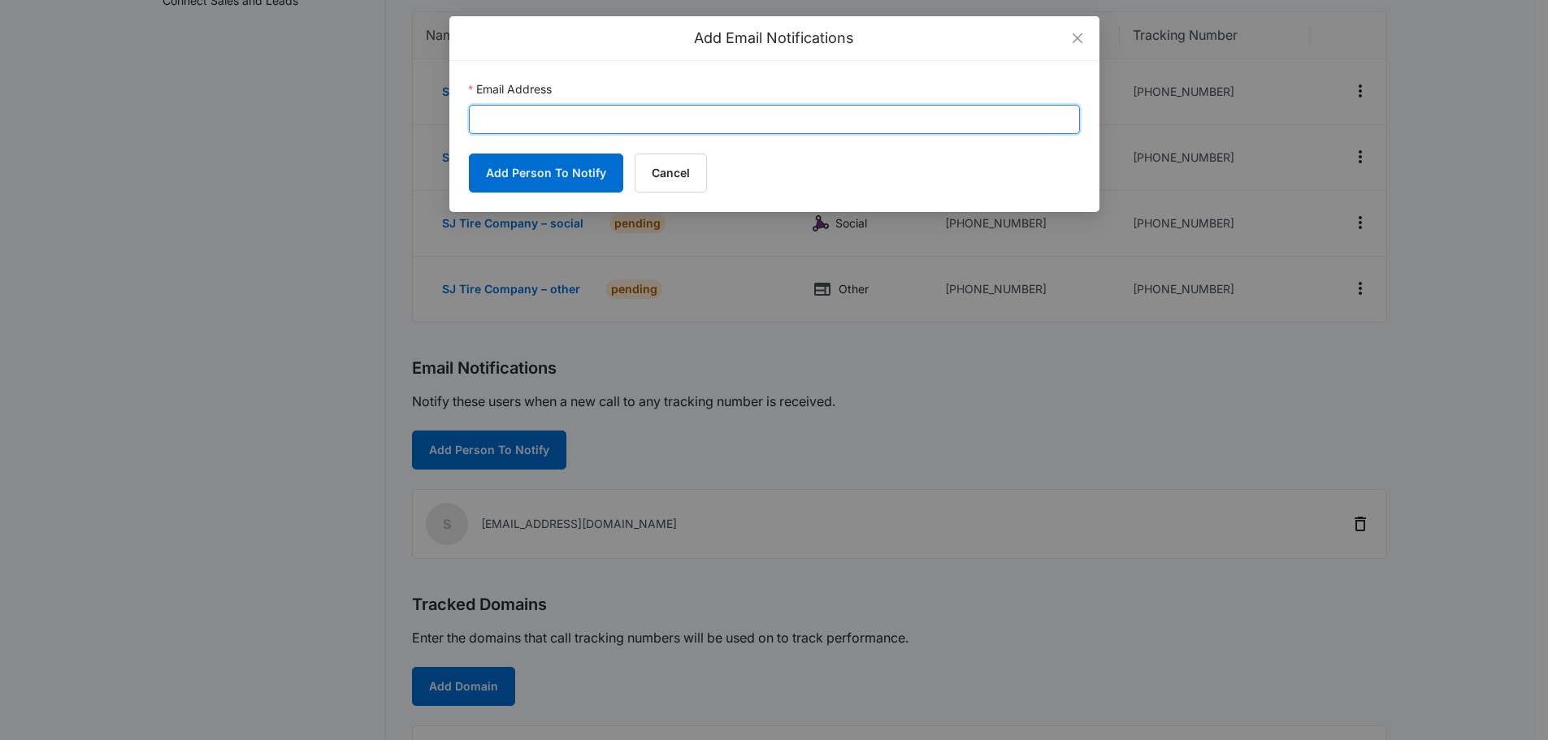
click at [658, 107] on input "Email Address" at bounding box center [774, 119] width 611 height 29
paste input "[PERSON_NAME][EMAIL_ADDRESS][PERSON_NAME][DOMAIN_NAME]"
type input "[PERSON_NAME][EMAIL_ADDRESS][PERSON_NAME][DOMAIN_NAME]"
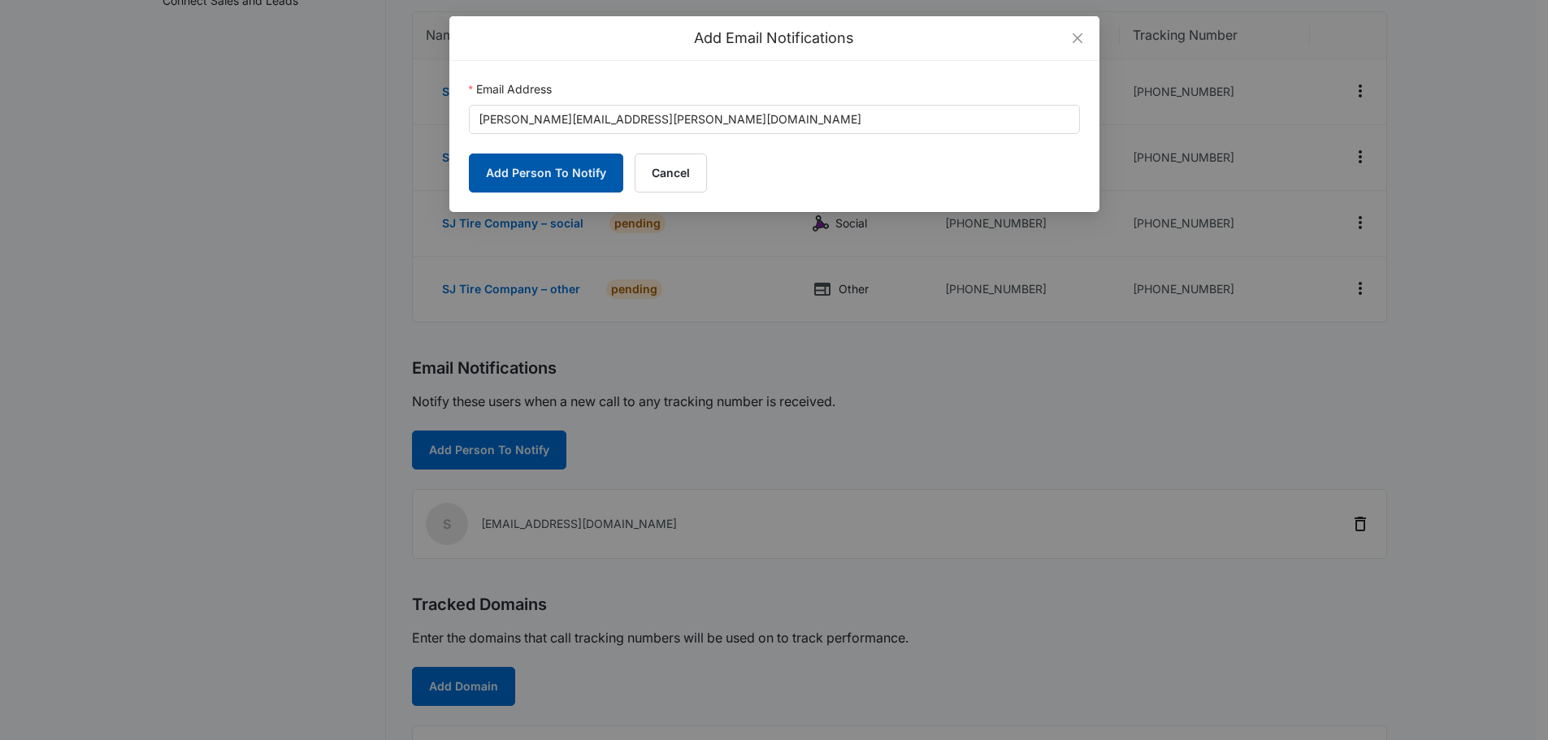
click at [559, 160] on button "Add Person To Notify" at bounding box center [546, 173] width 154 height 39
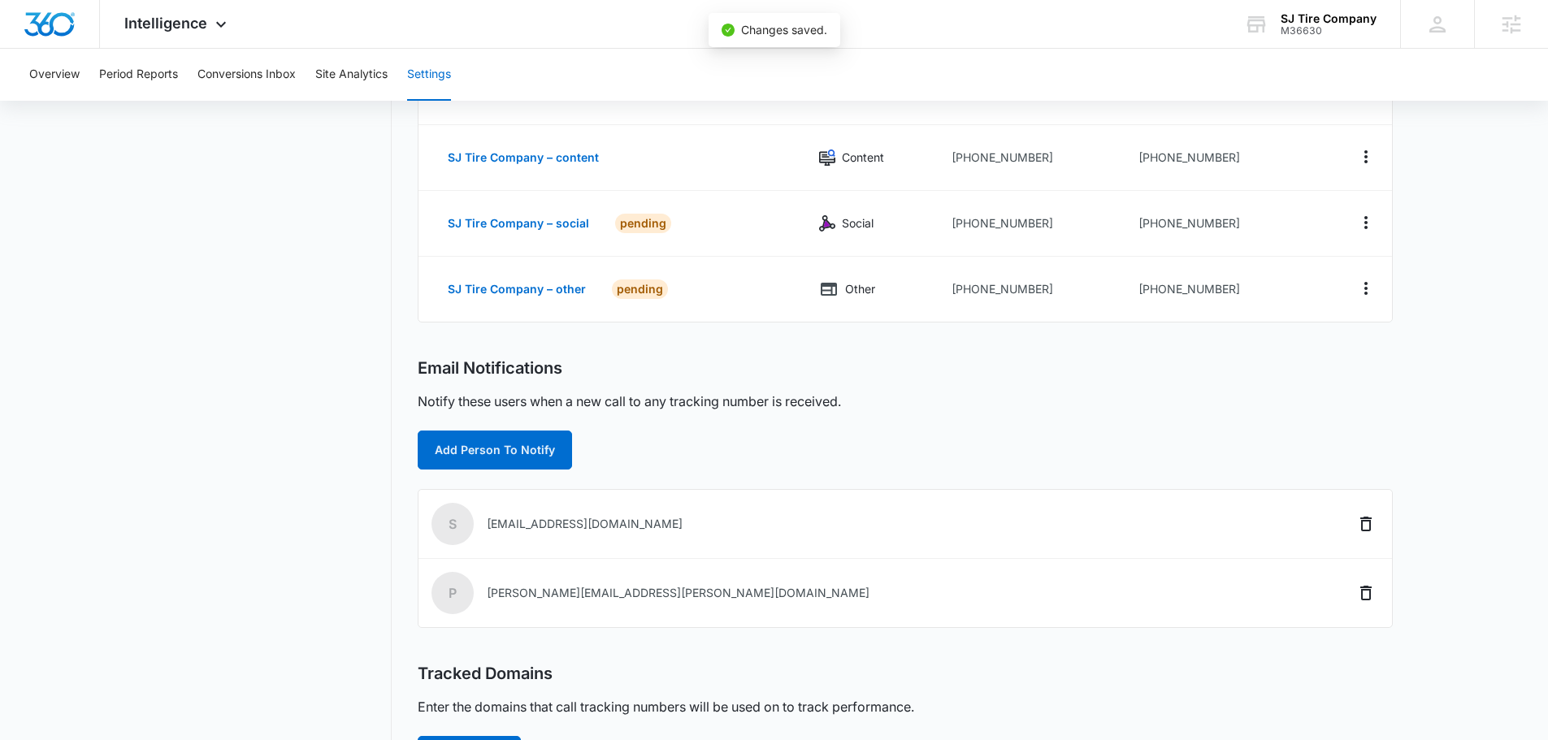
click at [462, 687] on div "Tracked Domains Enter the domains that call tracking numbers will be used on to…" at bounding box center [905, 719] width 975 height 111
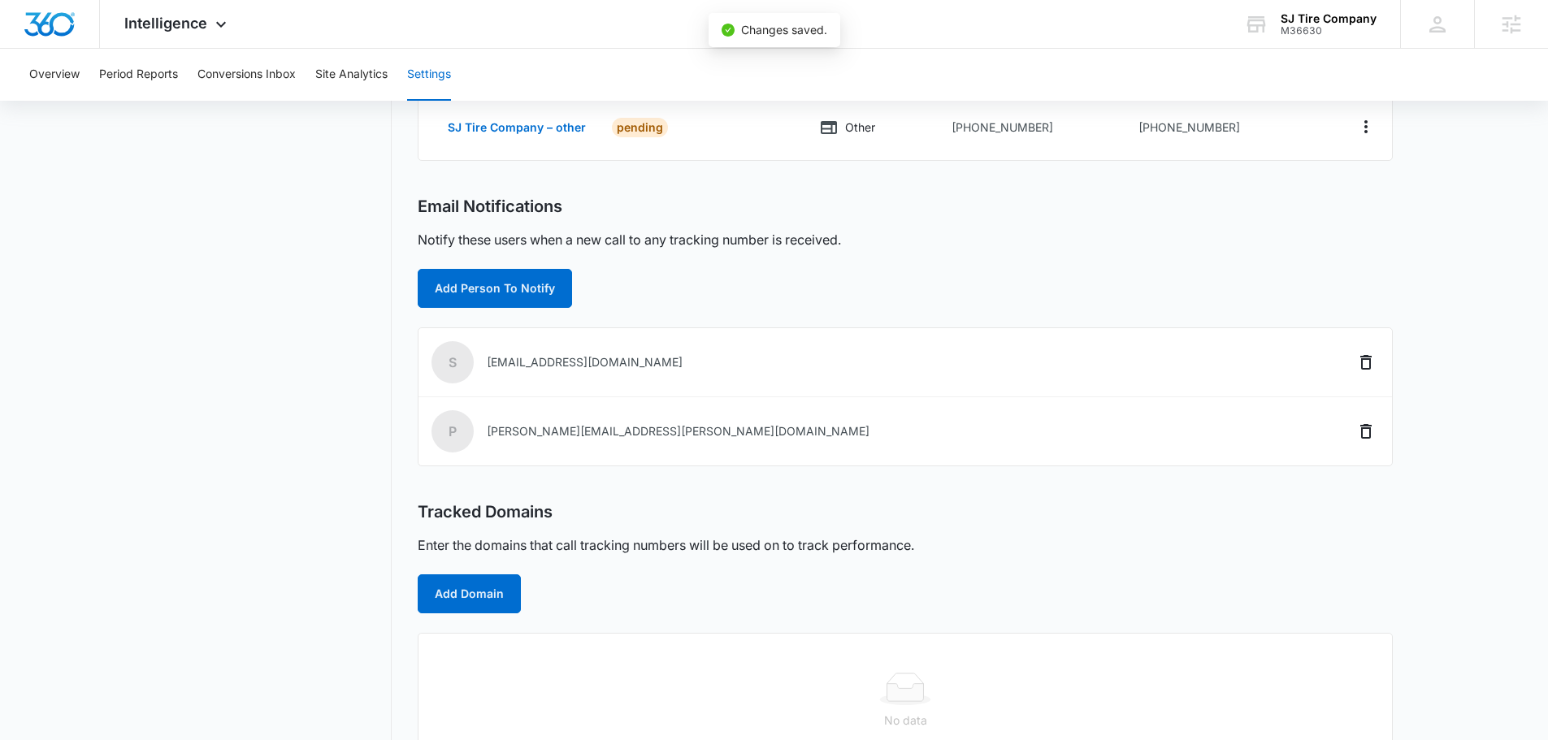
scroll to position [406, 0]
click at [482, 592] on button "Add Domain" at bounding box center [469, 593] width 103 height 39
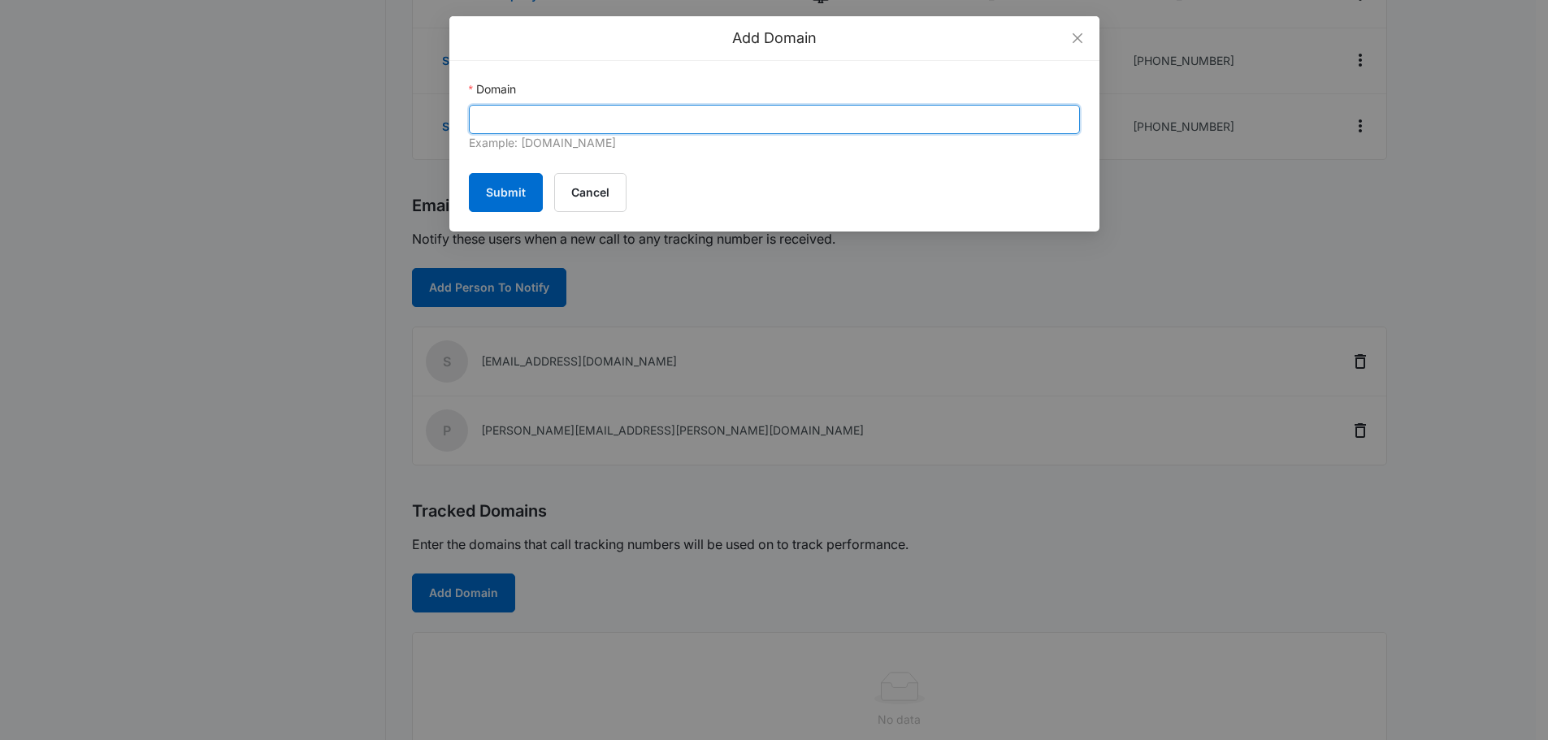
click at [595, 116] on input "Domain" at bounding box center [774, 119] width 611 height 29
paste input "https://sjtires.com/"
click at [513, 123] on input "https://sjtires.com/" at bounding box center [774, 119] width 611 height 29
drag, startPoint x: 514, startPoint y: 118, endPoint x: 350, endPoint y: 132, distance: 164.7
click at [350, 132] on div "Add Domain Domain https://sjtires.com/ Example: marketing360.com Submit Cancel" at bounding box center [774, 370] width 1548 height 740
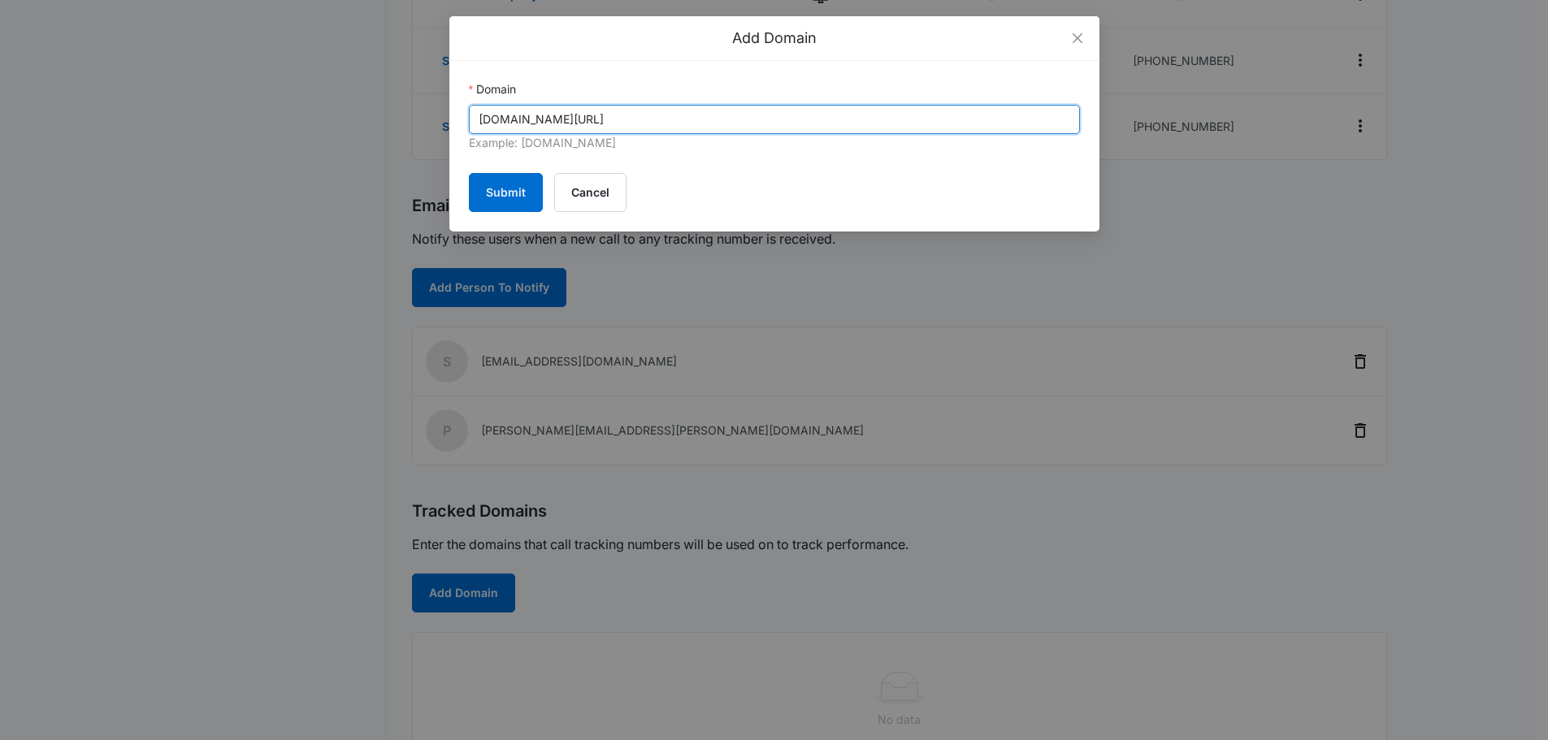
click at [672, 128] on input "sjtires.com/" at bounding box center [774, 119] width 611 height 29
type input "[DOMAIN_NAME]"
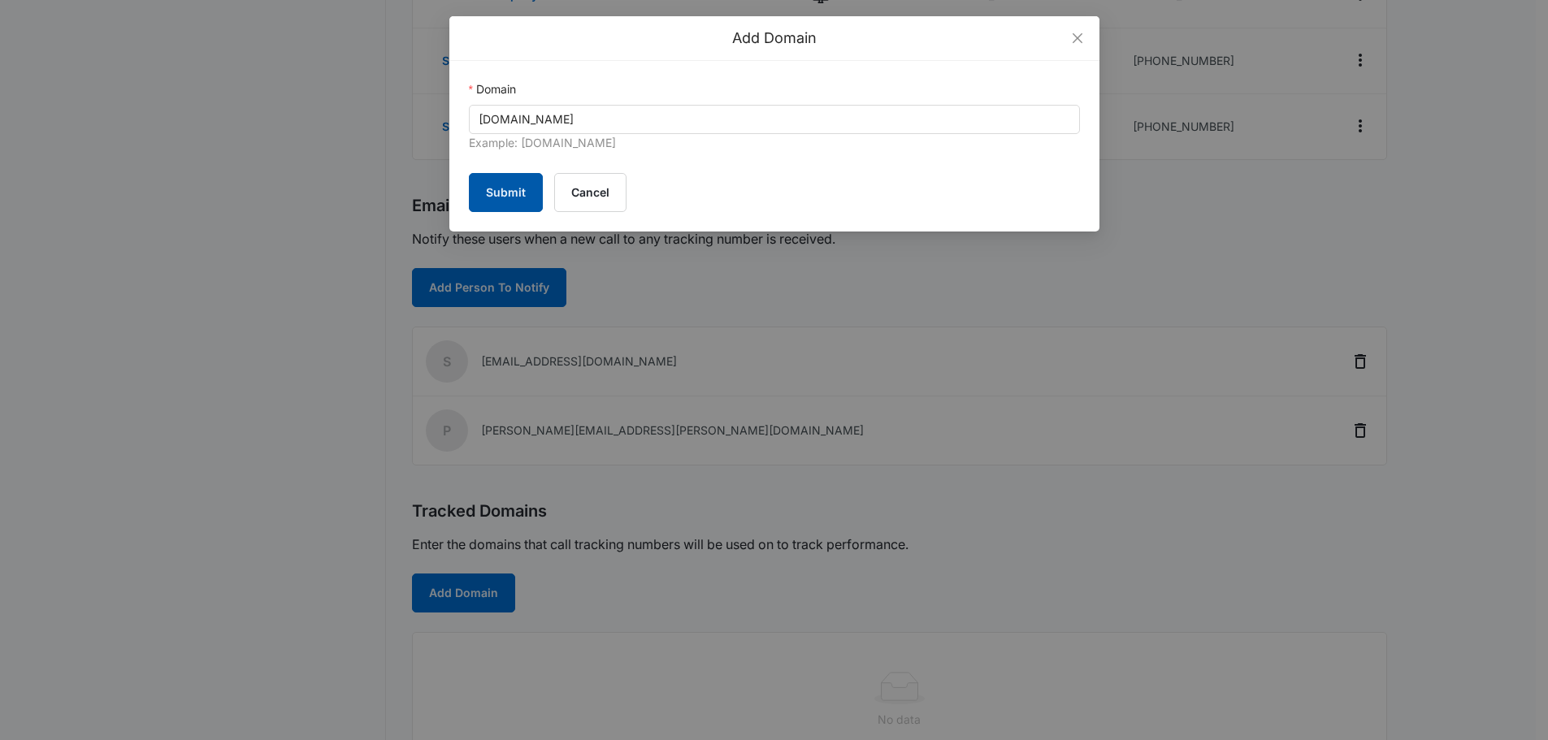
click at [499, 197] on button "Submit" at bounding box center [506, 192] width 74 height 39
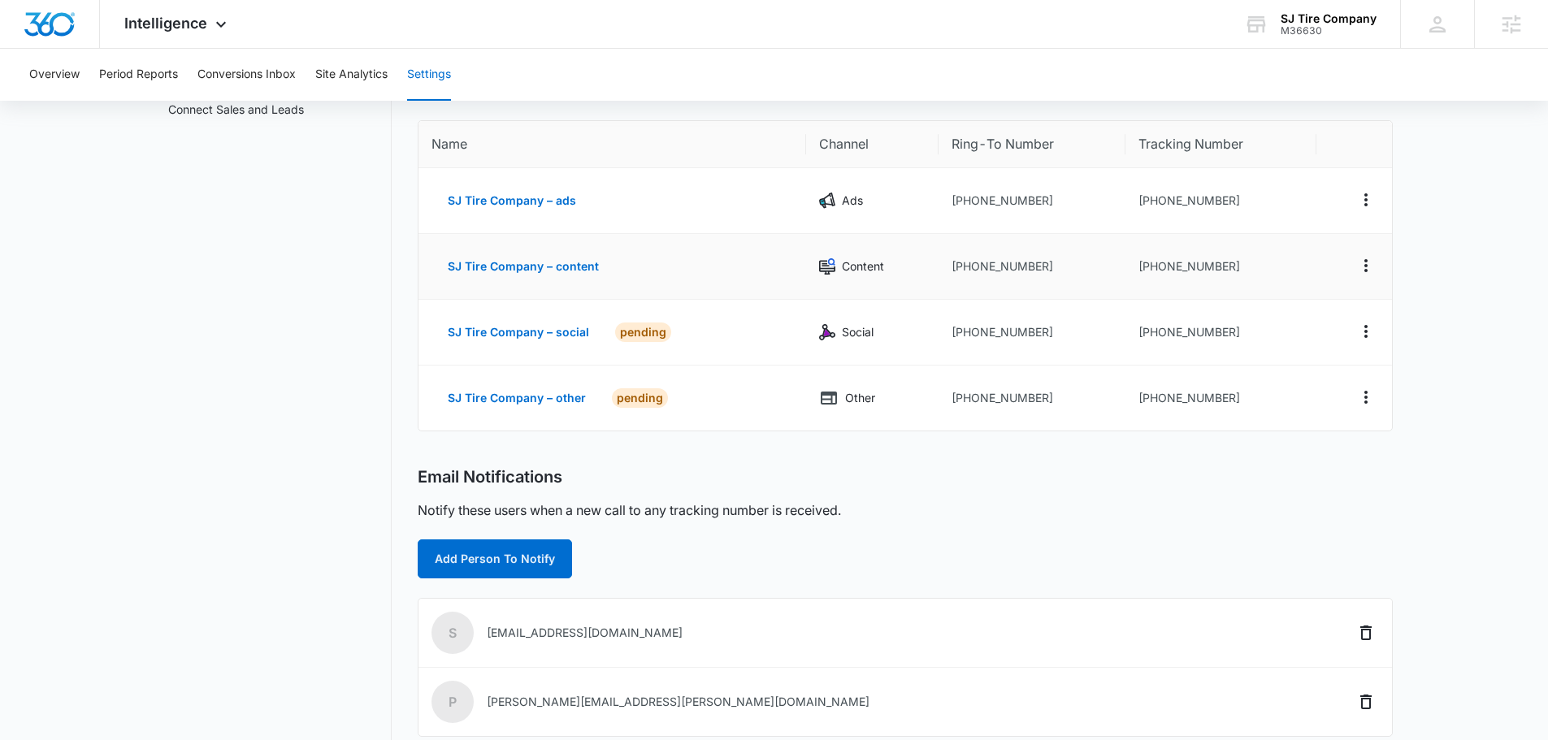
scroll to position [128, 0]
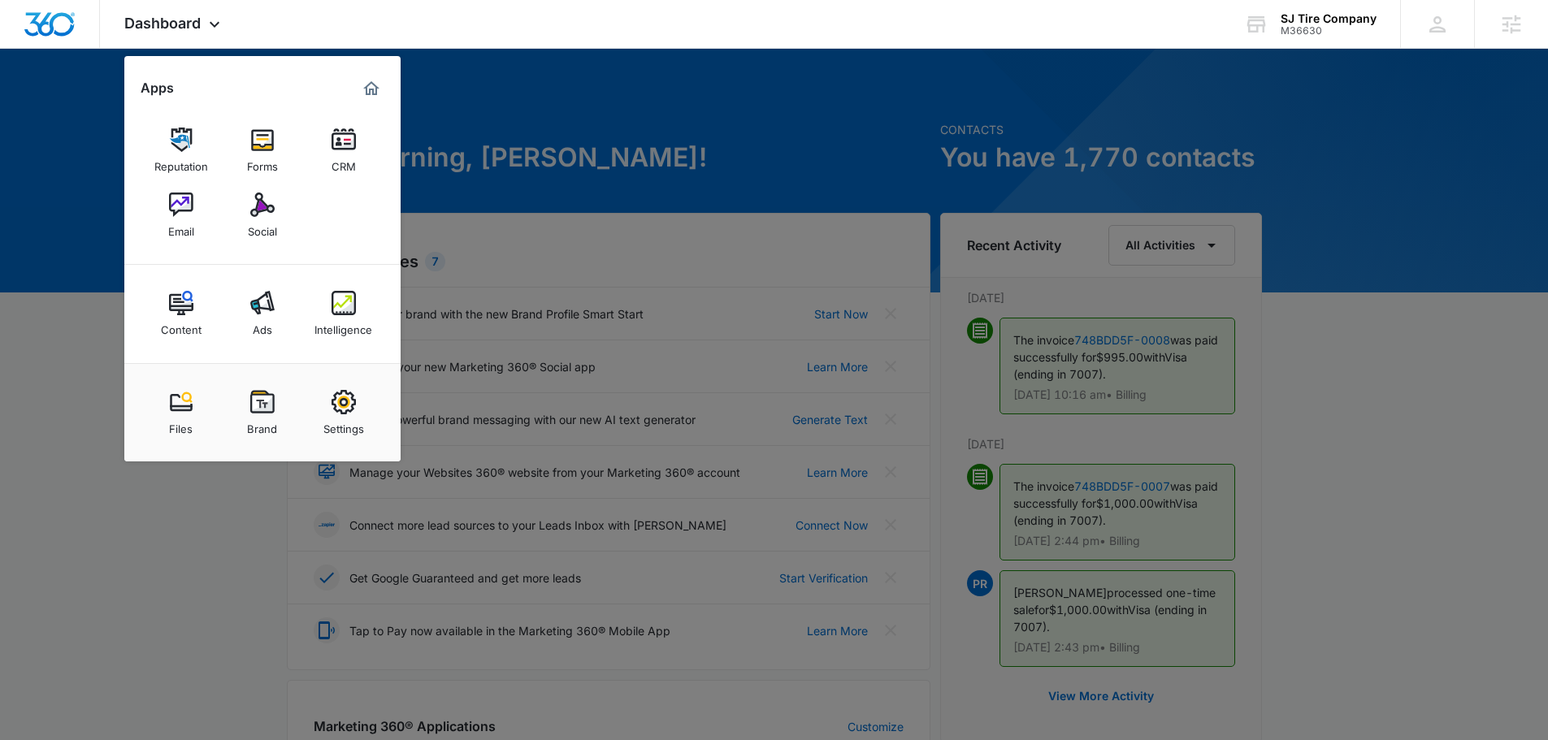
click at [1431, 414] on div at bounding box center [774, 370] width 1548 height 740
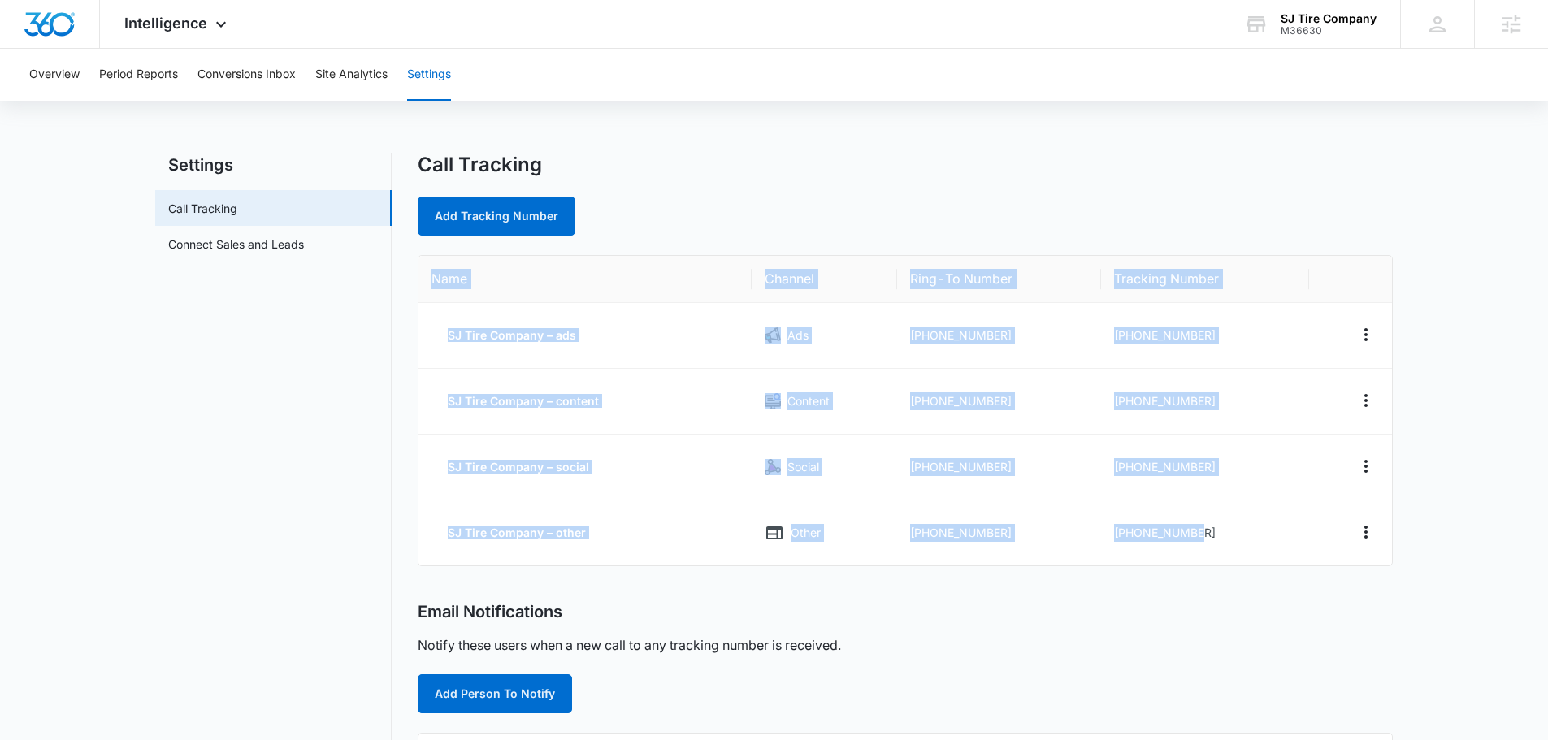
drag, startPoint x: 1247, startPoint y: 536, endPoint x: 432, endPoint y: 285, distance: 852.6
click at [432, 285] on table "Name Channel Ring-To Number Tracking Number SJ Tire Company – ads Ads [PHONE_NU…" at bounding box center [906, 411] width 974 height 310
copy table "Name Channel Ring-To Number Tracking Number SJ Tire Company – ads Ads [PHONE_NU…"
